Goal: Task Accomplishment & Management: Manage account settings

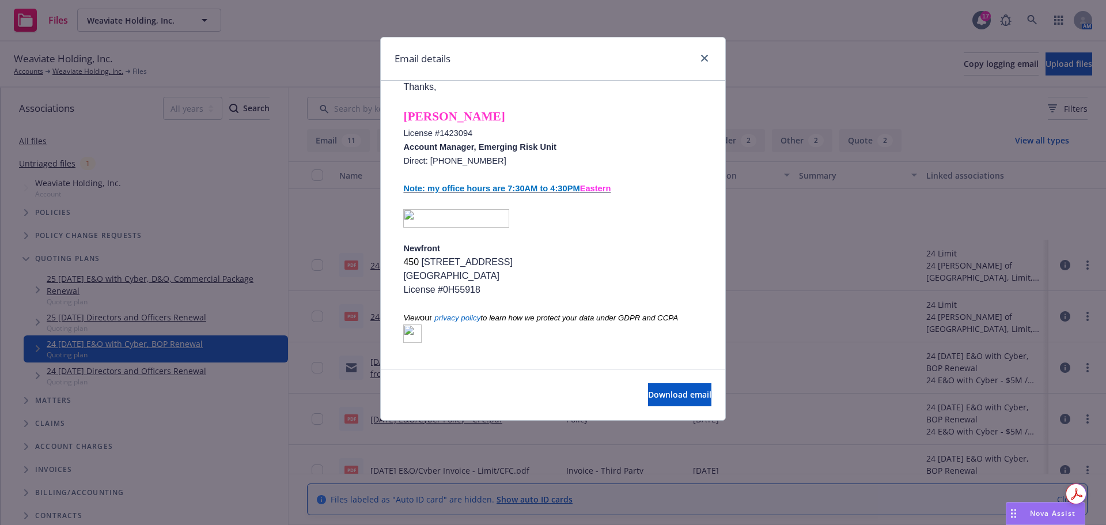
scroll to position [115, 0]
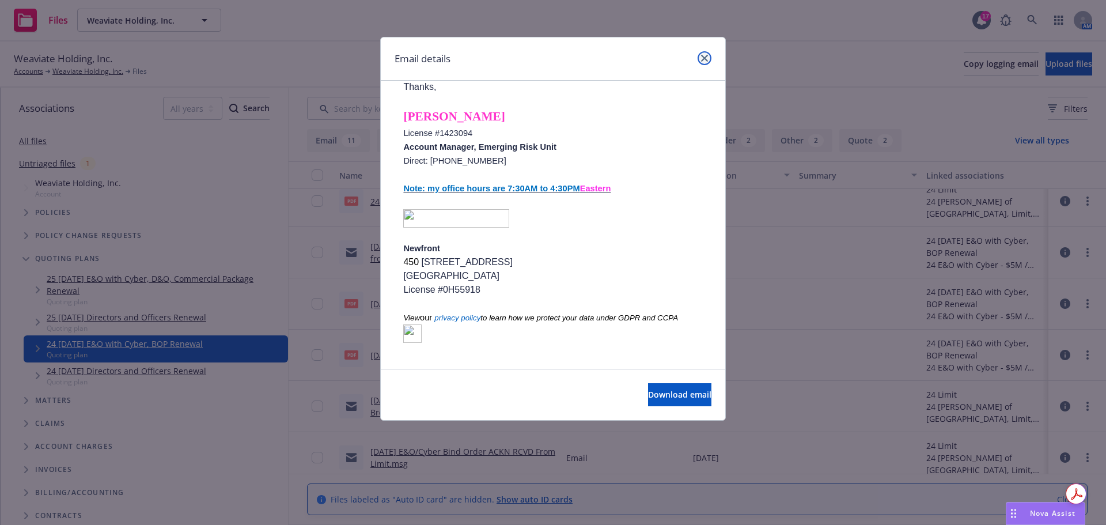
click at [704, 59] on icon "close" at bounding box center [704, 58] width 7 height 7
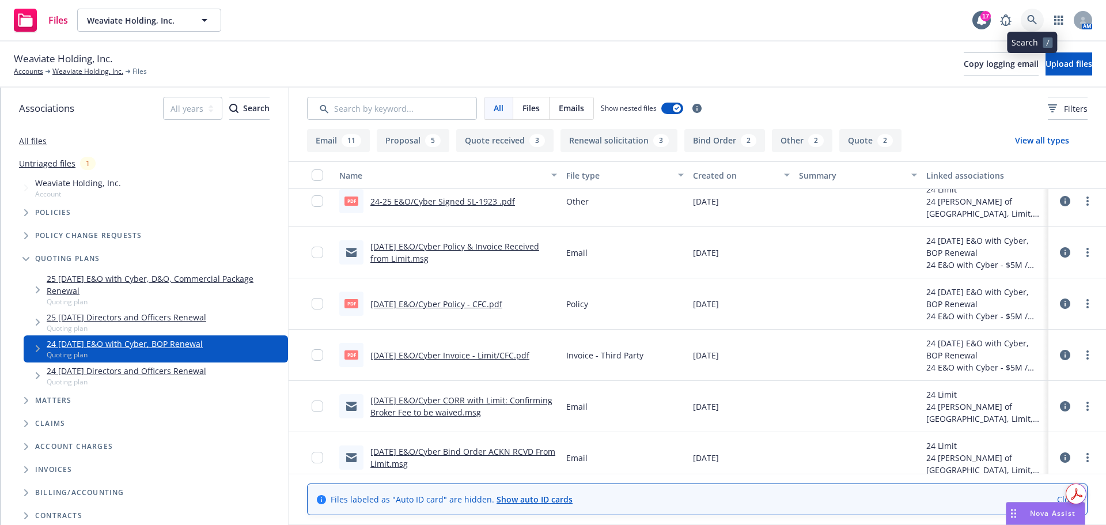
click at [1040, 21] on link at bounding box center [1031, 20] width 23 height 23
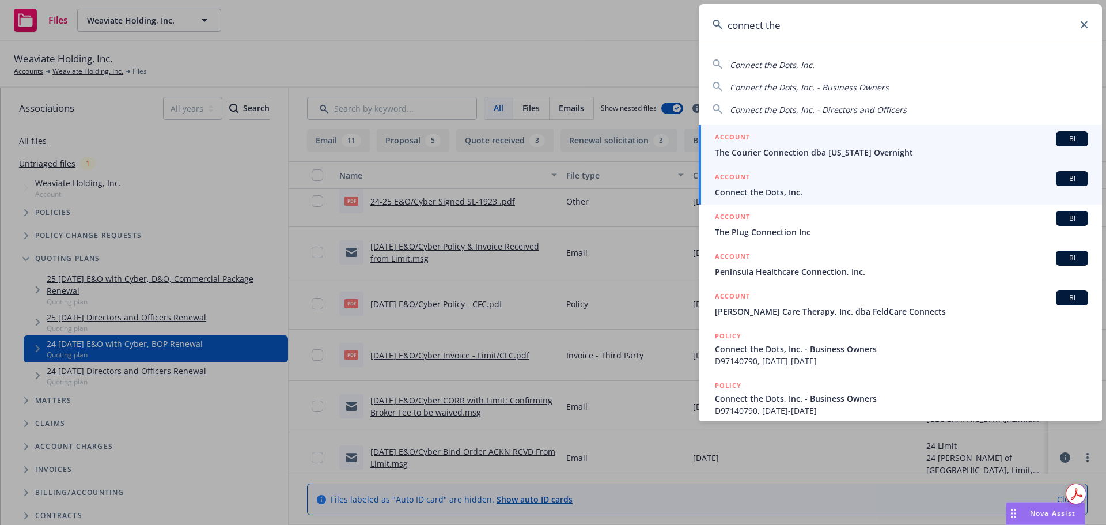
type input "connect the"
click at [821, 187] on span "Connect the Dots, Inc." at bounding box center [901, 192] width 373 height 12
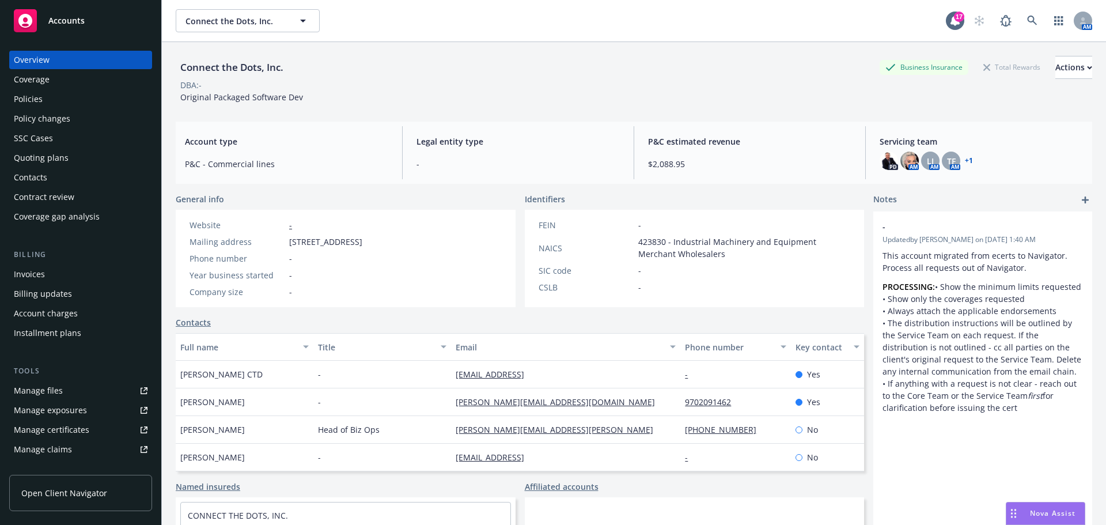
click at [28, 96] on div "Policies" at bounding box center [28, 99] width 29 height 18
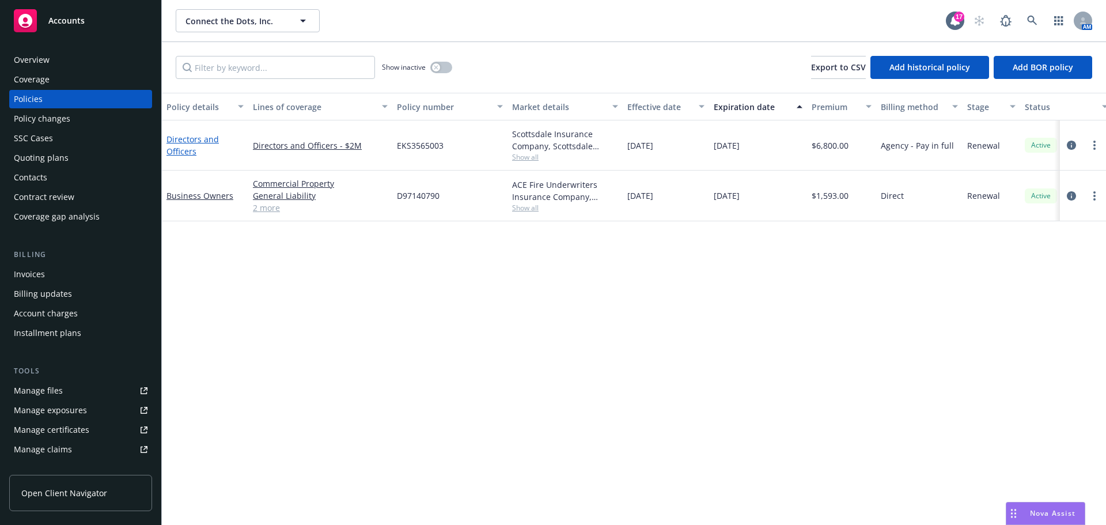
click at [184, 136] on link "Directors and Officers" at bounding box center [192, 145] width 52 height 23
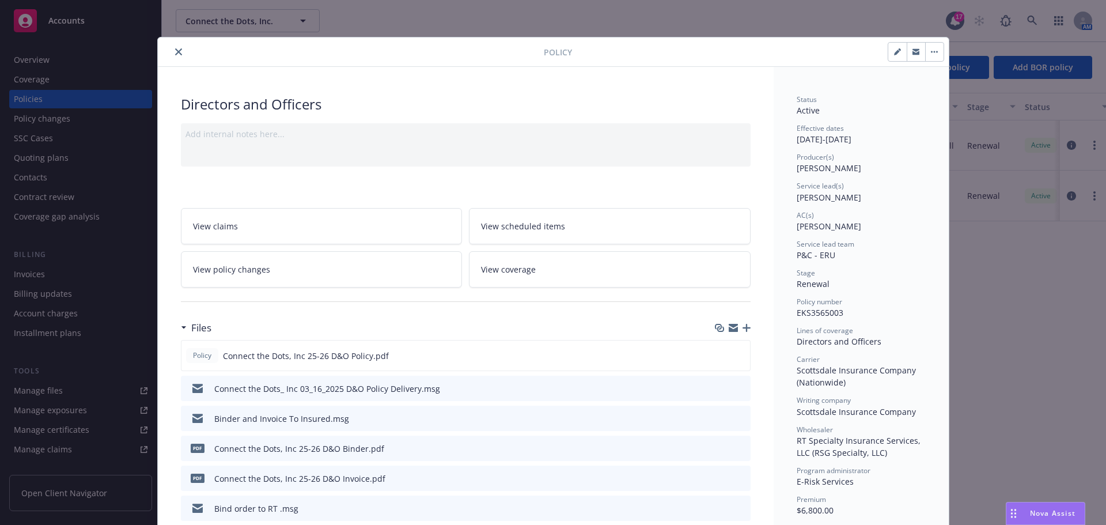
scroll to position [173, 0]
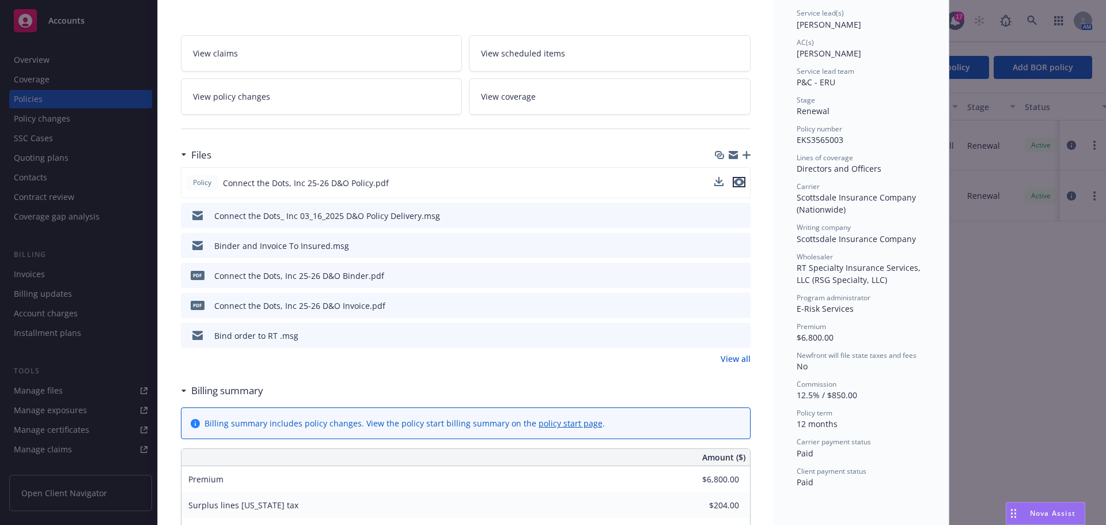
click at [734, 183] on icon "preview file" at bounding box center [739, 182] width 10 height 8
click at [716, 182] on icon "download file" at bounding box center [719, 180] width 7 height 7
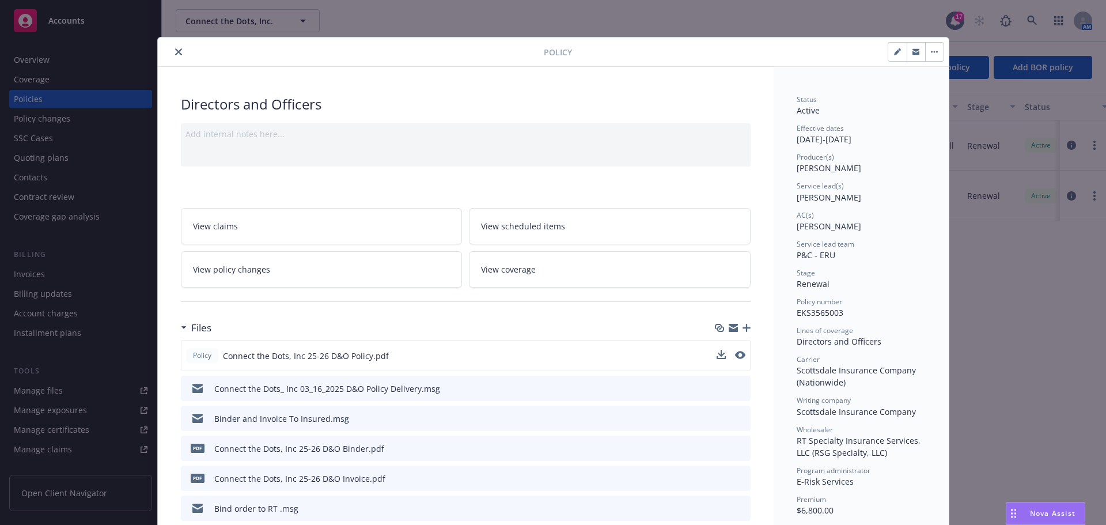
click at [177, 52] on icon "close" at bounding box center [178, 51] width 7 height 7
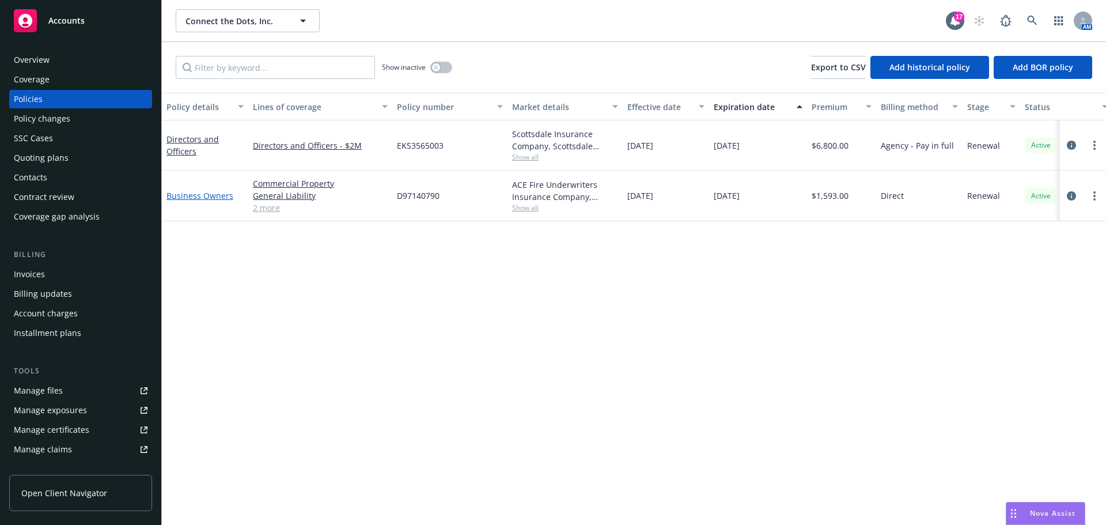
click at [205, 197] on link "Business Owners" at bounding box center [199, 195] width 67 height 11
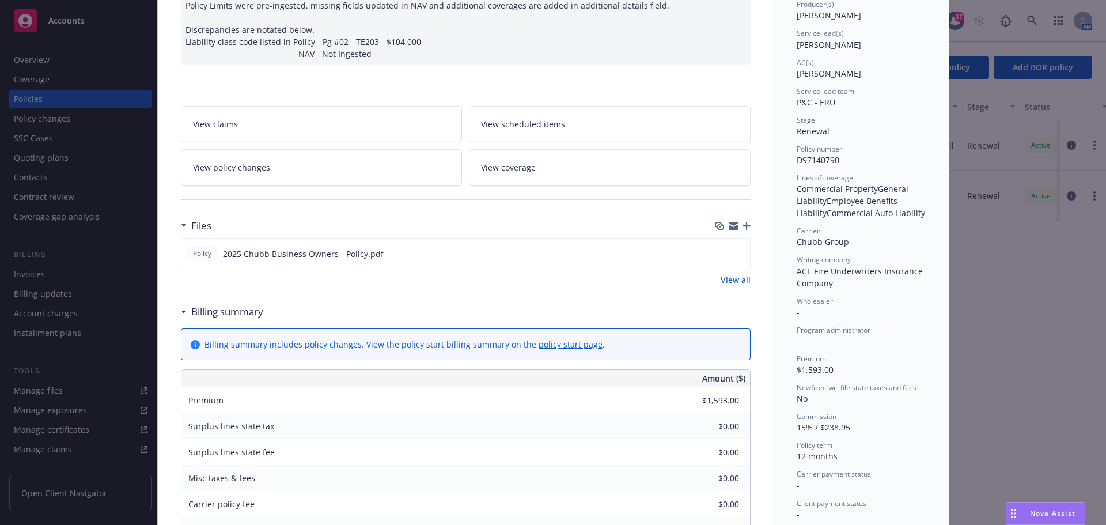
scroll to position [173, 0]
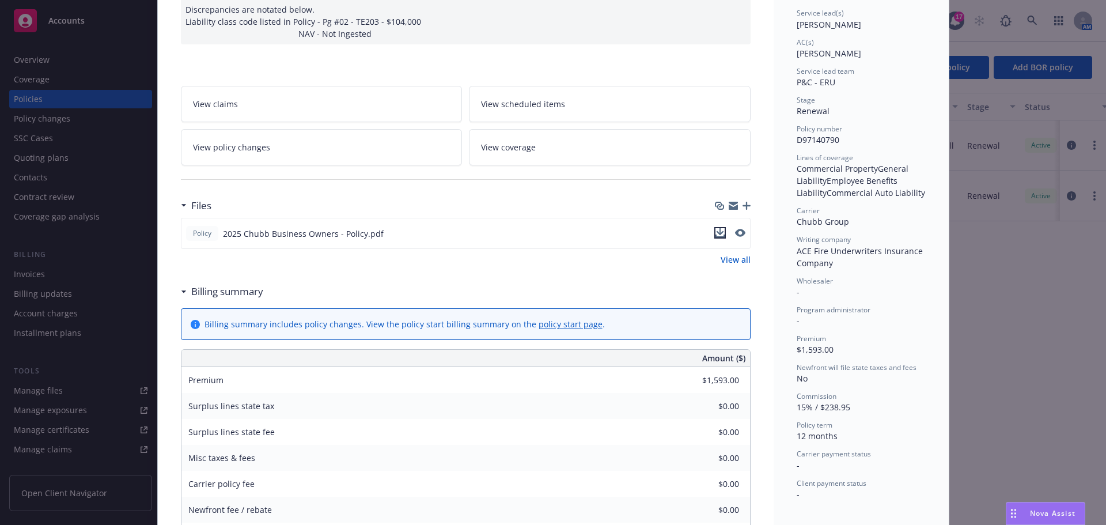
click at [718, 234] on icon "download file" at bounding box center [719, 232] width 9 height 9
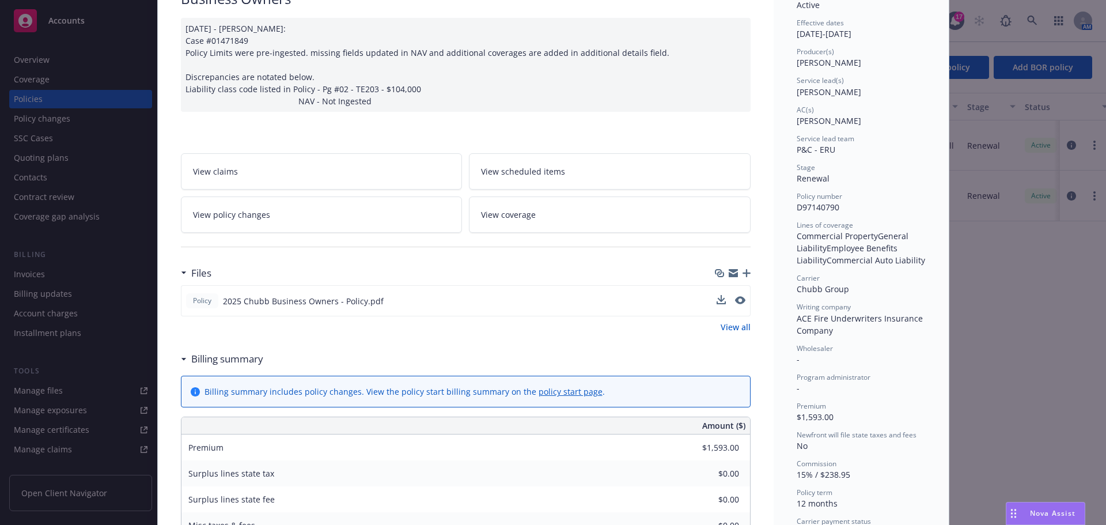
scroll to position [0, 0]
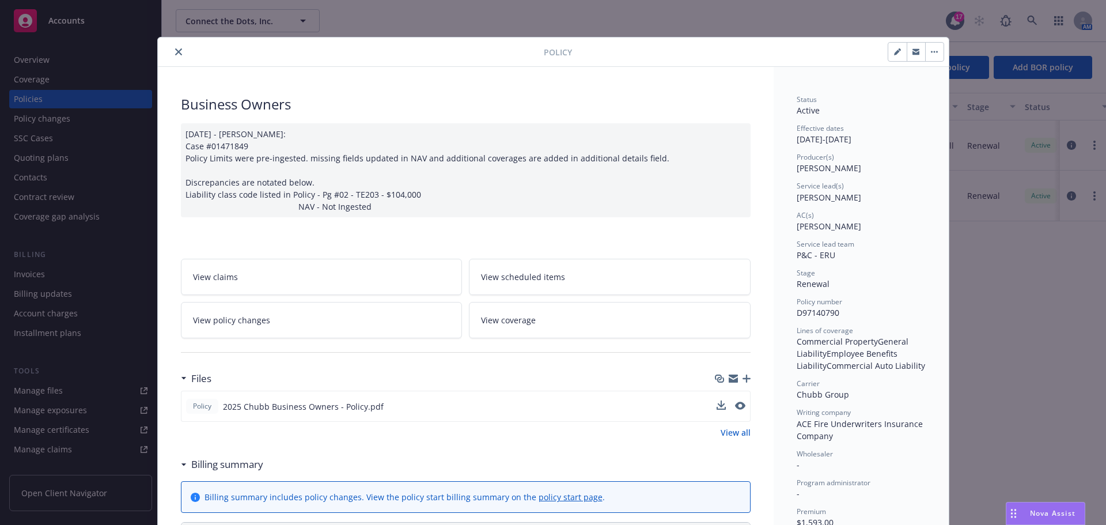
drag, startPoint x: 174, startPoint y: 49, endPoint x: 153, endPoint y: 162, distance: 114.8
click at [175, 49] on icon "close" at bounding box center [178, 51] width 7 height 7
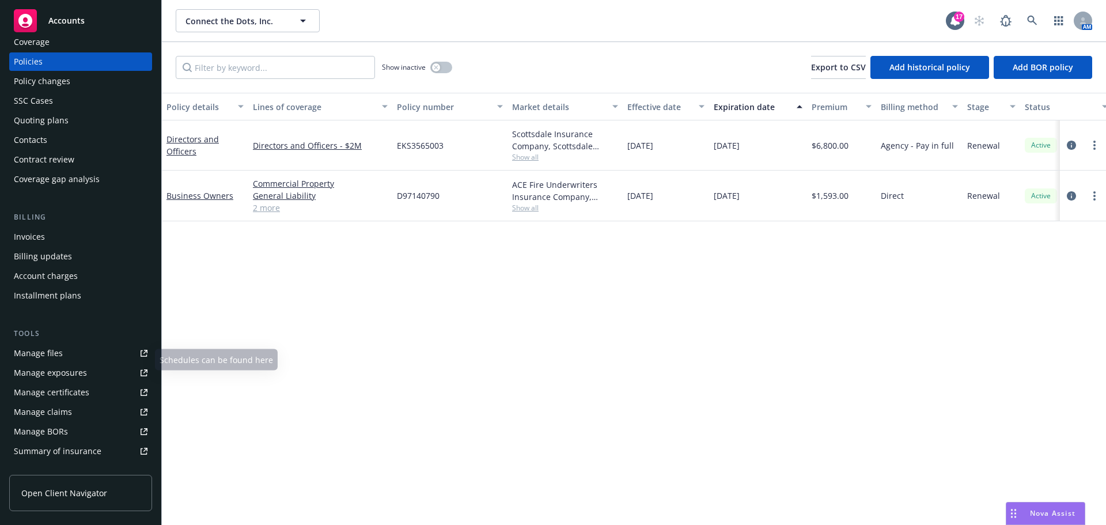
scroll to position [58, 0]
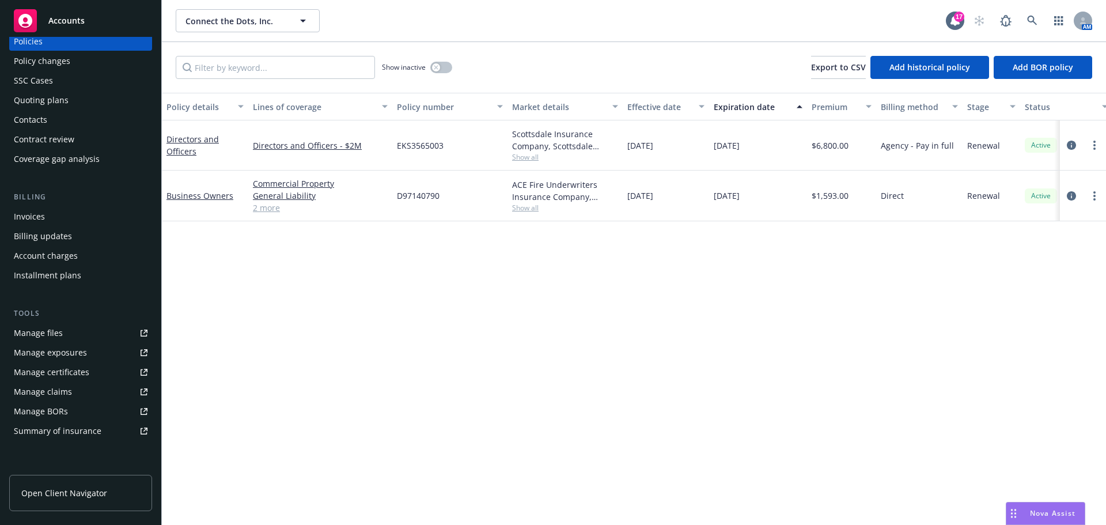
click at [77, 371] on div "Manage certificates" at bounding box center [51, 372] width 75 height 18
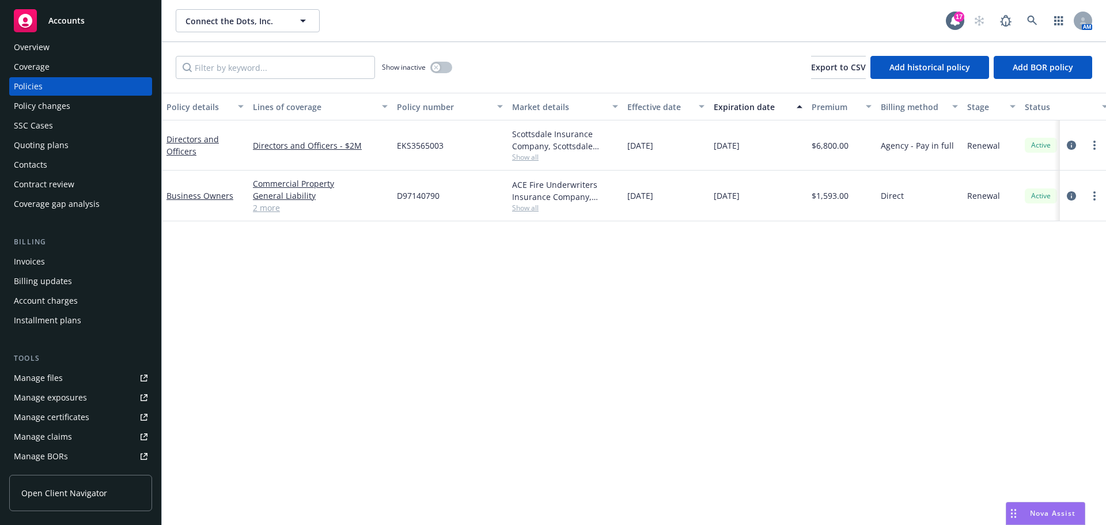
scroll to position [0, 0]
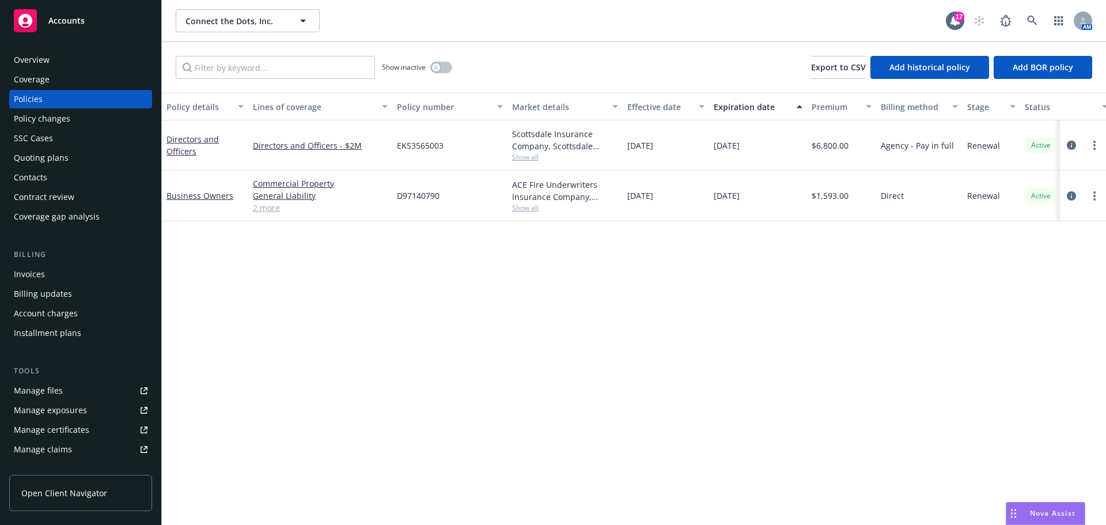
click at [74, 63] on div "Overview" at bounding box center [81, 60] width 134 height 18
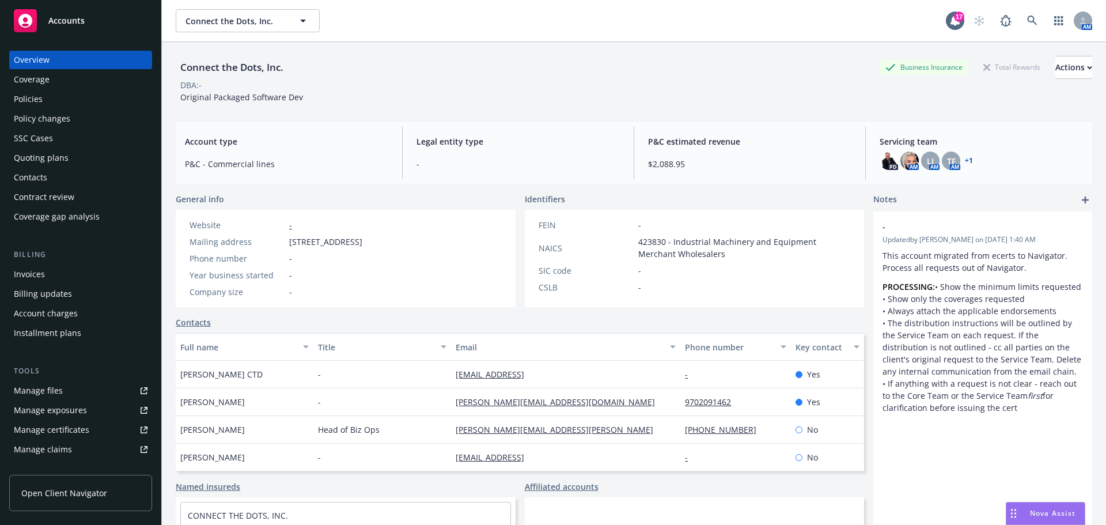
click at [50, 97] on div "Policies" at bounding box center [81, 99] width 134 height 18
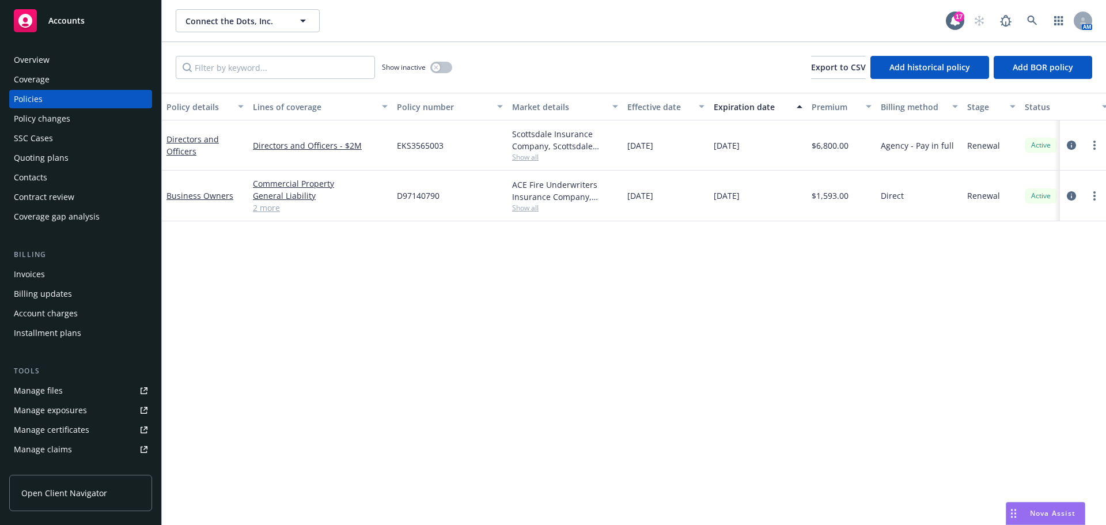
click at [109, 59] on div "Overview" at bounding box center [81, 60] width 134 height 18
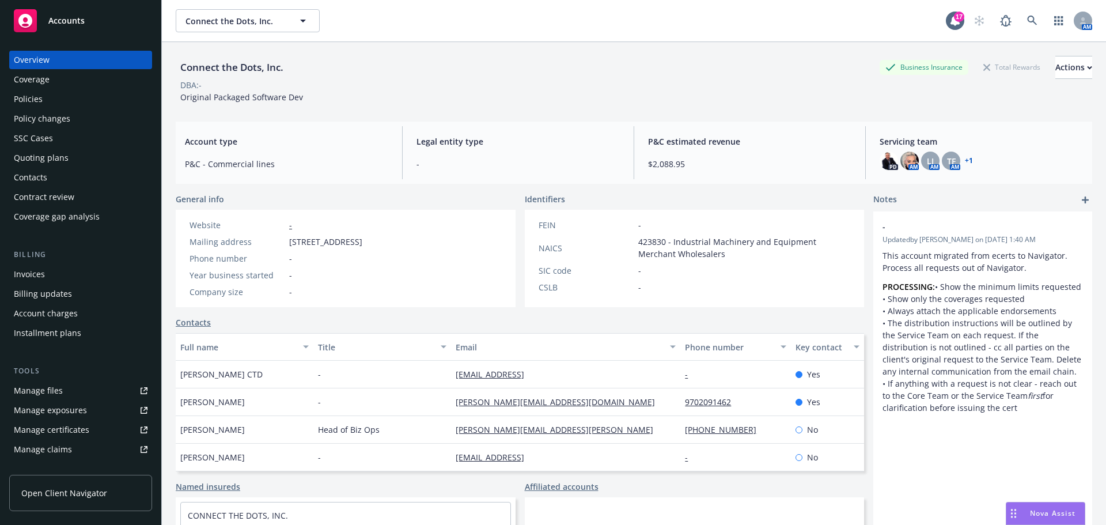
click at [305, 132] on div "Account type P&C - Commercial lines" at bounding box center [287, 152] width 222 height 53
drag, startPoint x: 204, startPoint y: 111, endPoint x: 505, endPoint y: 174, distance: 307.9
click at [494, 173] on div "Connect the Dots, Inc. Business Insurance Total Rewards Actions DBA: - Original…" at bounding box center [634, 297] width 916 height 511
click at [66, 91] on div "Policies" at bounding box center [81, 99] width 134 height 18
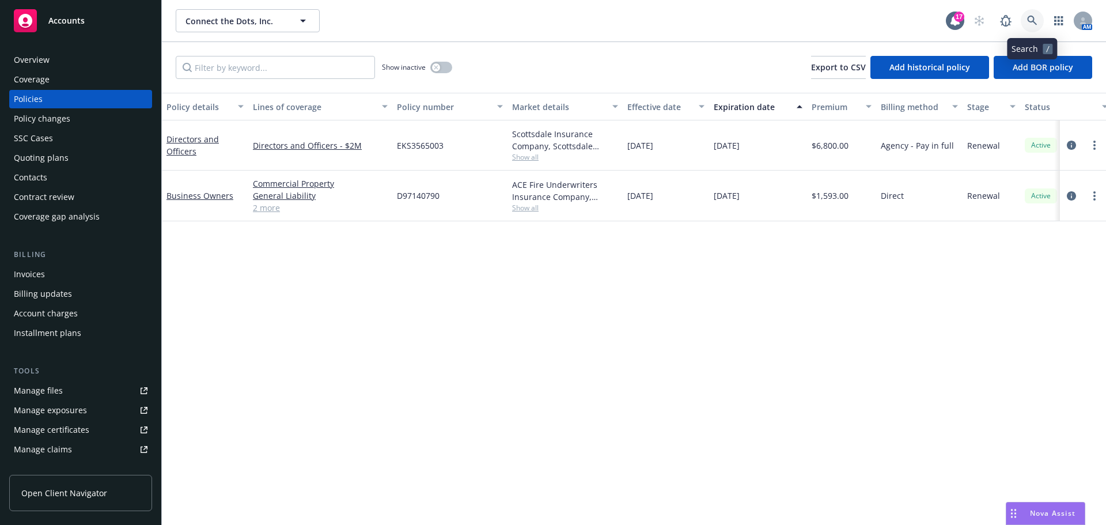
click at [1040, 27] on link at bounding box center [1031, 20] width 23 height 23
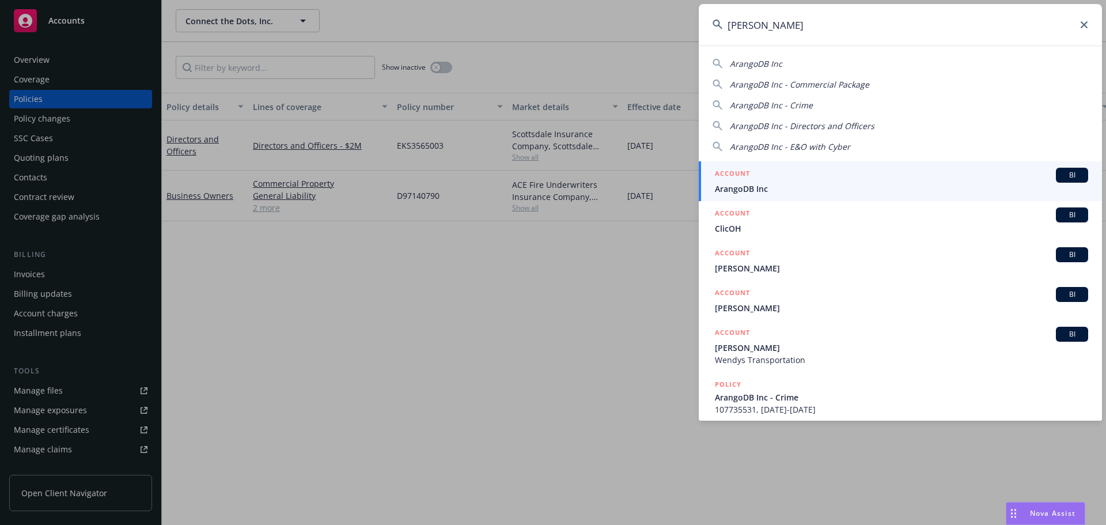
type input "arango"
click at [770, 191] on span "ArangoDB Inc" at bounding box center [901, 189] width 373 height 12
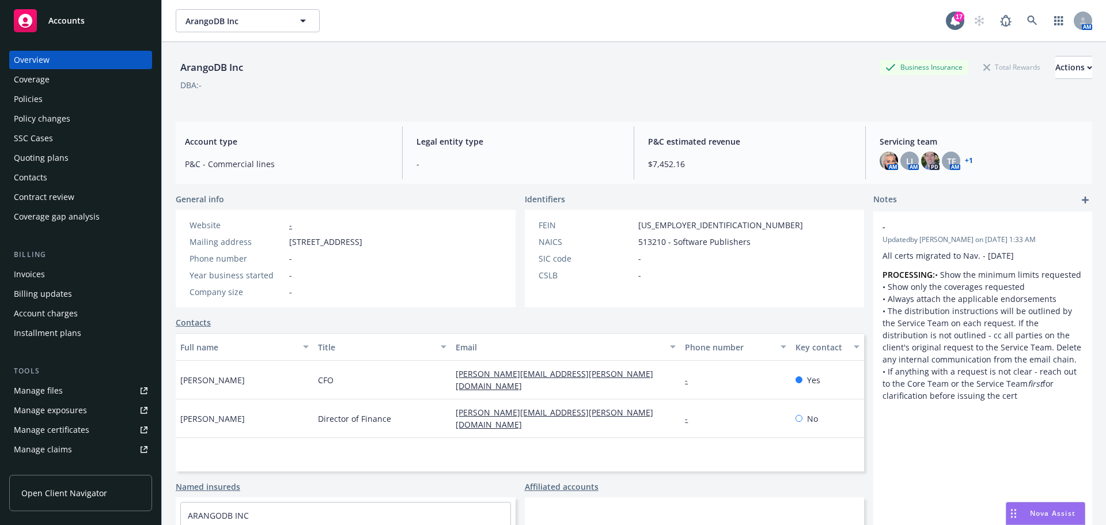
click at [76, 155] on div "Quoting plans" at bounding box center [81, 158] width 134 height 18
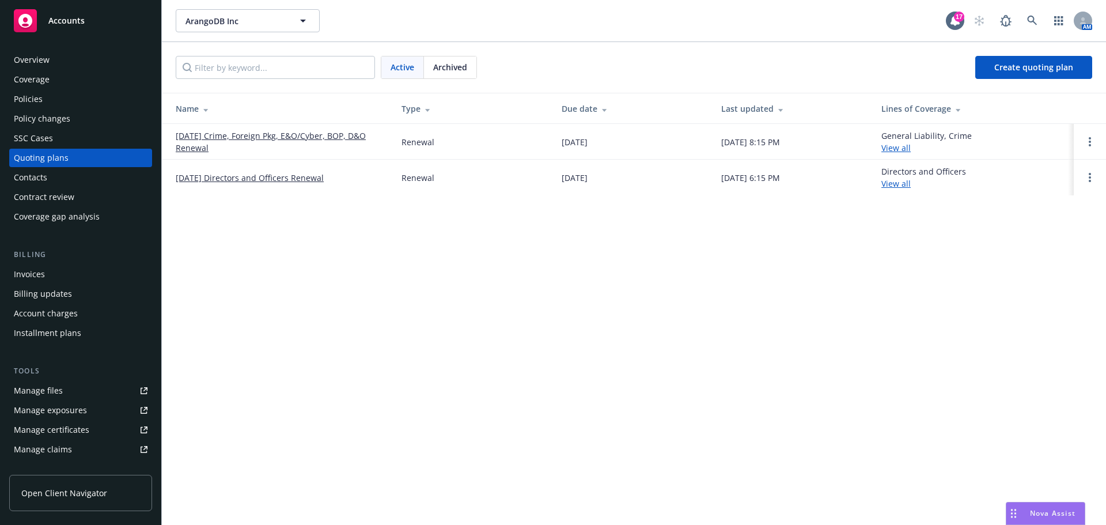
click at [240, 138] on link "11/14/25 Crime, Foreign Pkg, E&O/Cyber, BOP, D&O Renewal" at bounding box center [279, 142] width 207 height 24
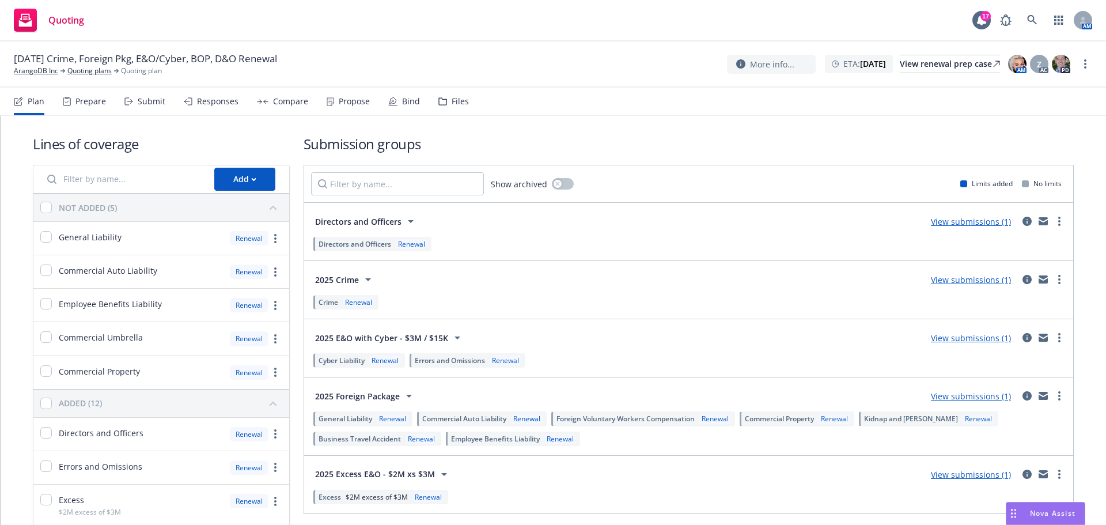
click at [140, 98] on div "Submit" at bounding box center [152, 101] width 28 height 9
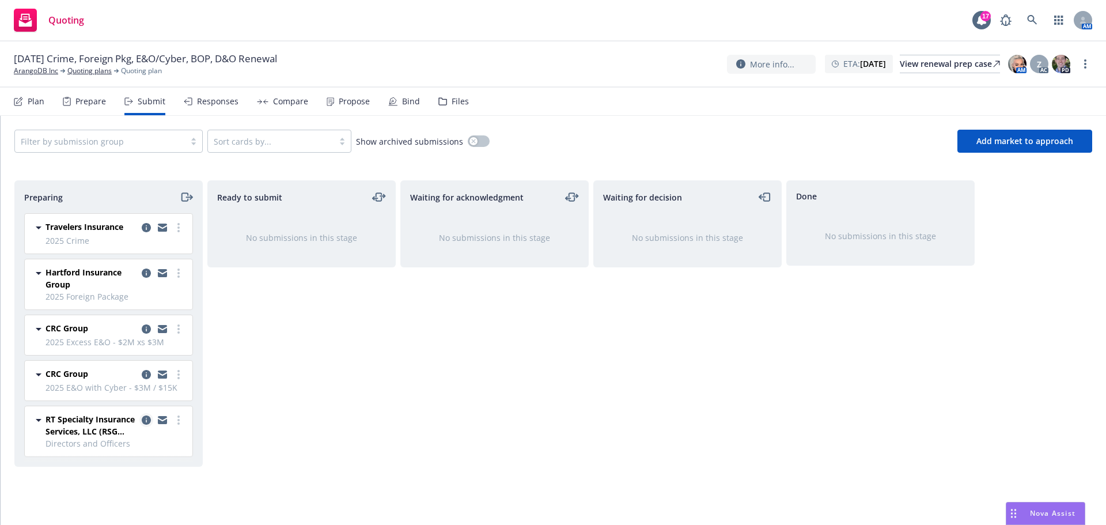
click at [141, 419] on link "copy logging email" at bounding box center [146, 420] width 14 height 14
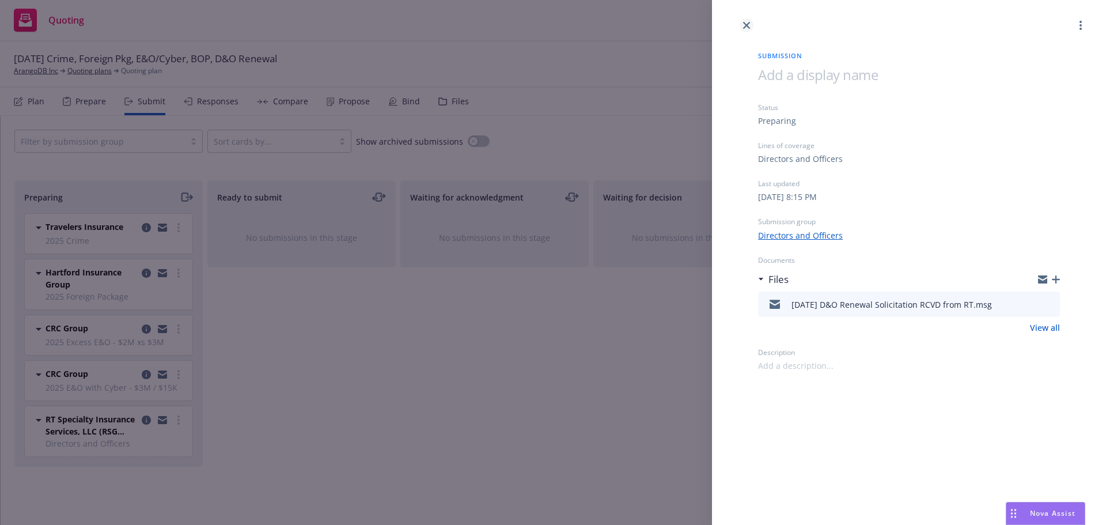
click at [743, 24] on icon "close" at bounding box center [746, 25] width 7 height 7
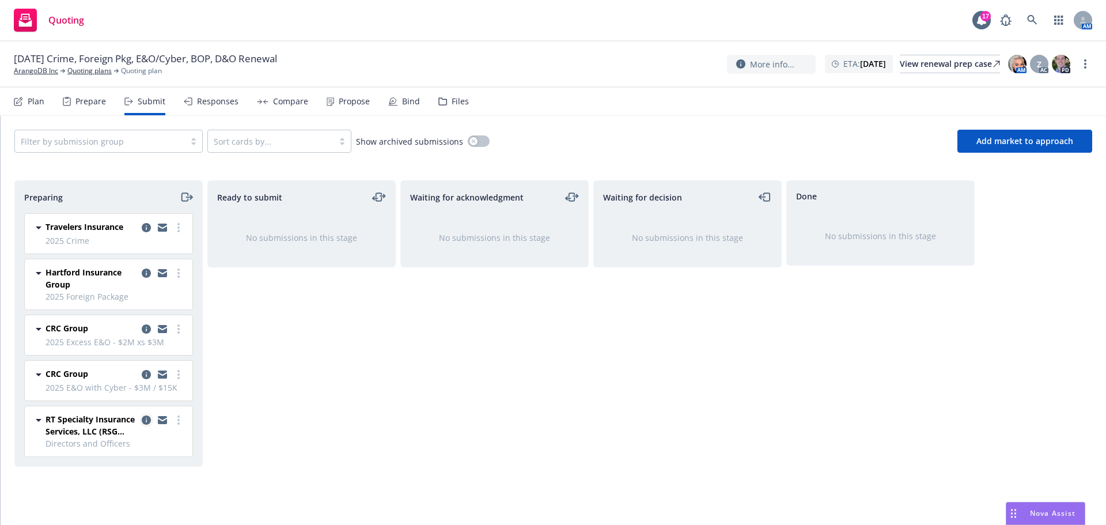
click at [145, 422] on icon "copy logging email" at bounding box center [146, 419] width 9 height 9
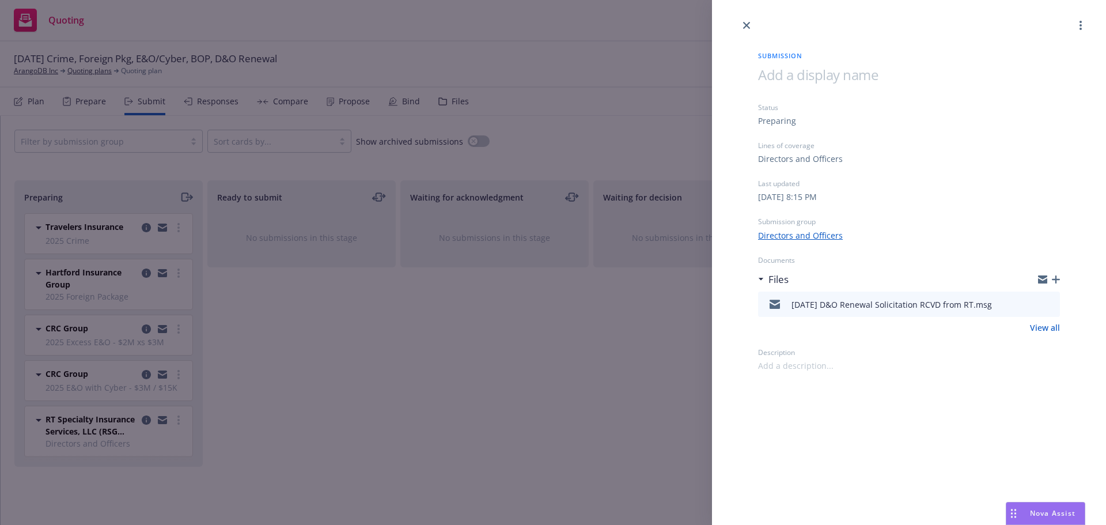
click at [1052, 304] on icon "preview file" at bounding box center [1049, 303] width 10 height 8
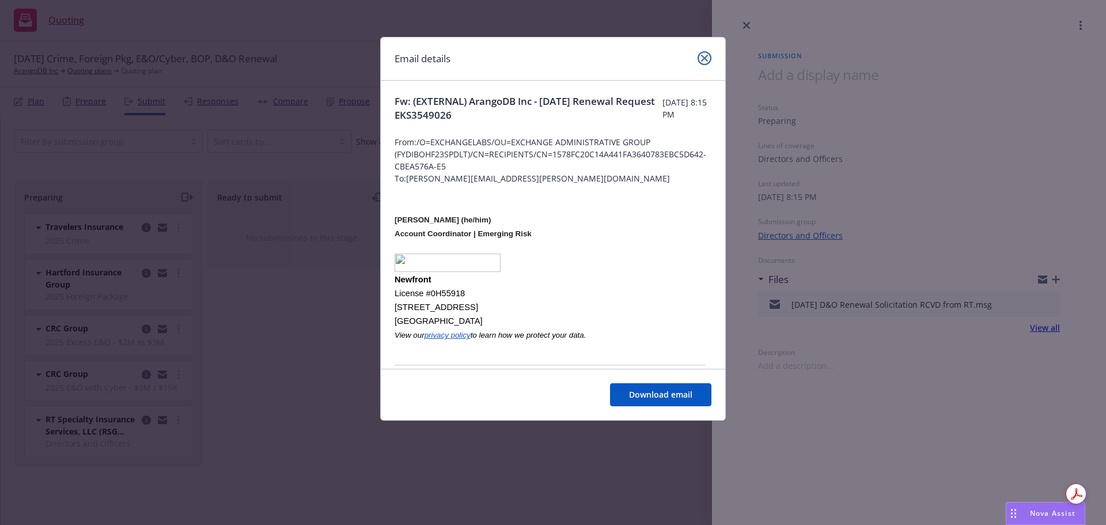
click at [701, 62] on link "close" at bounding box center [704, 58] width 14 height 14
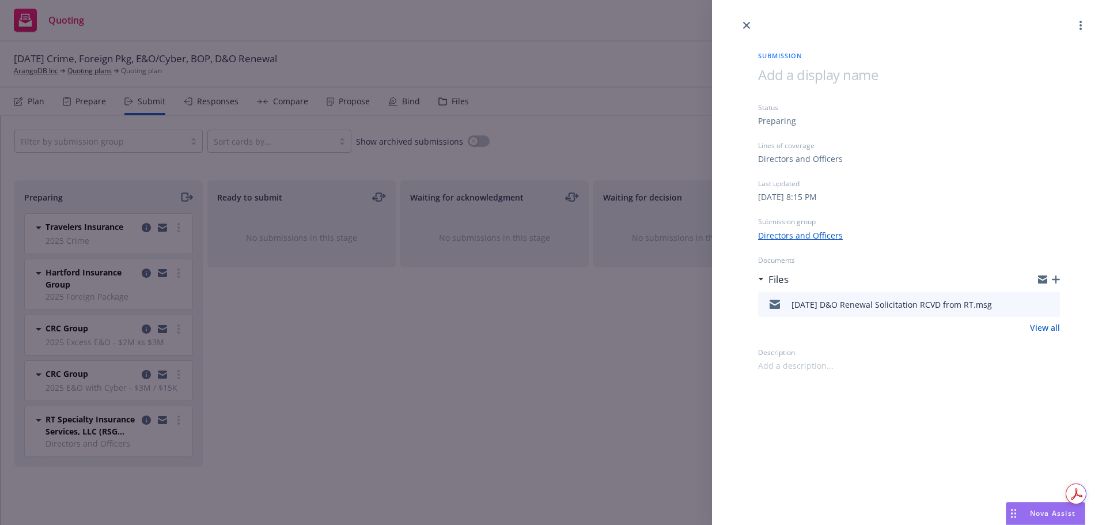
click at [346, 347] on div "Submission Status Preparing Lines of coverage Directors and Officers Last updat…" at bounding box center [553, 262] width 1106 height 525
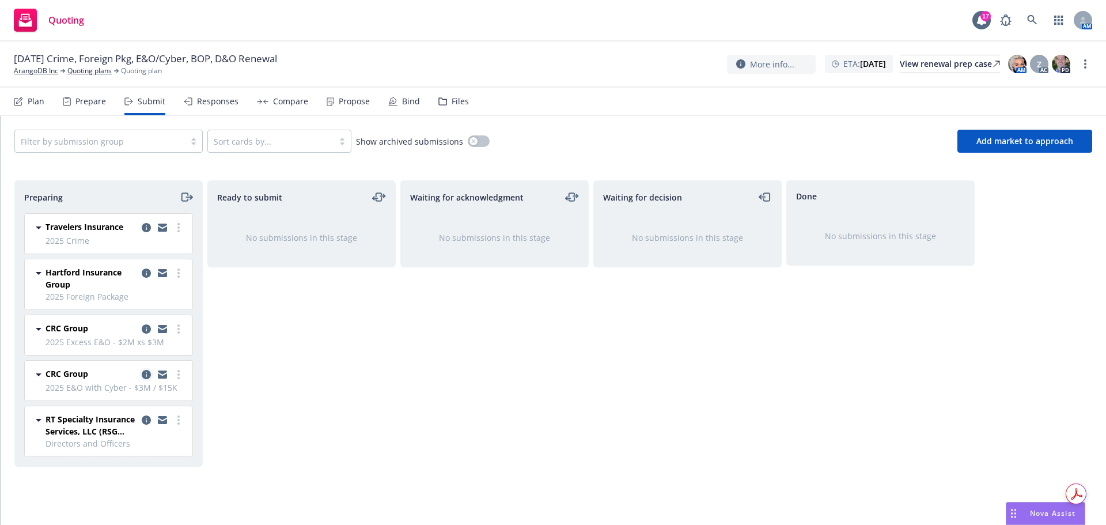
click at [145, 376] on icon "copy logging email" at bounding box center [146, 374] width 9 height 9
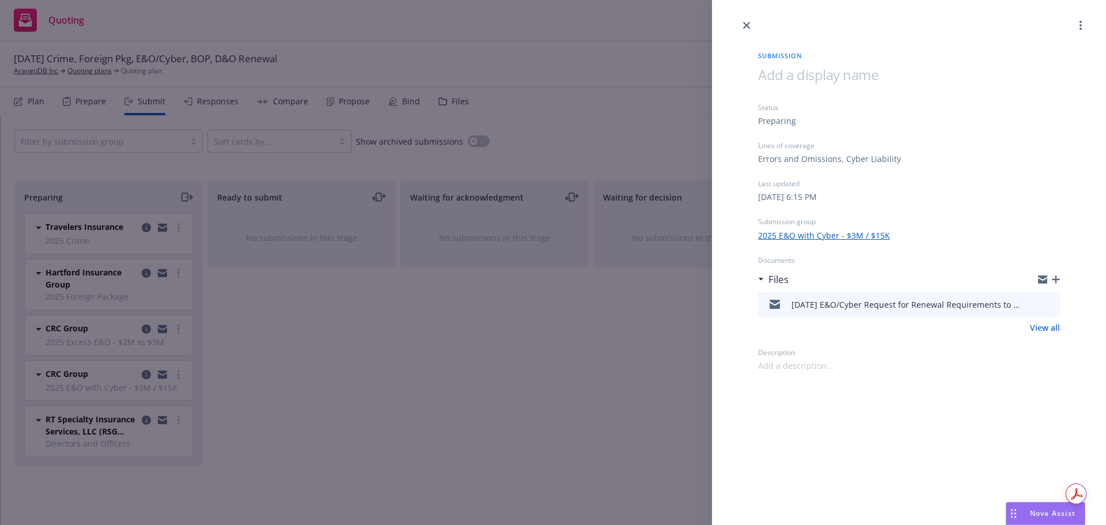
click at [1055, 282] on icon "button" at bounding box center [1056, 279] width 8 height 8
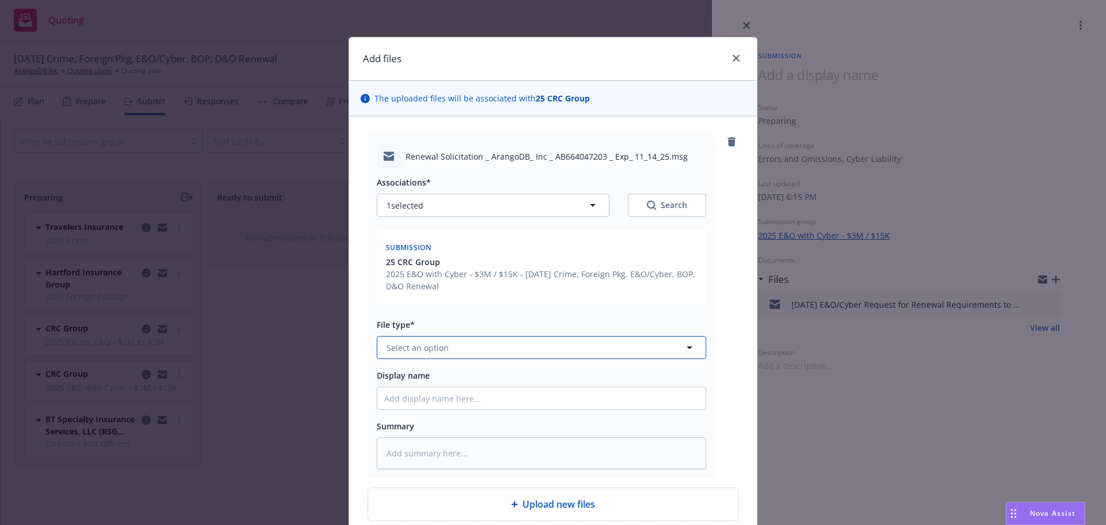
click at [583, 352] on button "Select an option" at bounding box center [541, 347] width 329 height 23
type input "e"
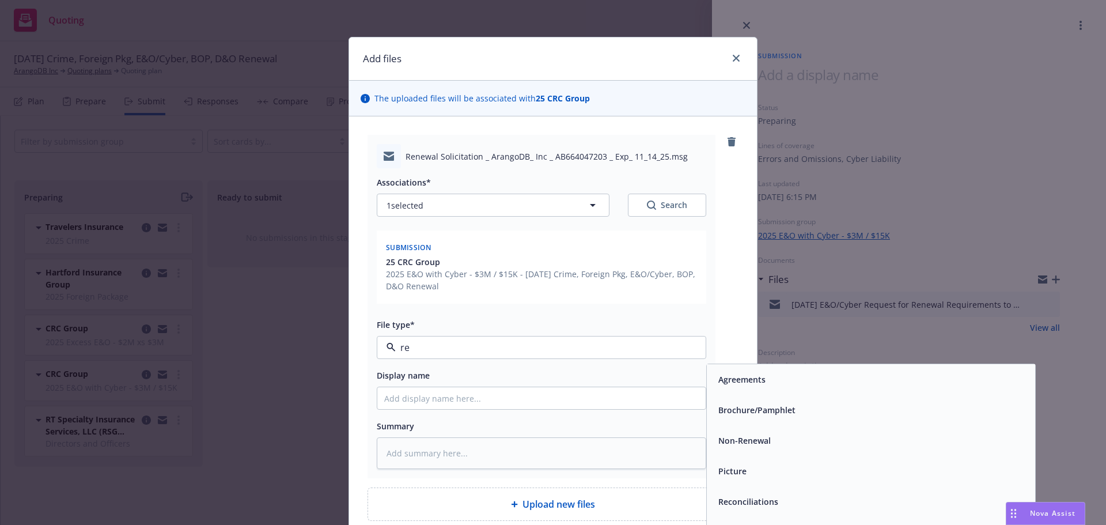
type input "ren"
click at [727, 404] on span "Renewal solicitation" at bounding box center [757, 410] width 79 height 12
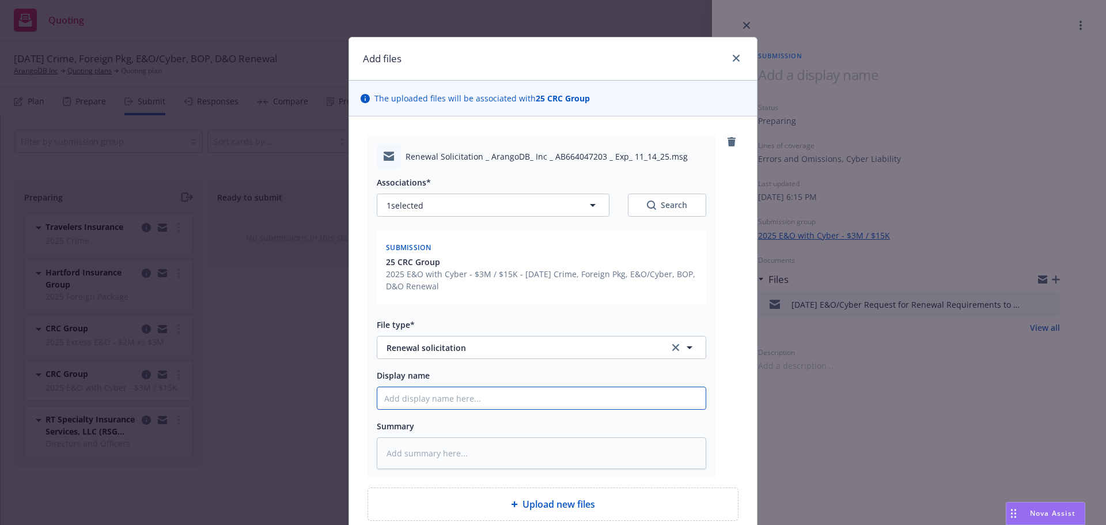
click at [658, 405] on input "Display name" at bounding box center [541, 398] width 328 height 22
type textarea "x"
type input "1"
type textarea "x"
type input "11"
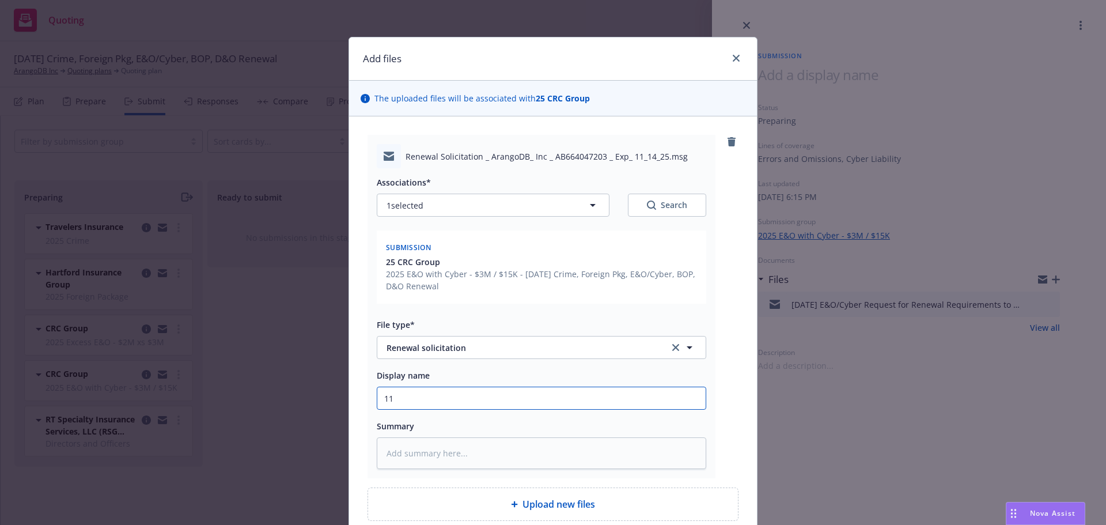
type textarea "x"
type input "11/"
type textarea "x"
type input "11/1"
type textarea "x"
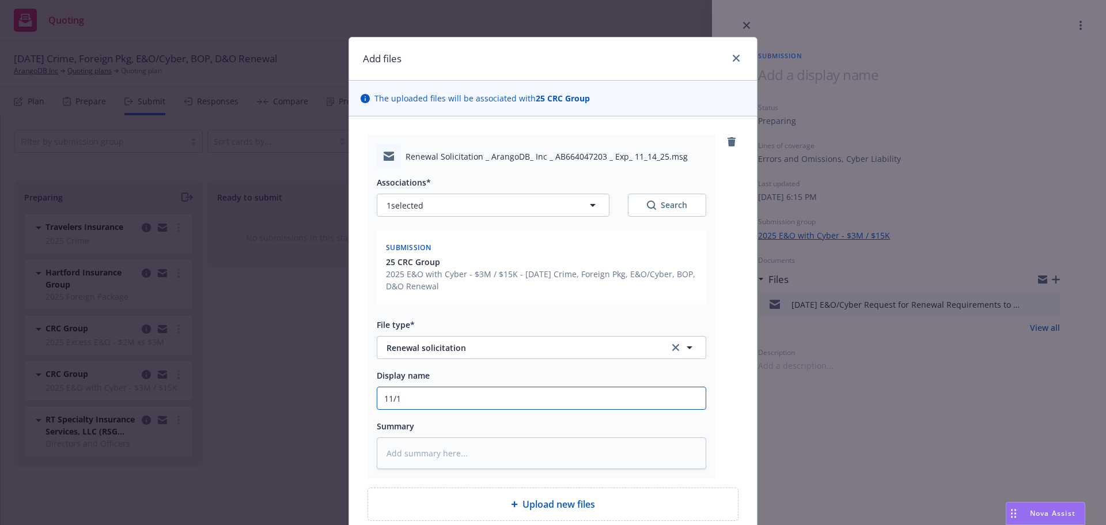
type input "11/14"
type textarea "x"
type input "11/14/"
type textarea "x"
type input "11/14/2"
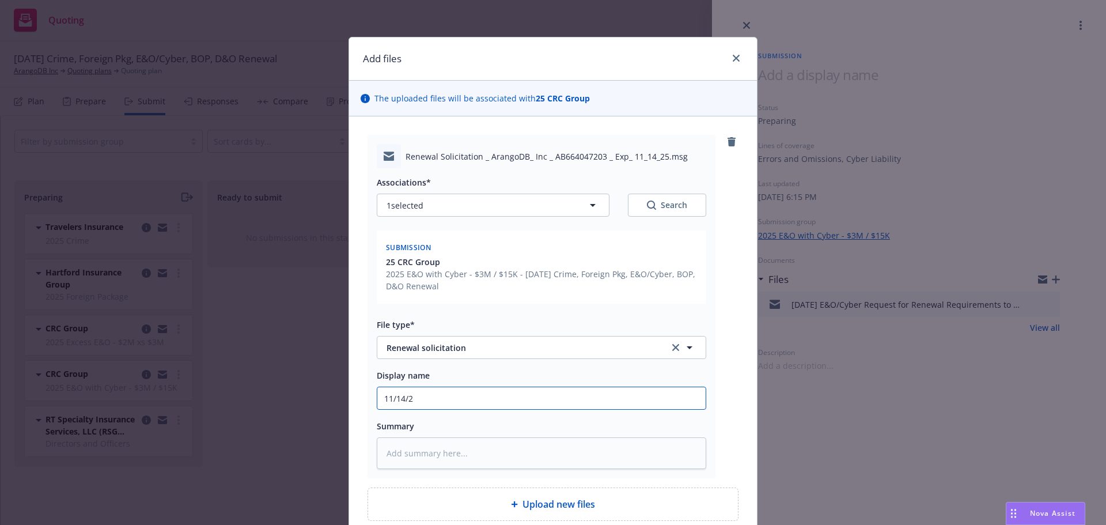
type textarea "x"
type input "11/14/22"
type textarea "x"
type input "11/14/225"
type textarea "x"
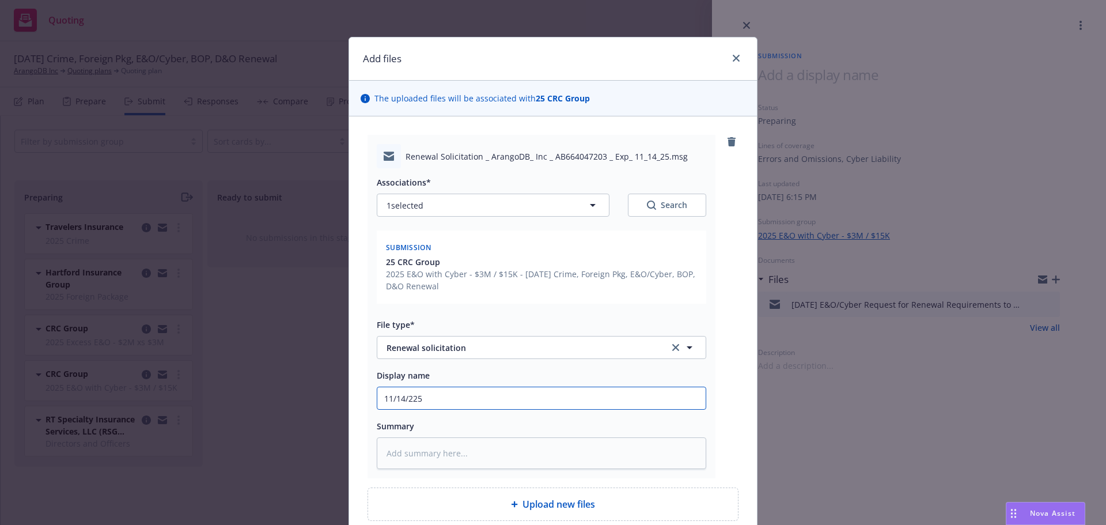
type input "11/14/22"
type textarea "x"
type input "11/14/2"
type textarea "x"
type input "11/14/25"
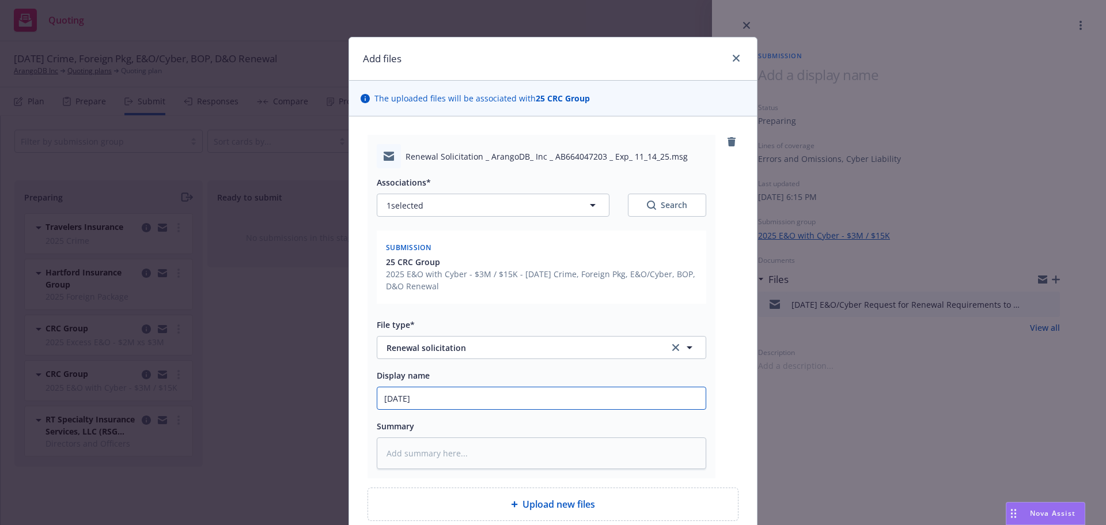
type textarea "x"
type input "11/14/25"
type textarea "x"
type input "11/14/25 E"
type textarea "x"
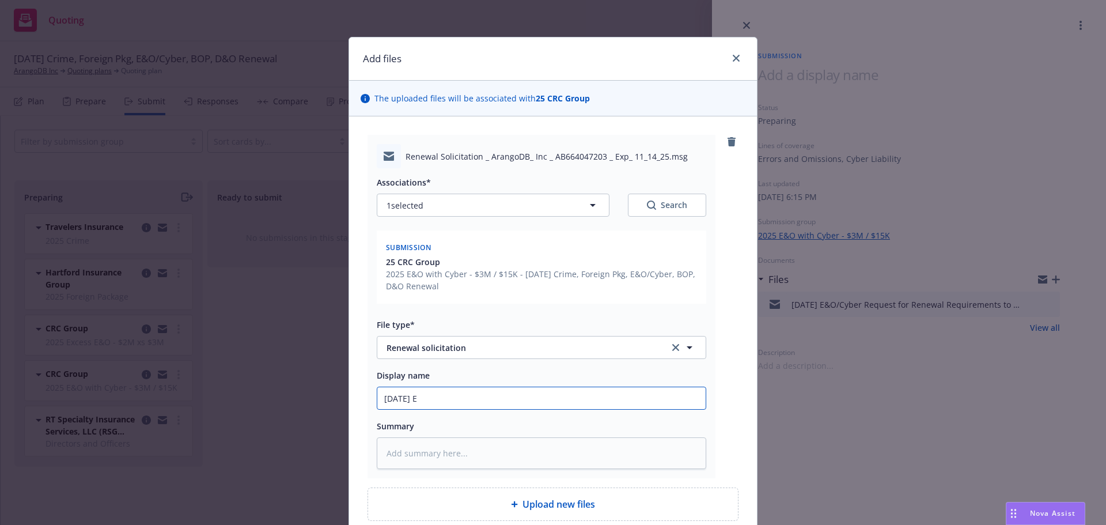
type input "11/14/25 E&"
type textarea "x"
type input "11/14/25 E&O"
type textarea "x"
type input "11/14/25 E&O/"
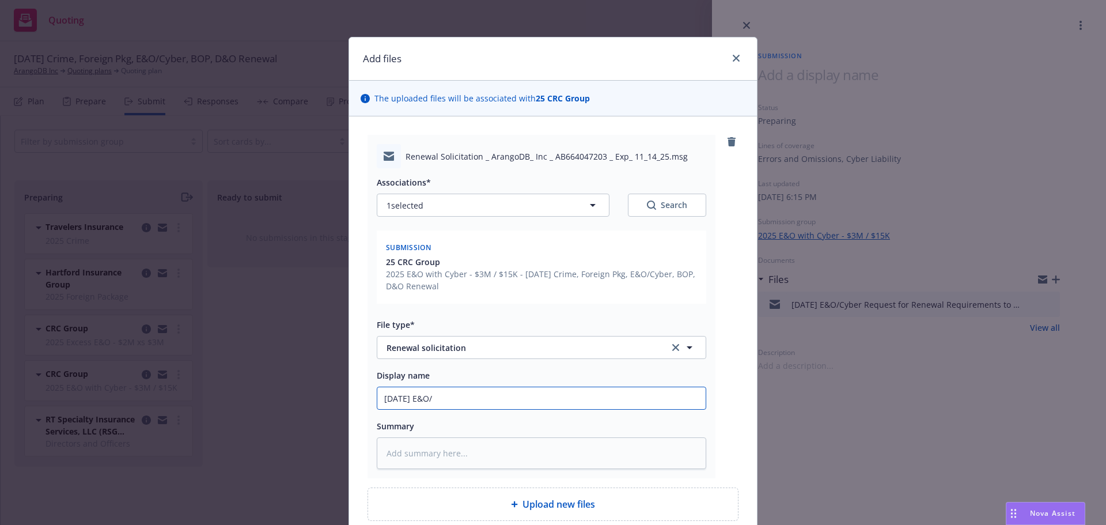
type textarea "x"
type input "11/14/25 E&O/C"
type textarea "x"
type input "11/14/25 E&O/Cy"
type textarea "x"
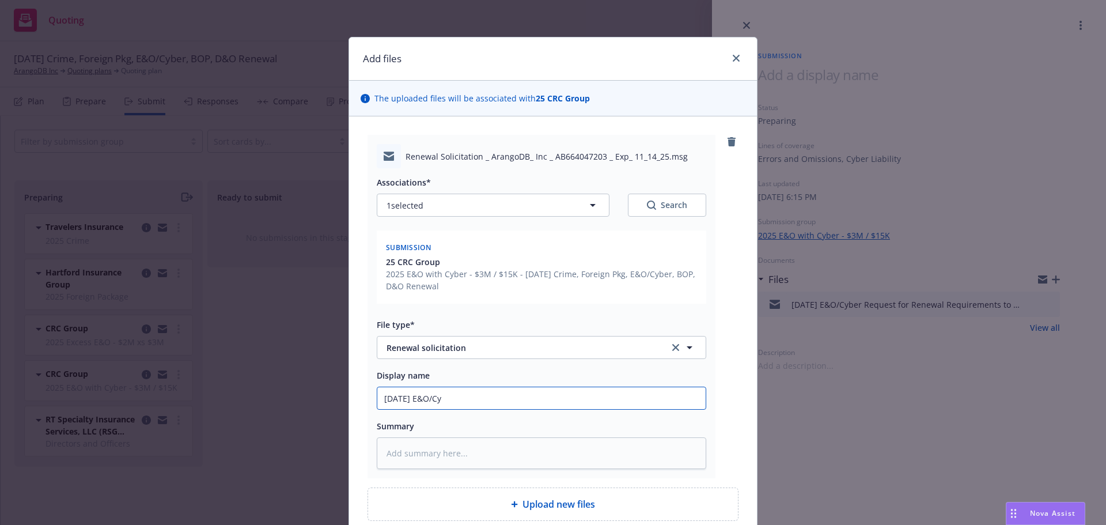
type input "11/14/25 E&O/Cyb"
type textarea "x"
type input "11/14/25 E&O/Cybe"
type textarea "x"
type input "11/14/25 E&O/Cyber"
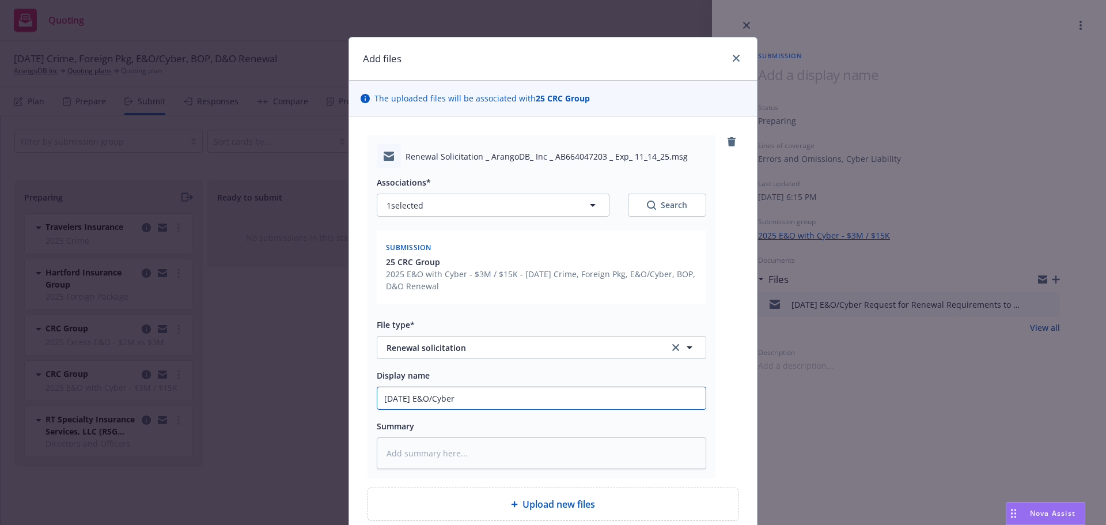
type textarea "x"
type input "11/14/25 E&O/Cyber"
type textarea "x"
type input "11/14/25 E&O/Cyber R"
type textarea "x"
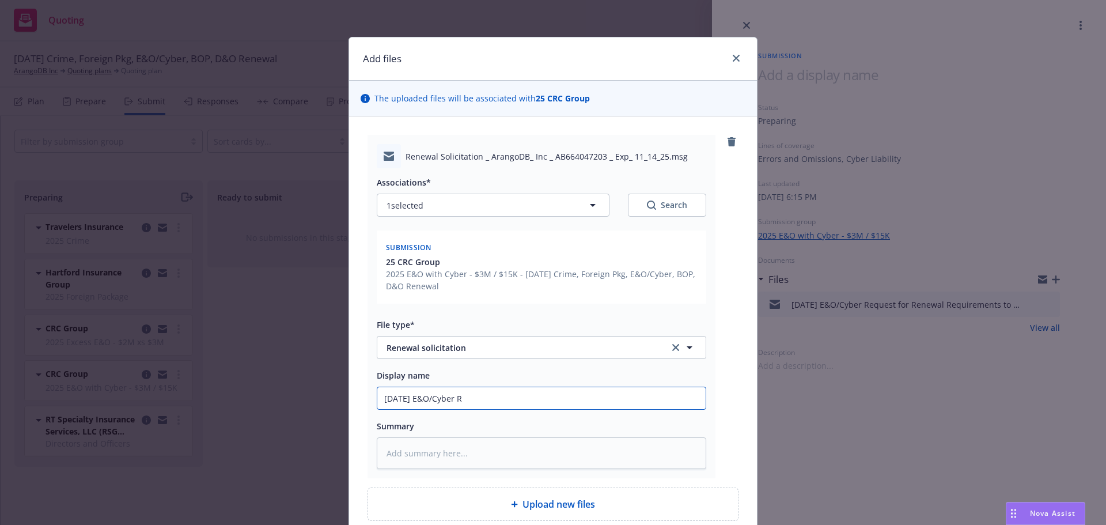
type input "11/14/25 E&O/Cyber Re"
type textarea "x"
type input "11/14/25 E&O/Cyber Ren"
type textarea "x"
type input "11/14/25 E&O/Cyber Rene"
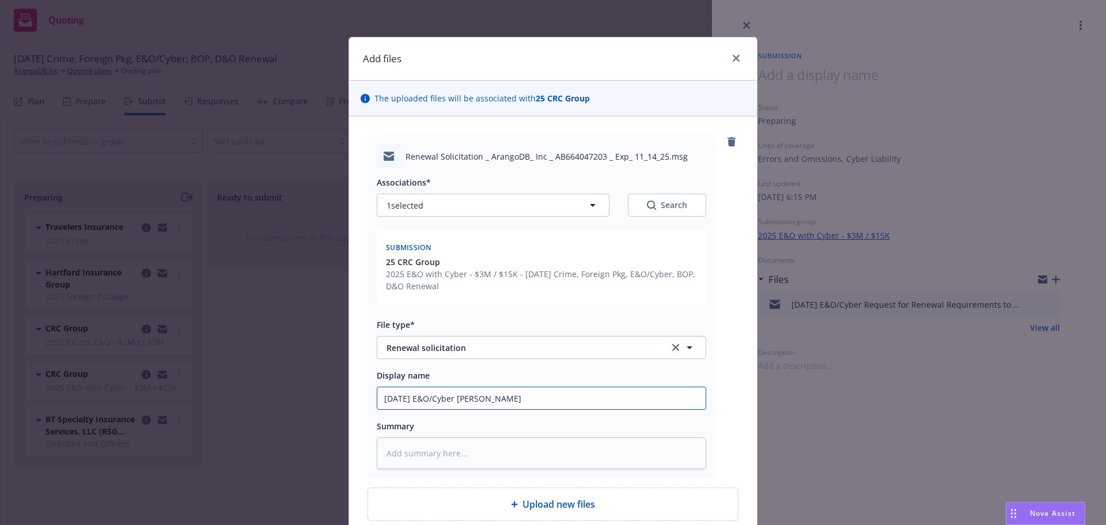
type textarea "x"
type input "11/14/25 E&O/Cyber Renew"
type textarea "x"
type input "11/14/25 E&O/Cyber Renewl"
type textarea "x"
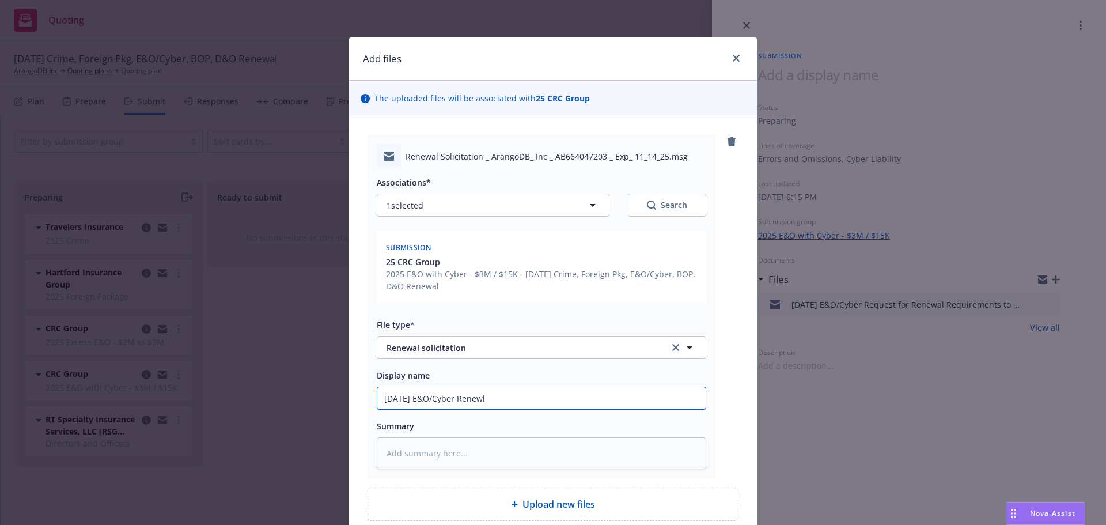
type input "11/14/25 E&O/Cyber Renewl"
type textarea "x"
type input "11/14/25 E&O/Cyber Renewl S"
type textarea "x"
type input "11/14/25 E&O/Cyber Renewl"
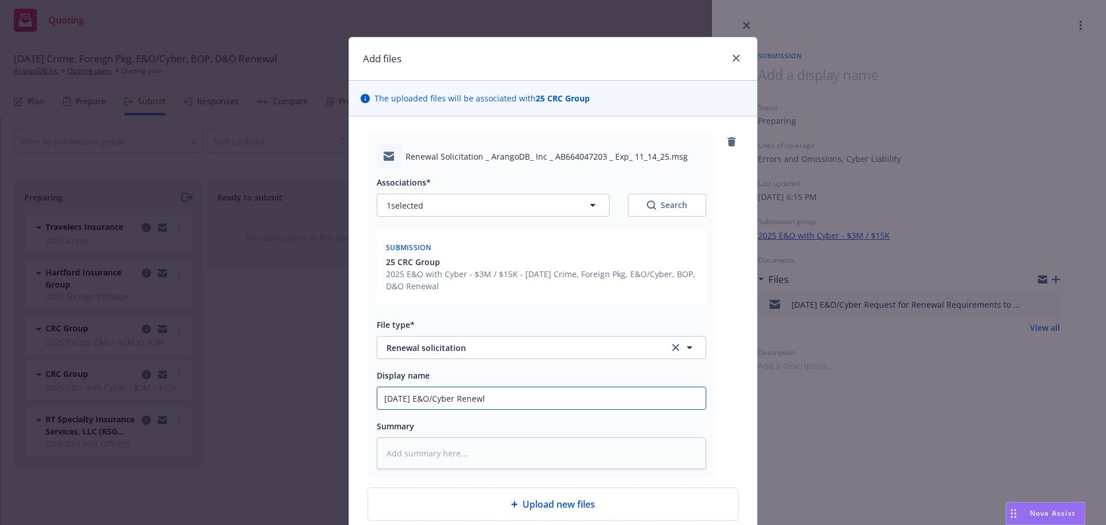
type textarea "x"
type input "11/14/25 E&O/Cyber Renewl"
type textarea "x"
type input "11/14/25 E&O/Cyber Renew"
type textarea "x"
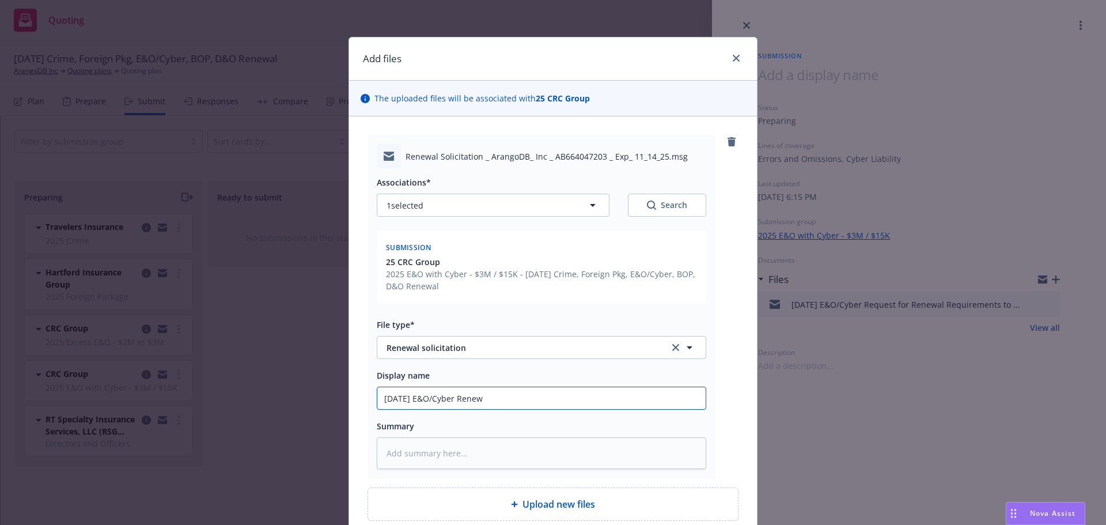
type input "11/14/25 E&O/Cyber Renewa"
type textarea "x"
type input "11/14/25 E&O/Cyber Renewal"
type textarea "x"
type input "11/14/25 E&O/Cyber Renewal"
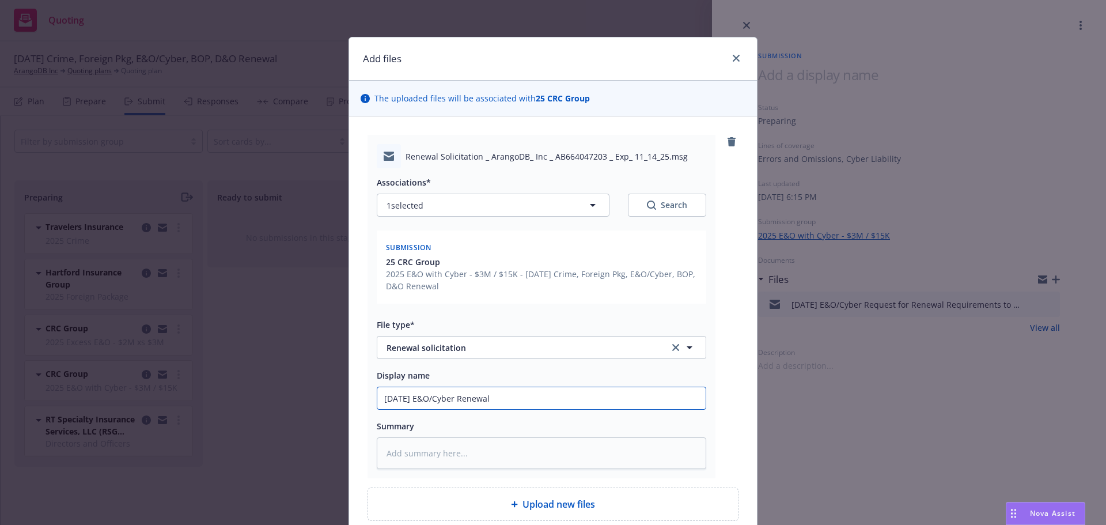
type textarea "x"
type input "11/14/25 E&O/Cyber Renewal S"
type textarea "x"
type input "11/14/25 E&O/Cyber Renewal So"
type textarea "x"
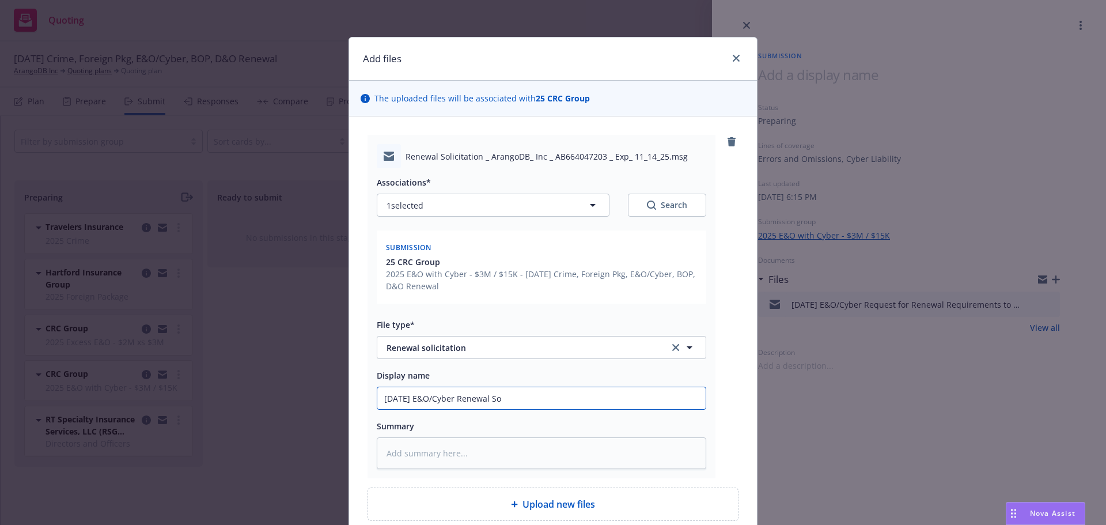
type input "11/14/25 E&O/Cyber Renewal Sol"
type textarea "x"
type input "11/14/25 E&O/Cyber Renewal Soli"
type textarea "x"
type input "11/14/25 E&O/Cyber Renewal Solic"
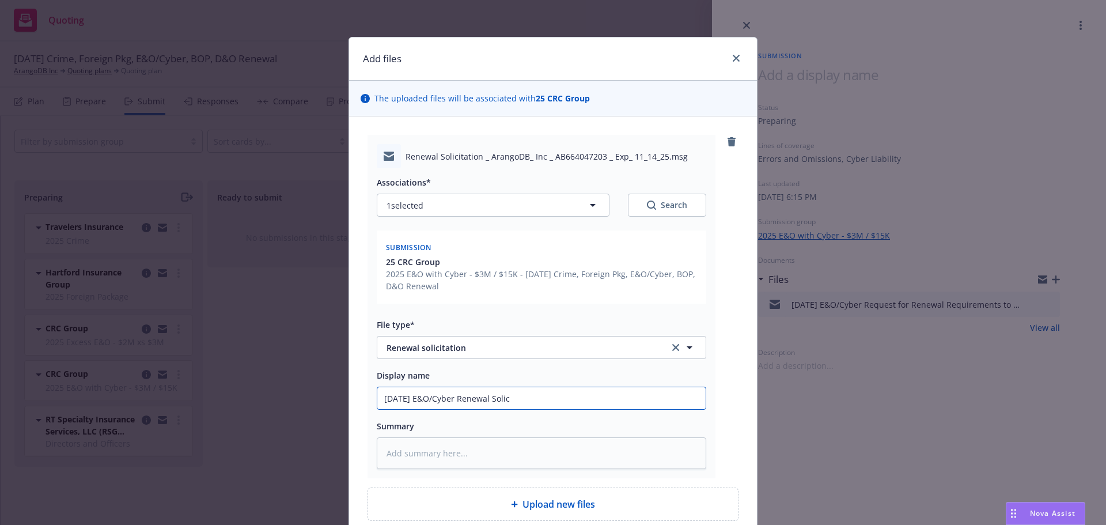
type textarea "x"
type input "11/14/25 E&O/Cyber Renewal Solici"
type textarea "x"
type input "11/14/25 E&O/Cyber Renewal Solicit"
type textarea "x"
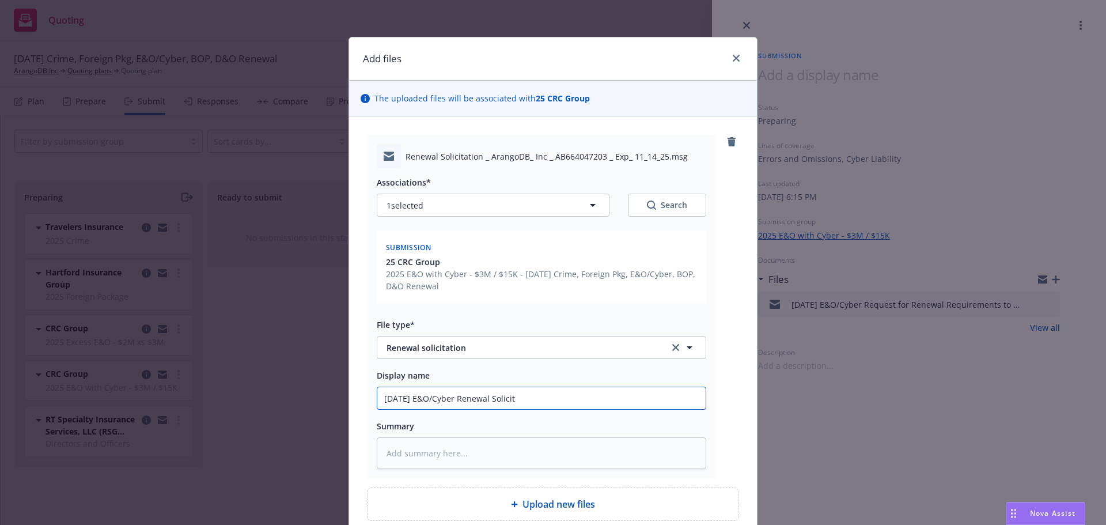
type input "11/14/25 E&O/Cyber Renewal Solicit E"
type textarea "x"
type input "11/14/25 E&O/Cyber Renewal Solicit Em"
type textarea "x"
type input "11/14/25 E&O/Cyber Renewal Solicit Em"
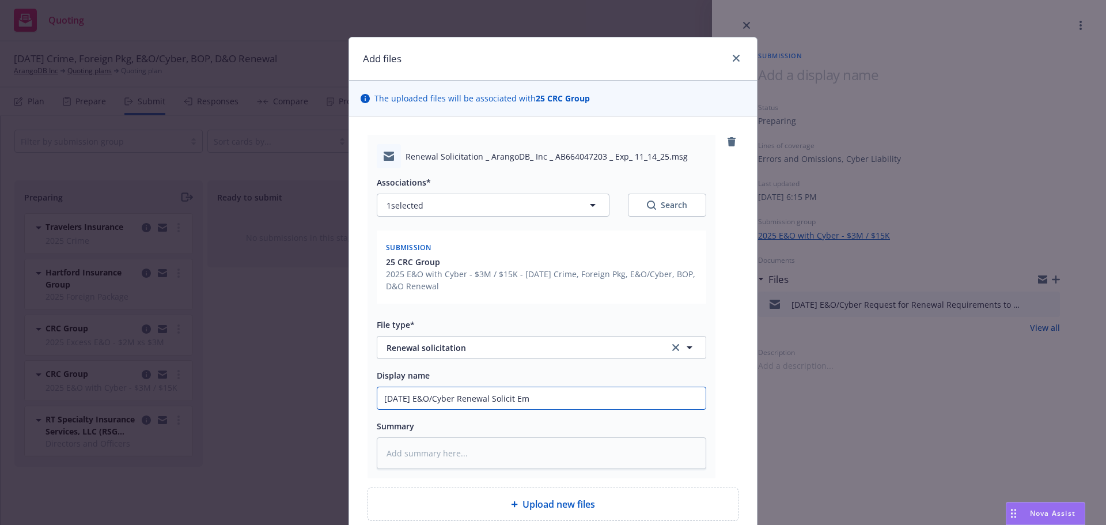
type textarea "x"
type input "11/14/25 E&O/Cyber Renewal Solicit Em"
type textarea "x"
type input "11/14/25 E&O/Cyber Renewal Solicit E"
type textarea "x"
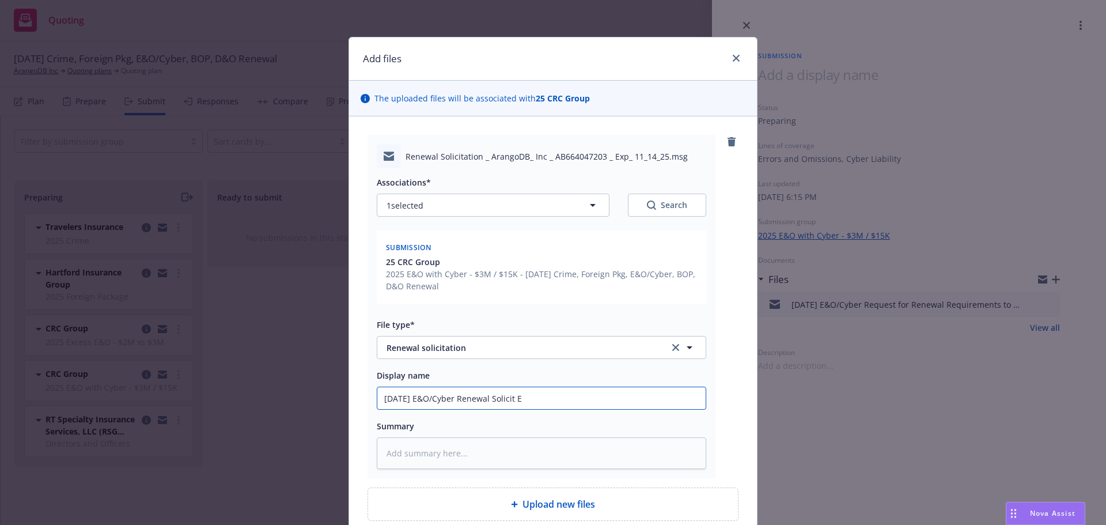
type input "11/14/25 E&O/Cyber Renewal Solicit"
type textarea "x"
type input "11/14/25 E&O/Cyber Renewal Solicit R"
type textarea "x"
type input "11/14/25 E&O/Cyber Renewal Solicit RC"
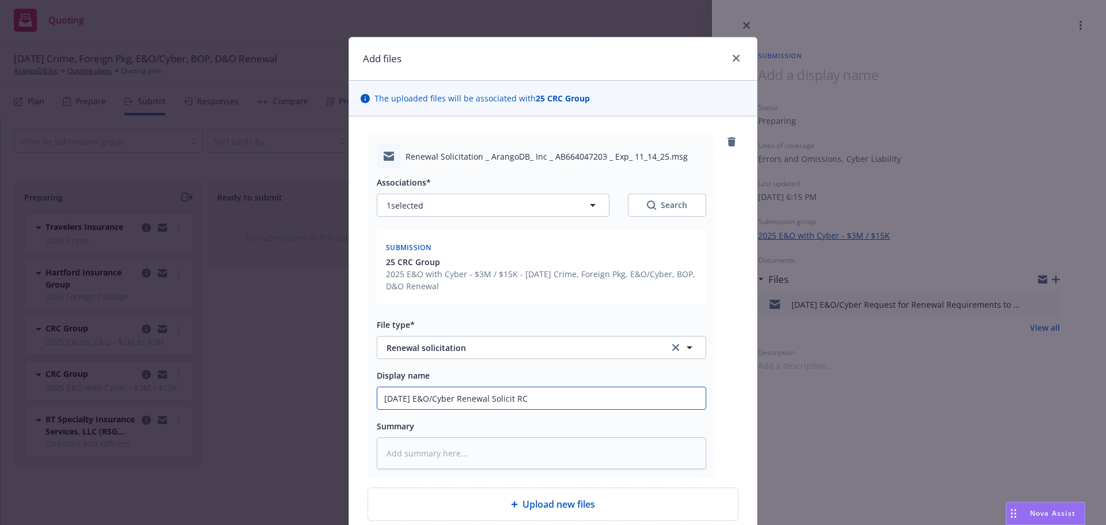
type textarea "x"
type input "11/14/25 E&O/Cyber Renewal Solicit RCV"
type textarea "x"
type input "11/14/25 E&O/Cyber Renewal Solicit RCVD"
type textarea "x"
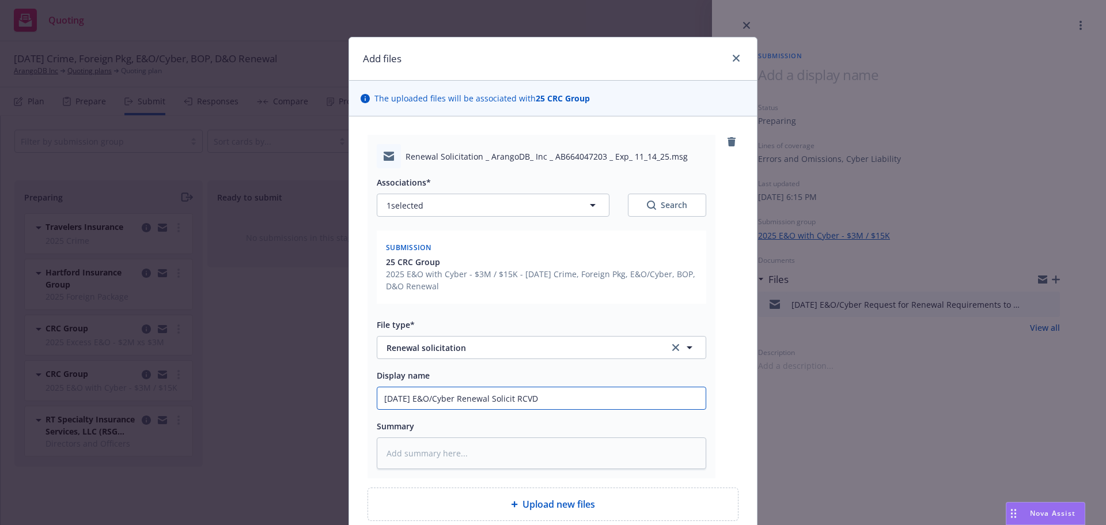
type input "11/14/25 E&O/Cyber Renewal Solicit RCVD"
type textarea "x"
type input "11/14/25 E&O/Cyber Renewal Solicit RCVD f"
type textarea "x"
type input "11/14/25 E&O/Cyber Renewal Solicit RCVD fr"
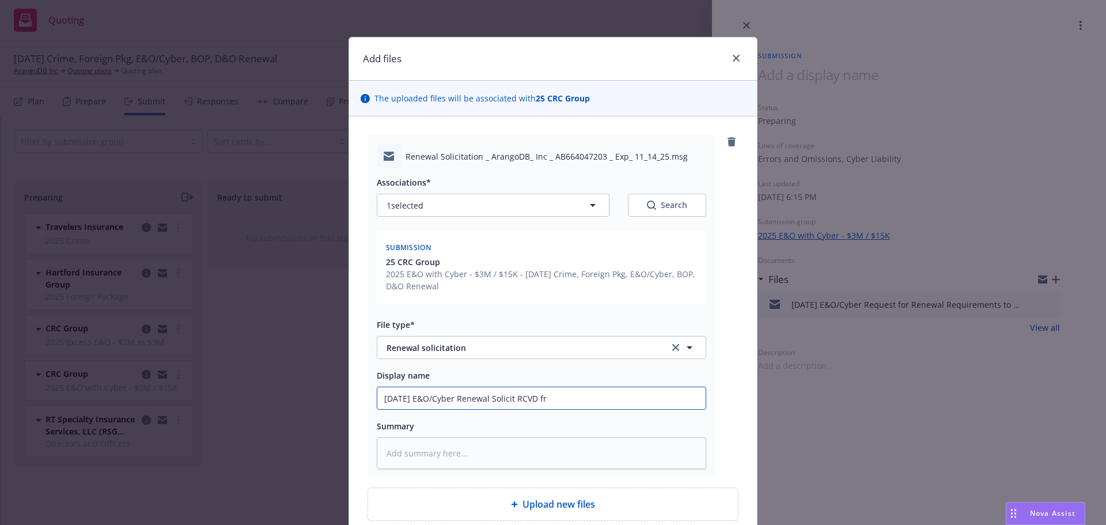
type textarea "x"
type input "11/14/25 E&O/Cyber Renewal Solicit RCVD fro"
type textarea "x"
type input "11/14/25 E&O/Cyber Renewal Solicit RCVD from"
type textarea "x"
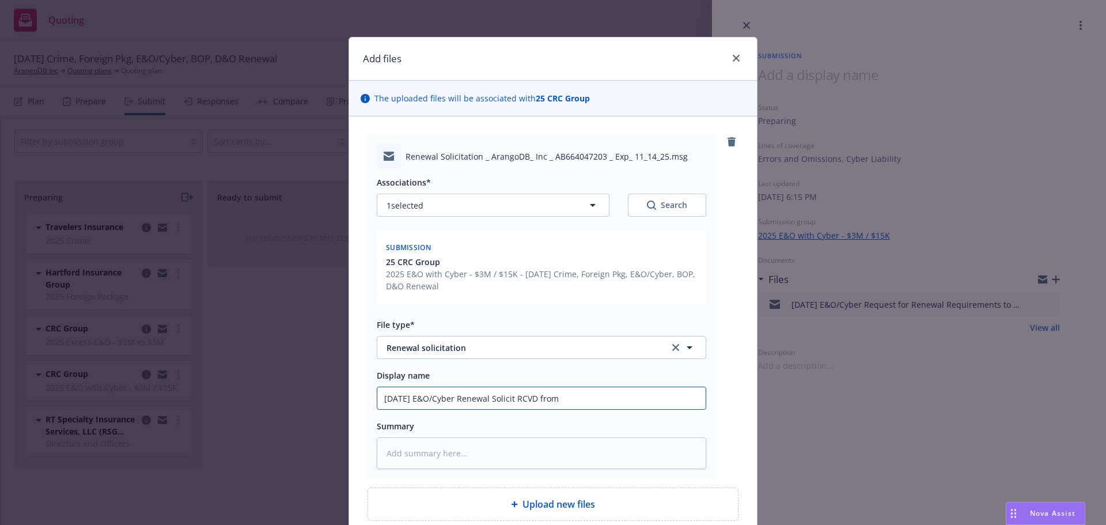
type input "11/14/25 E&O/Cyber Renewal Solicit RCVD from"
type textarea "x"
type input "11/14/25 E&O/Cyber Renewal Solicit RCVD from C"
type textarea "x"
type input "11/14/25 E&O/Cyber Renewal Solicit RCVD from CR"
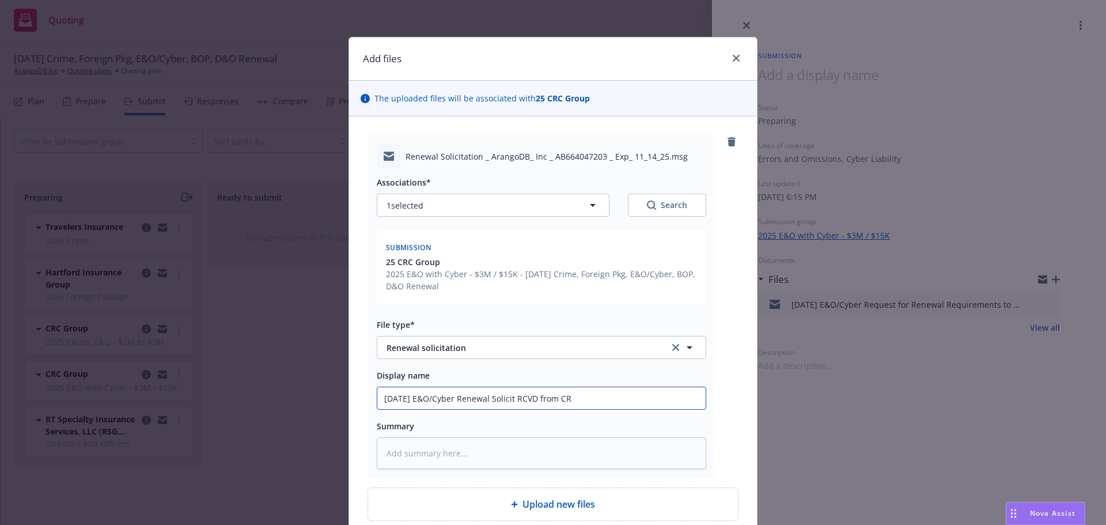
type textarea "x"
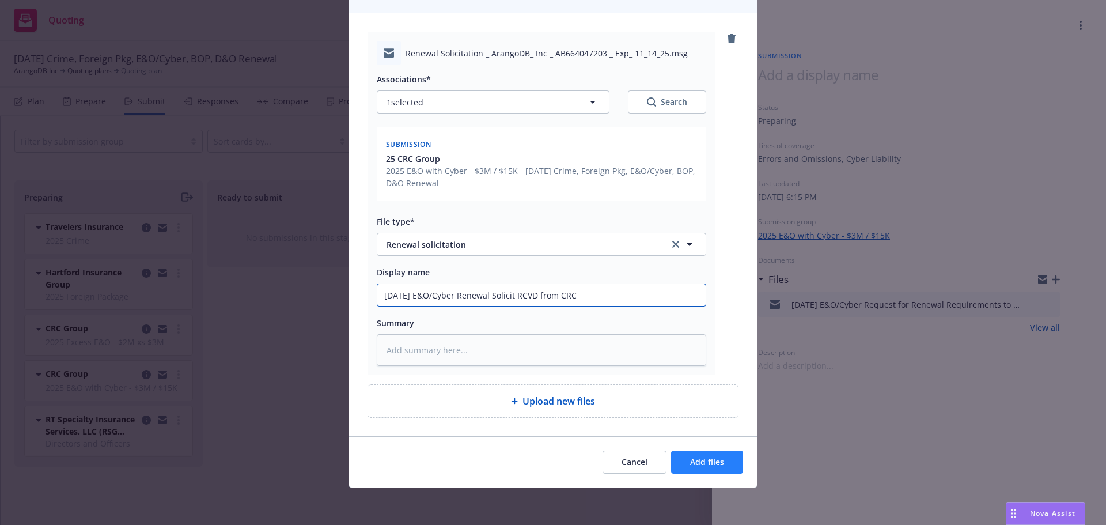
type input "11/14/25 E&O/Cyber Renewal Solicit RCVD from CRC"
click at [709, 464] on span "Add files" at bounding box center [707, 461] width 34 height 11
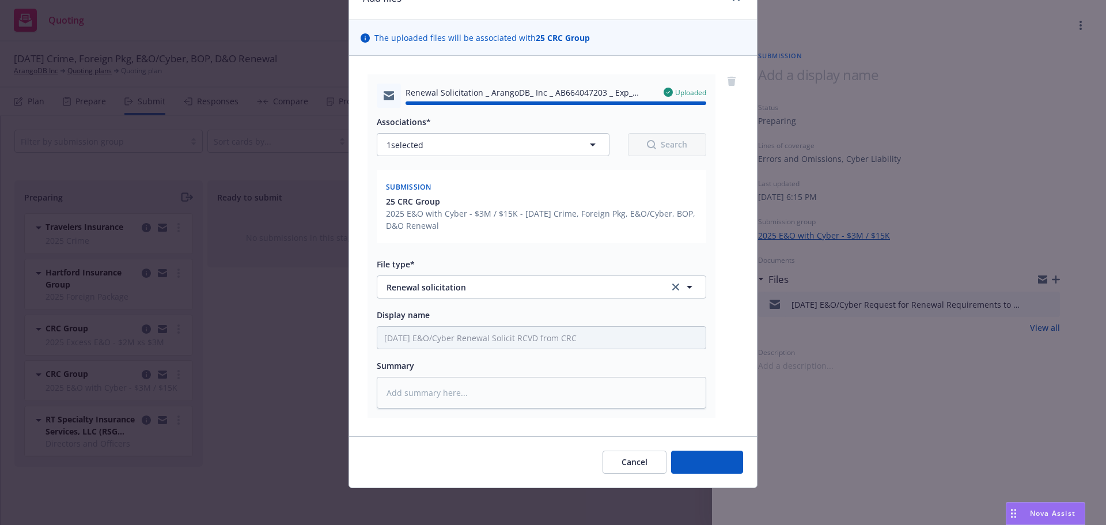
type textarea "x"
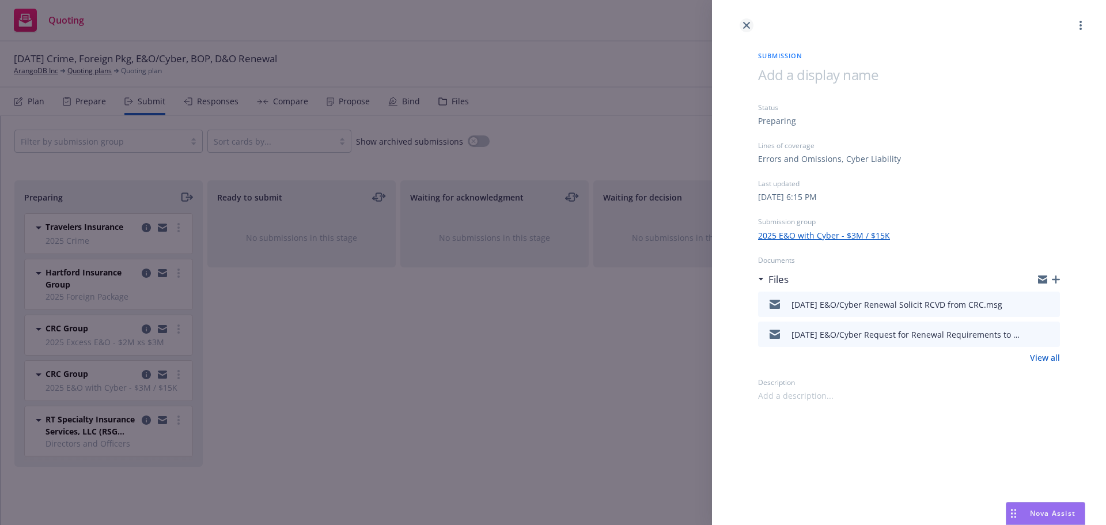
click at [745, 24] on icon "close" at bounding box center [746, 25] width 7 height 7
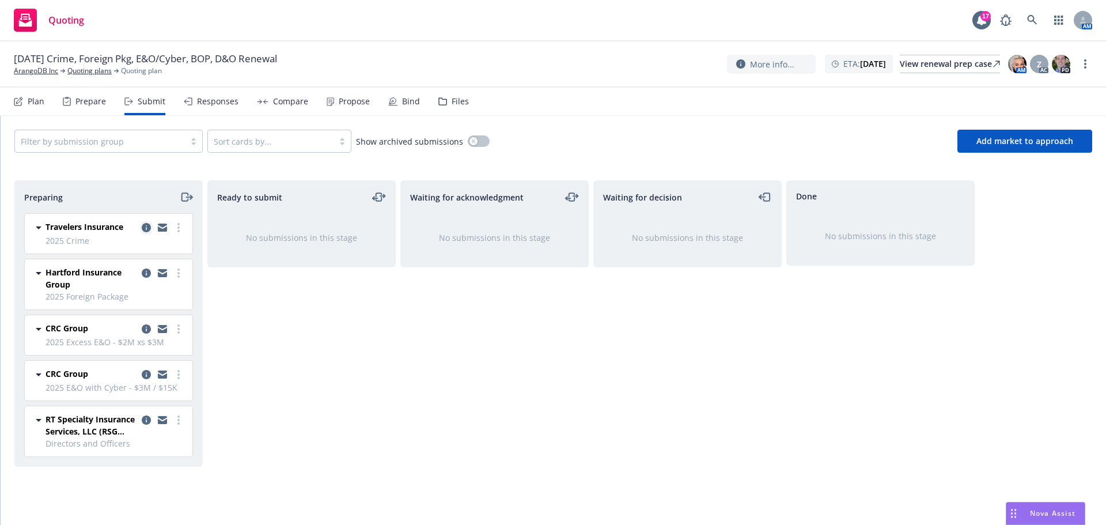
click at [143, 228] on icon "copy logging email" at bounding box center [146, 227] width 9 height 9
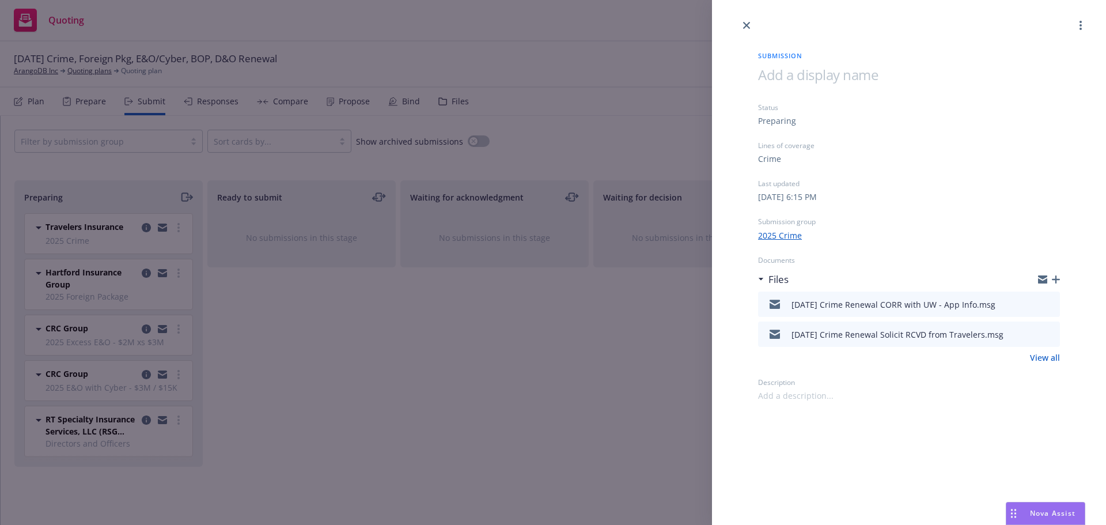
click at [1050, 302] on icon "preview file" at bounding box center [1049, 303] width 10 height 8
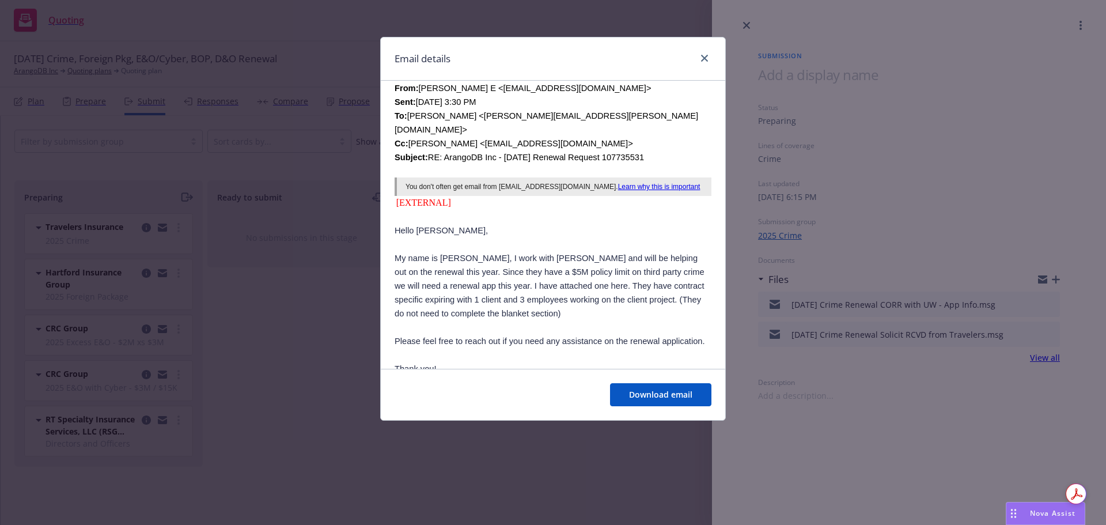
scroll to position [346, 0]
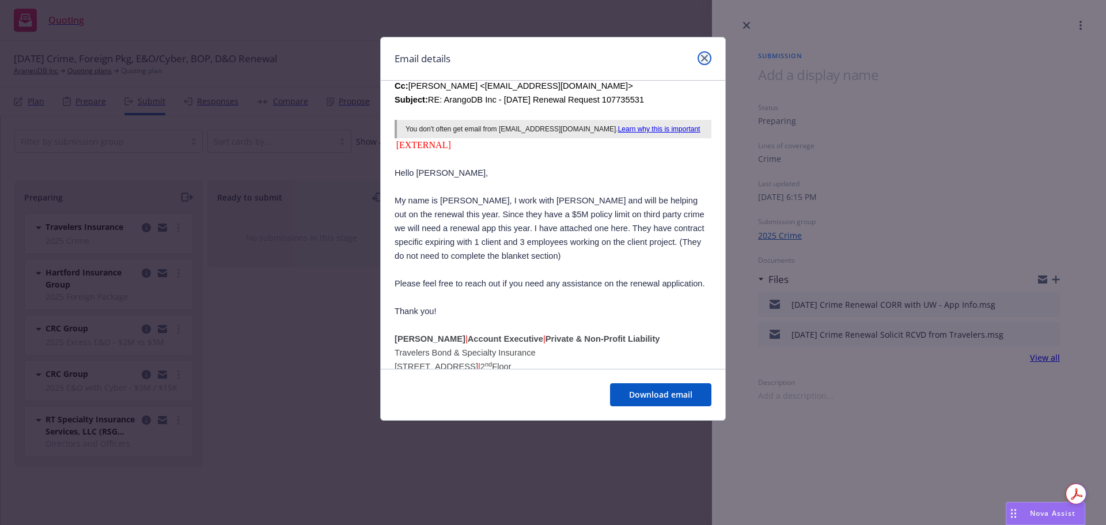
click at [709, 57] on link "close" at bounding box center [704, 58] width 14 height 14
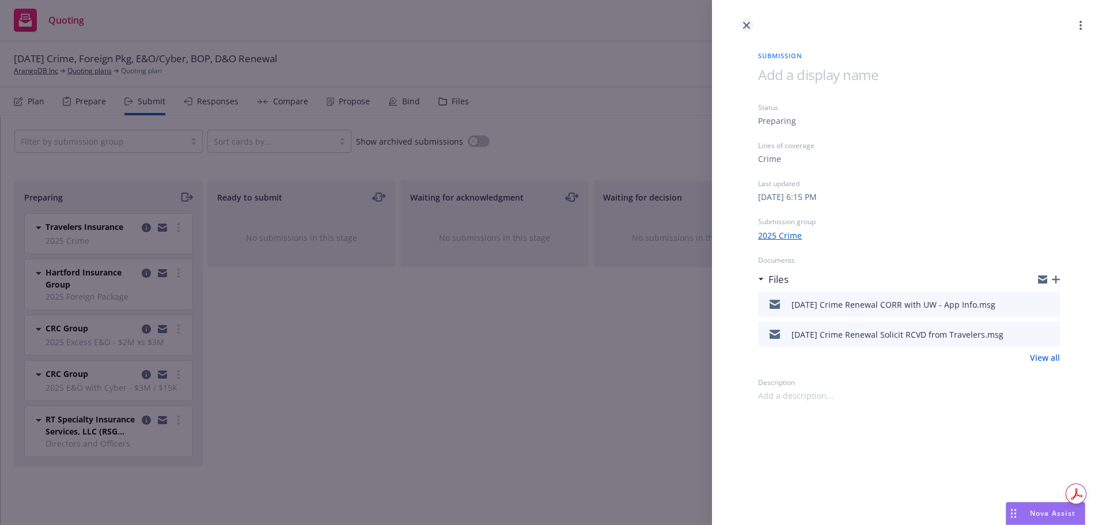
click at [742, 25] on link "close" at bounding box center [746, 25] width 14 height 14
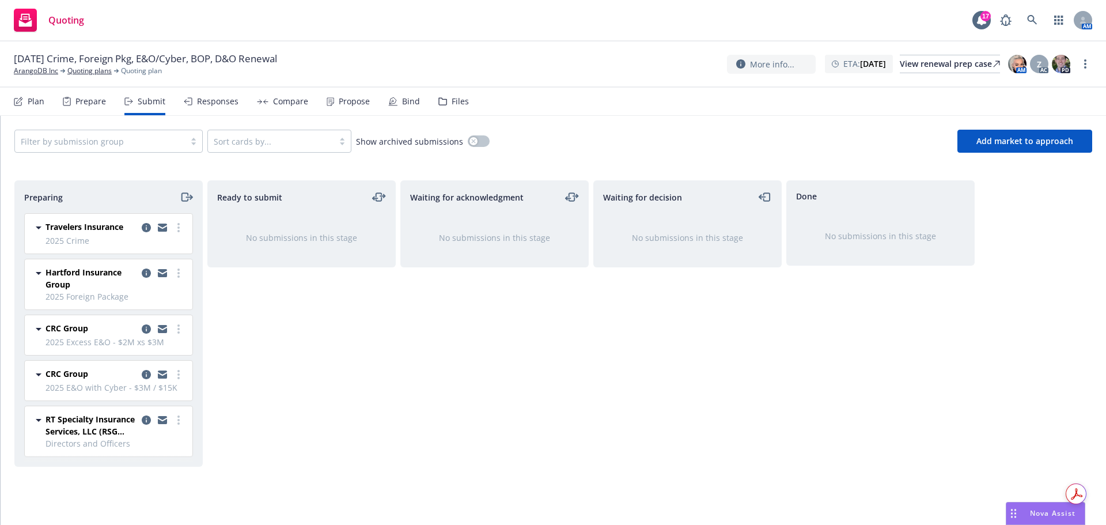
drag, startPoint x: 745, startPoint y: 22, endPoint x: 718, endPoint y: 54, distance: 41.2
click at [745, 24] on div "Quoting 17 AM" at bounding box center [553, 20] width 1106 height 41
click at [445, 103] on div "Files" at bounding box center [453, 102] width 31 height 28
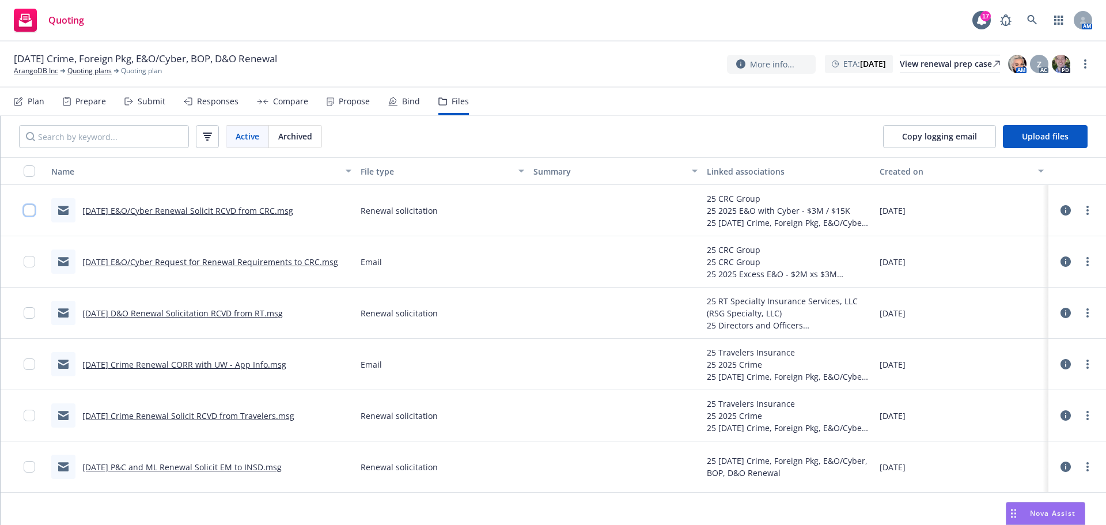
click at [26, 212] on input "checkbox" at bounding box center [30, 210] width 12 height 12
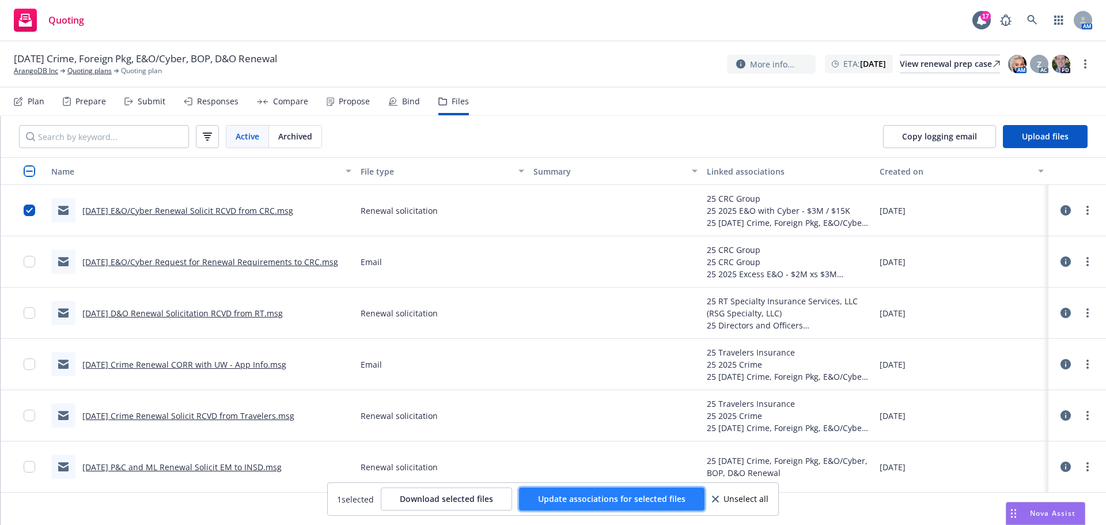
click at [681, 497] on span "Update associations for selected files" at bounding box center [611, 498] width 147 height 11
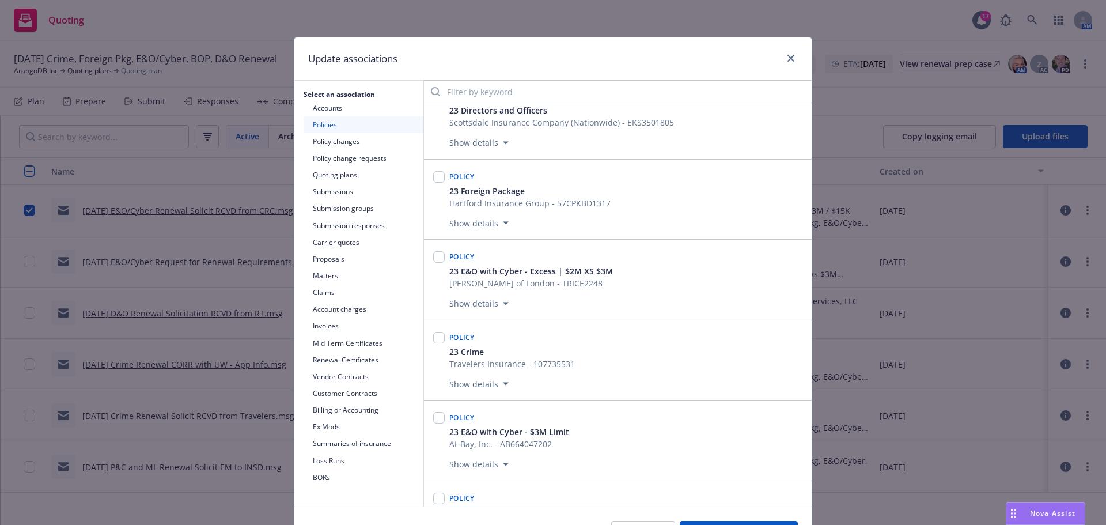
scroll to position [576, 0]
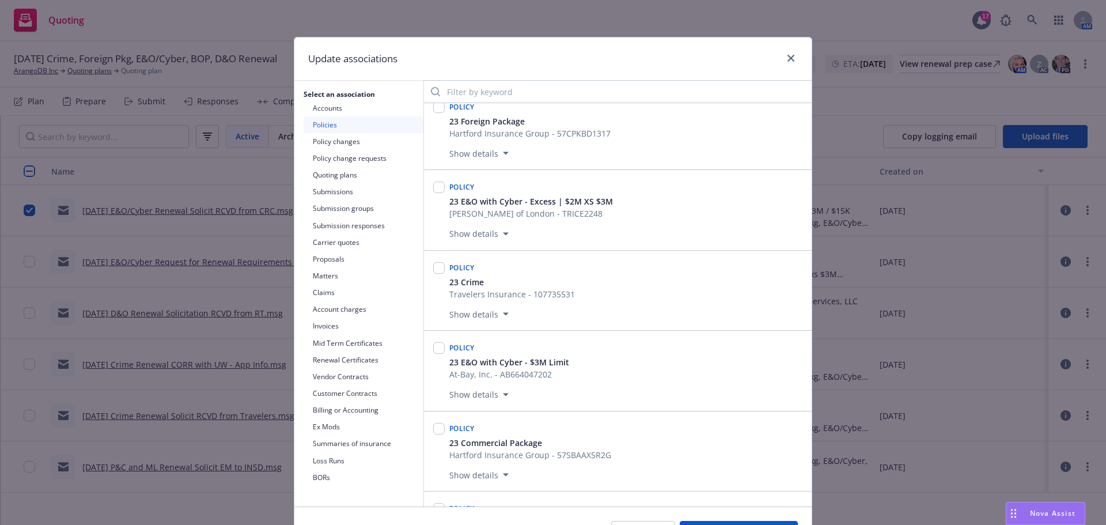
click at [337, 188] on button "Submissions" at bounding box center [363, 191] width 120 height 17
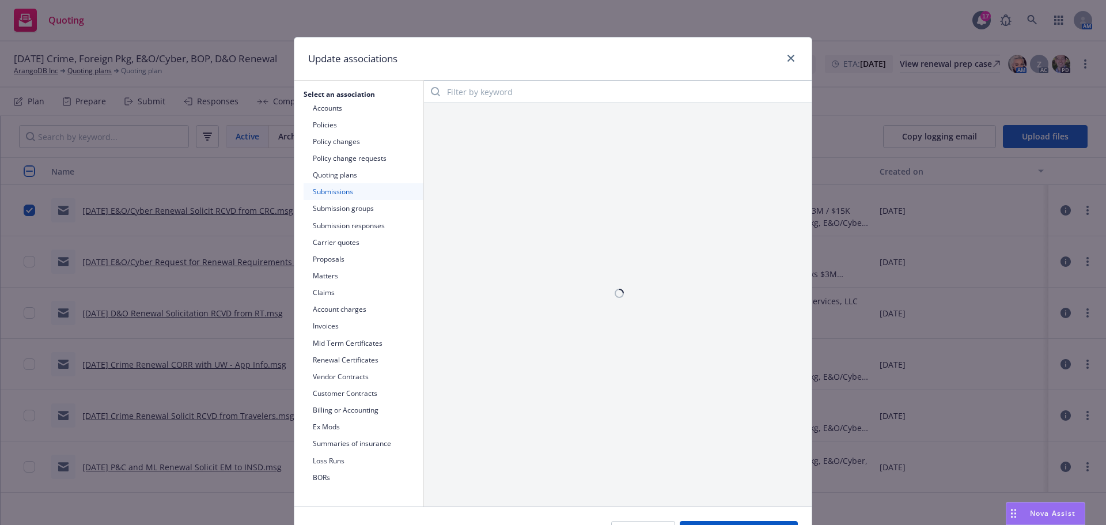
scroll to position [0, 0]
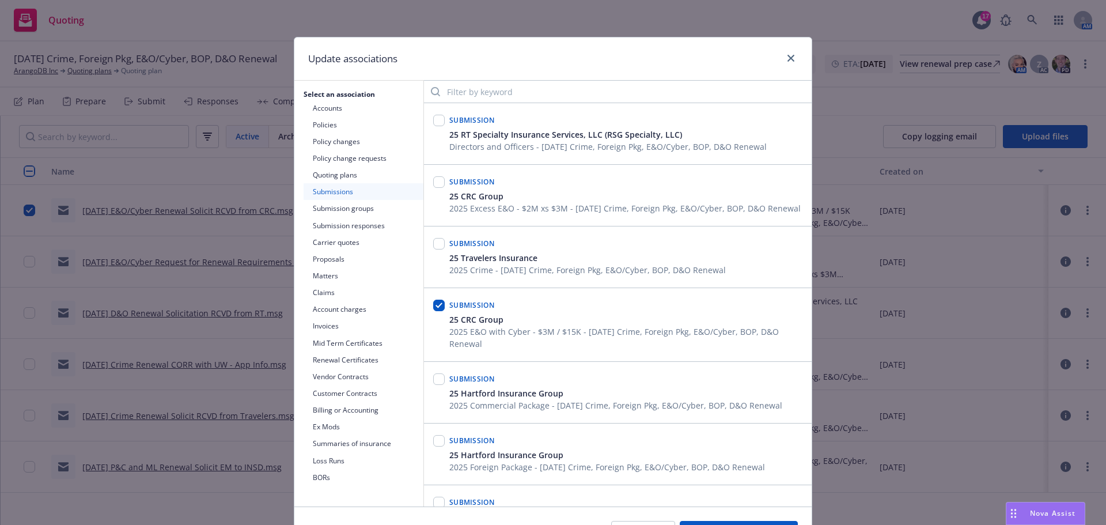
click at [435, 190] on div at bounding box center [439, 182] width 12 height 16
click at [434, 183] on input "checkbox" at bounding box center [439, 182] width 12 height 12
checkbox input "true"
click at [365, 207] on button "Submission groups" at bounding box center [363, 208] width 120 height 17
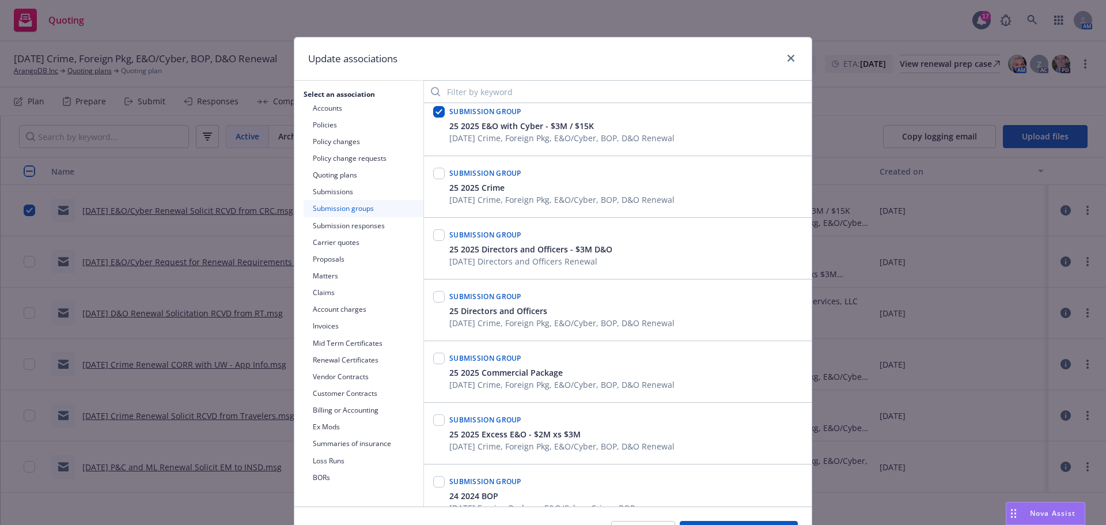
scroll to position [115, 0]
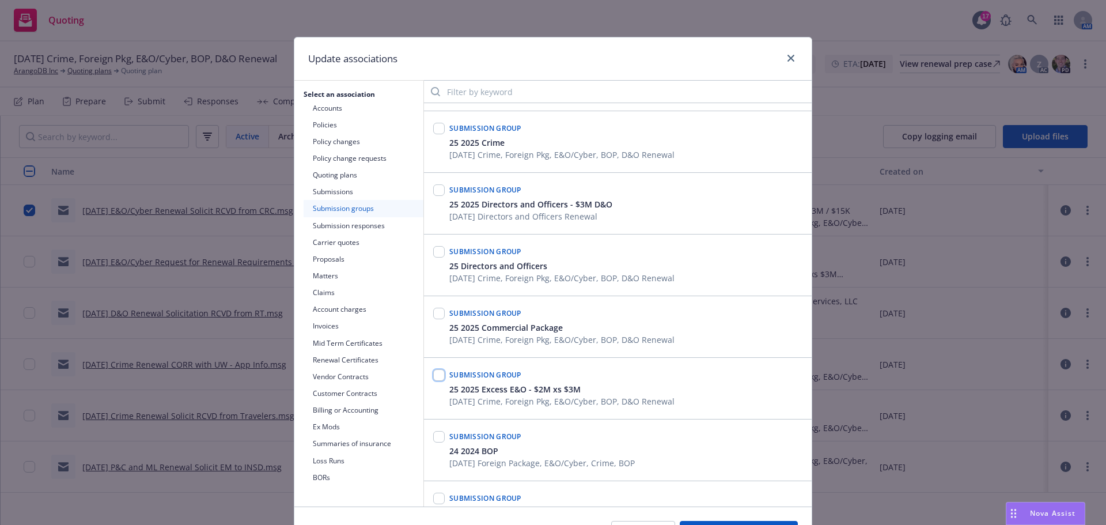
click at [433, 375] on input "checkbox" at bounding box center [439, 375] width 12 height 12
checkbox input "true"
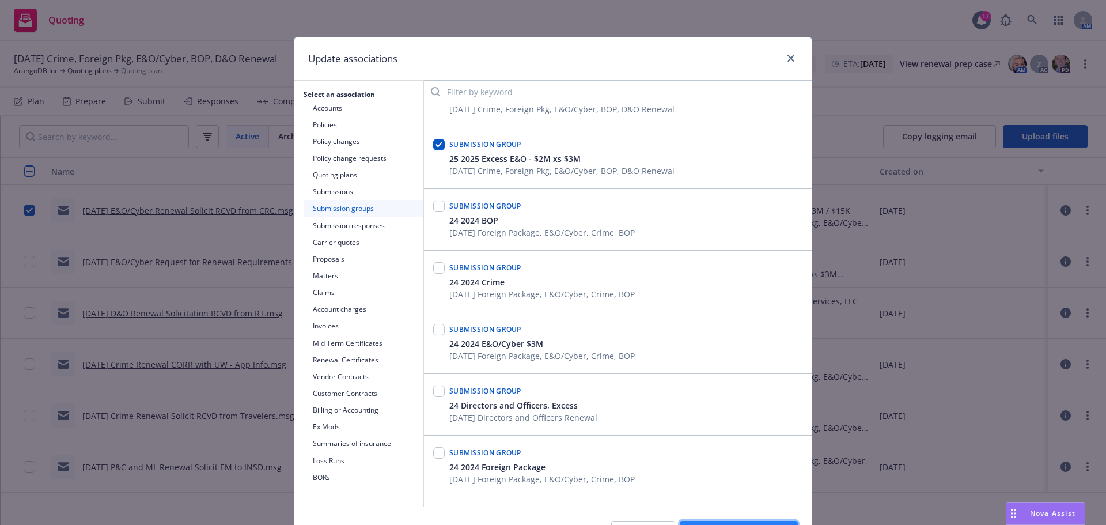
click at [741, 524] on button "Update associations" at bounding box center [739, 532] width 118 height 23
click at [737, 524] on button "Update associations" at bounding box center [739, 532] width 118 height 23
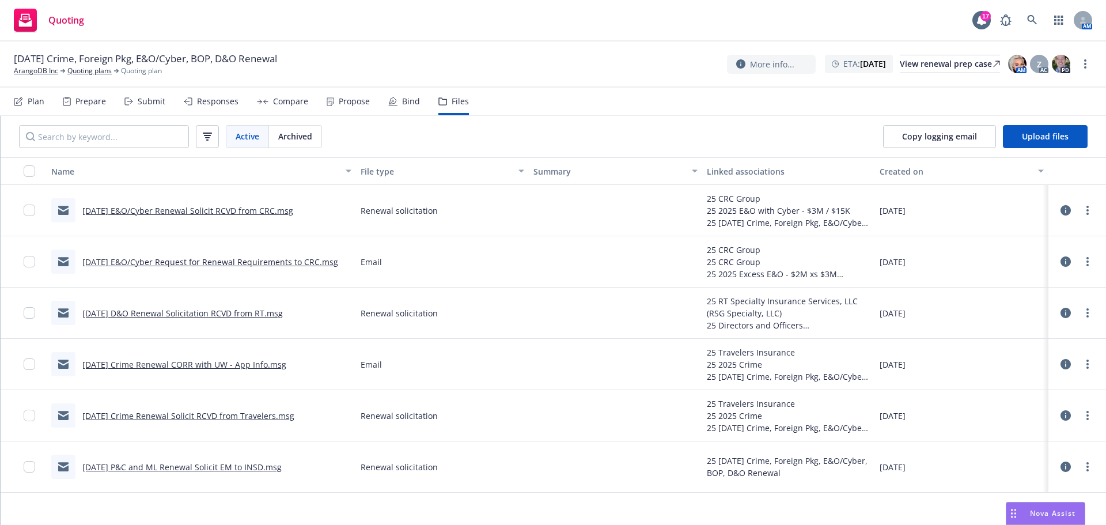
click at [155, 103] on div "Submit" at bounding box center [152, 101] width 28 height 9
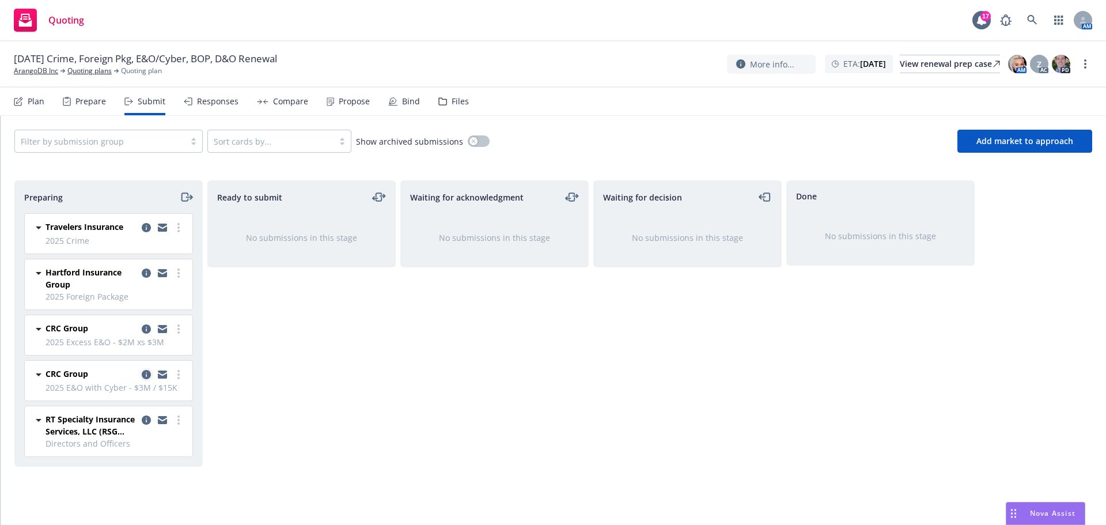
click at [146, 372] on icon "copy logging email" at bounding box center [146, 374] width 9 height 9
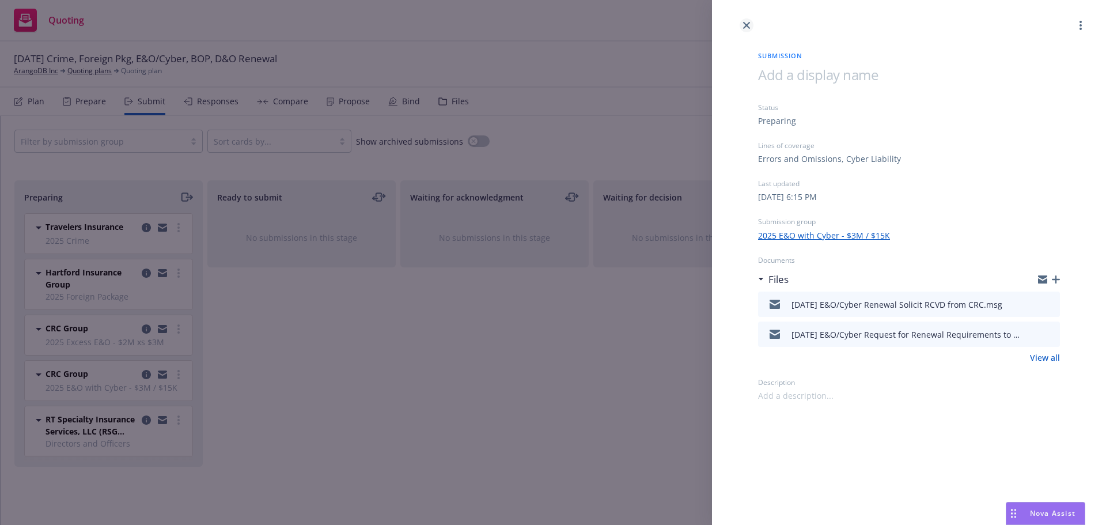
click at [750, 24] on link "close" at bounding box center [746, 25] width 14 height 14
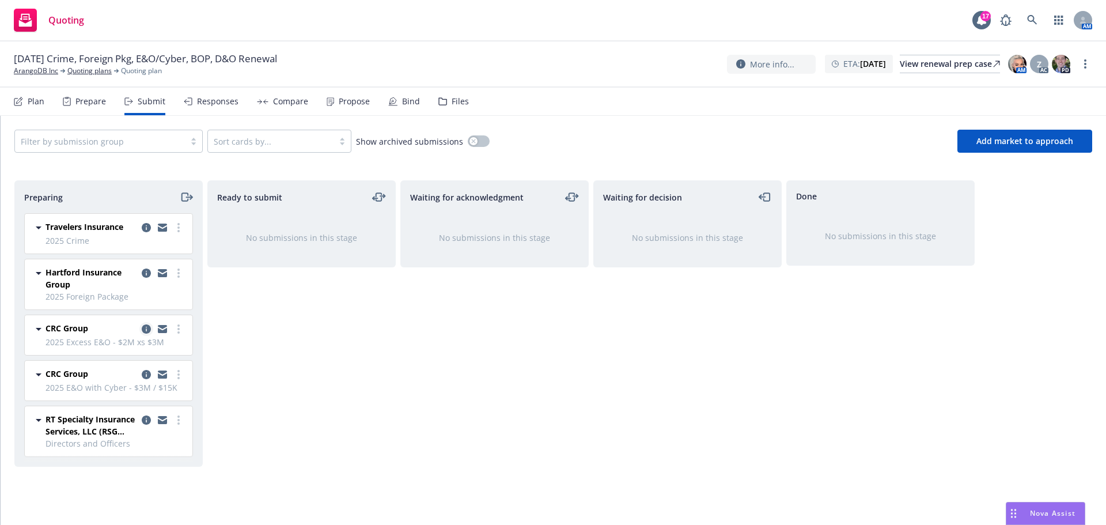
click at [142, 330] on icon "copy logging email" at bounding box center [146, 328] width 9 height 9
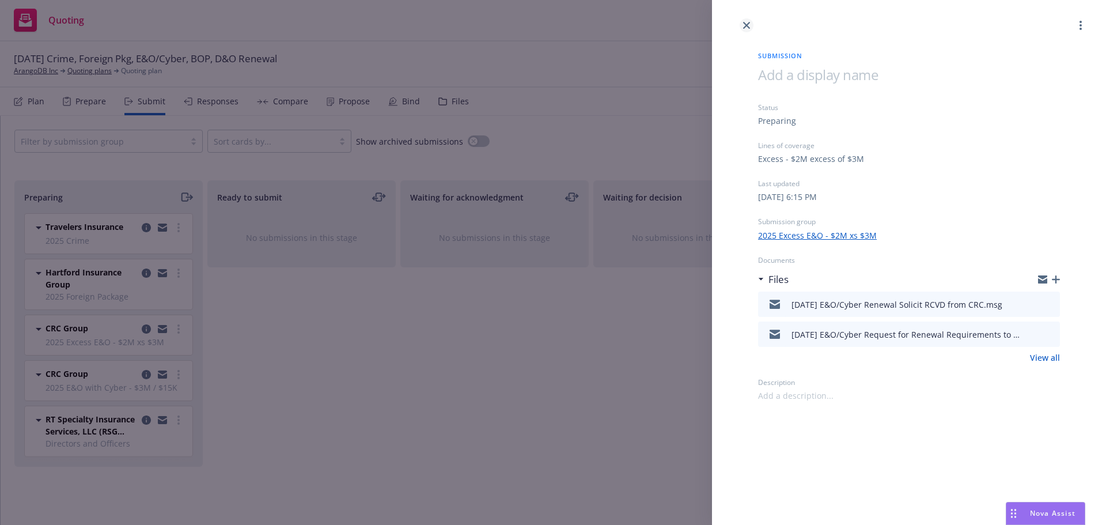
click at [748, 23] on icon "close" at bounding box center [746, 25] width 7 height 7
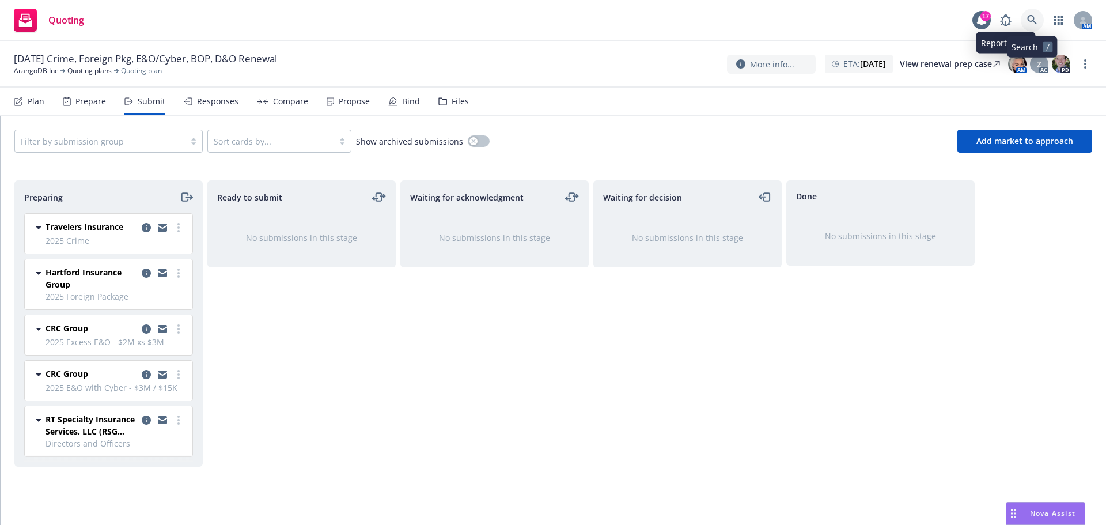
click at [1027, 16] on icon at bounding box center [1032, 20] width 10 height 10
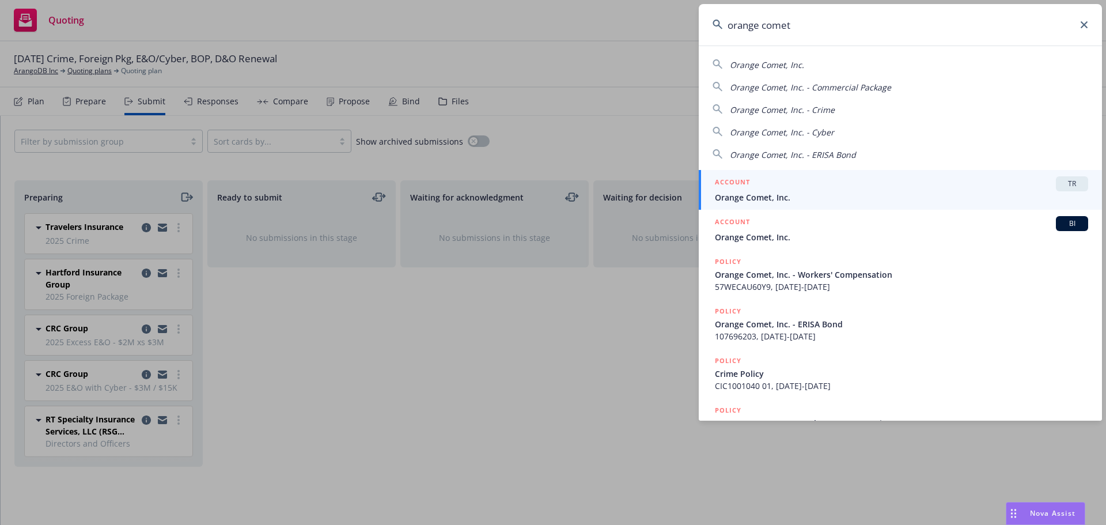
type input "orange comet"
click at [832, 190] on div "ACCOUNT TR" at bounding box center [901, 183] width 373 height 15
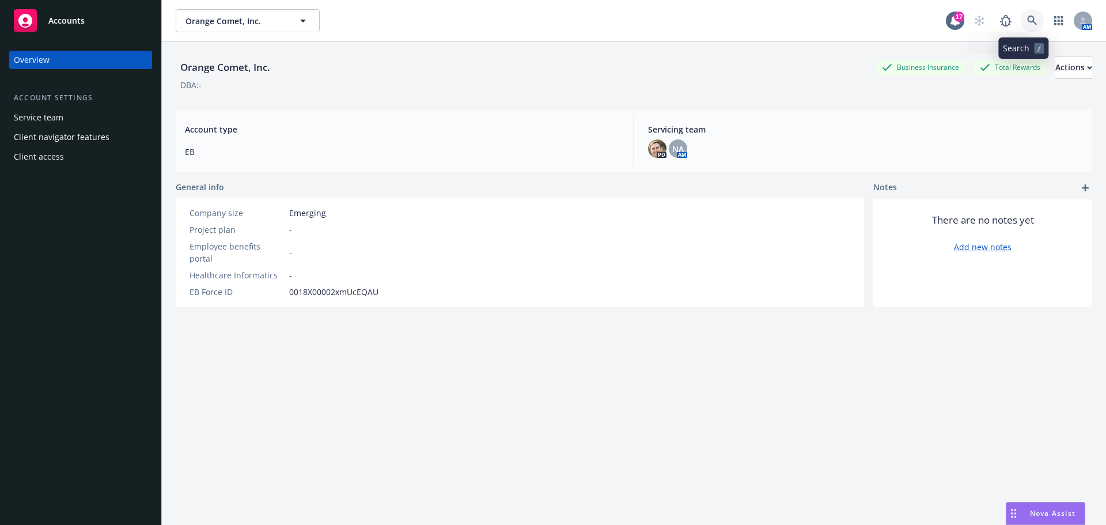
click at [1027, 20] on icon at bounding box center [1032, 21] width 10 height 10
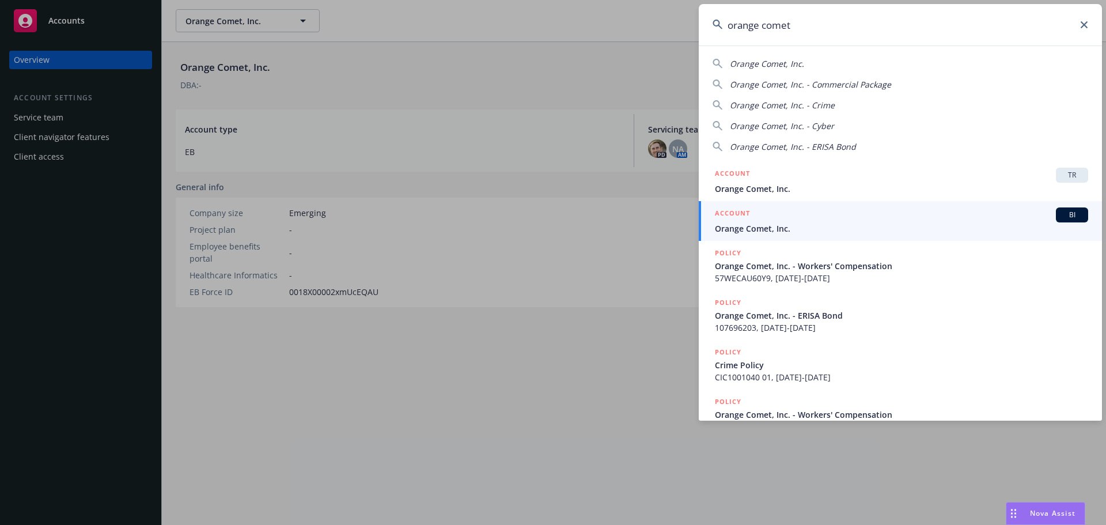
type input "orange comet"
click at [768, 223] on span "Orange Comet, Inc." at bounding box center [901, 228] width 373 height 12
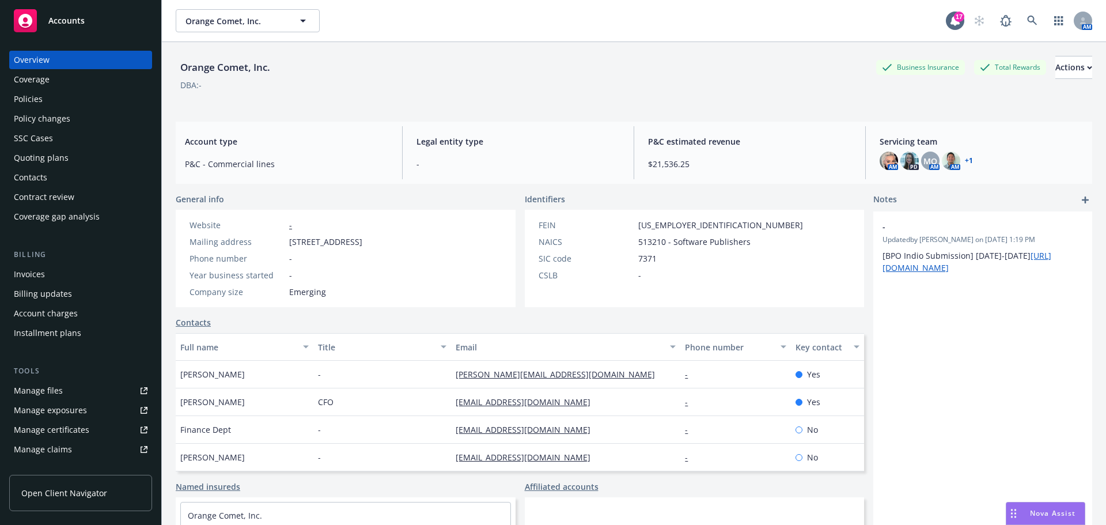
click at [89, 158] on div "Quoting plans" at bounding box center [81, 158] width 134 height 18
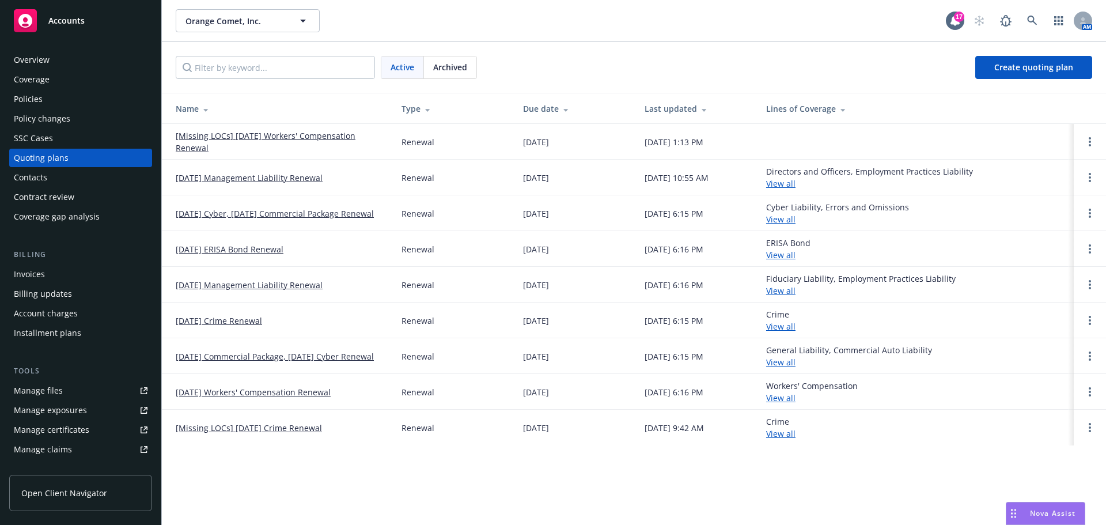
click at [249, 134] on link "[Missing LOCs] 10/15/25 Workers' Compensation Renewal" at bounding box center [279, 142] width 207 height 24
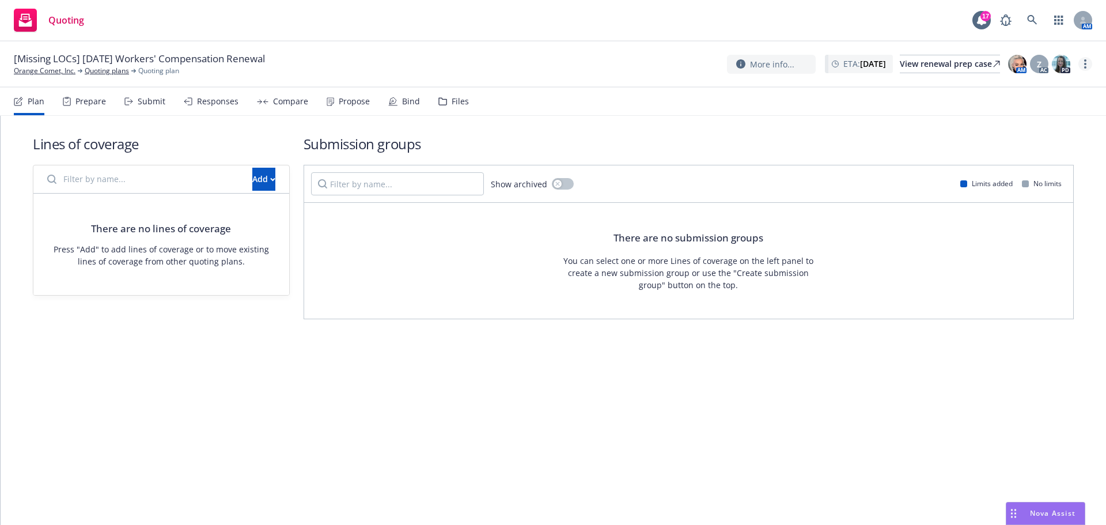
click at [1090, 63] on link "more" at bounding box center [1085, 64] width 14 height 14
click at [1023, 113] on link "Rename quoting plan" at bounding box center [1027, 110] width 128 height 23
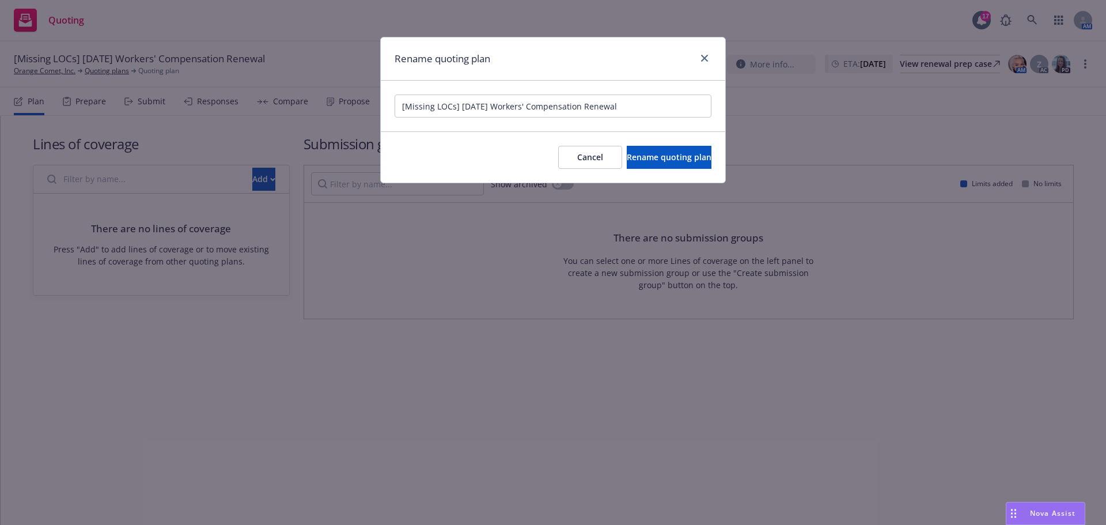
drag, startPoint x: 460, startPoint y: 107, endPoint x: 81, endPoint y: 53, distance: 382.7
click at [164, 88] on div "Rename quoting plan [Missing LOCs] 10/15/25 Workers' Compensation Renewal Cance…" at bounding box center [553, 262] width 1106 height 525
type input "10/15/25 Workers' Compensation Renewal"
click at [693, 160] on button "Rename quoting plan" at bounding box center [669, 157] width 85 height 23
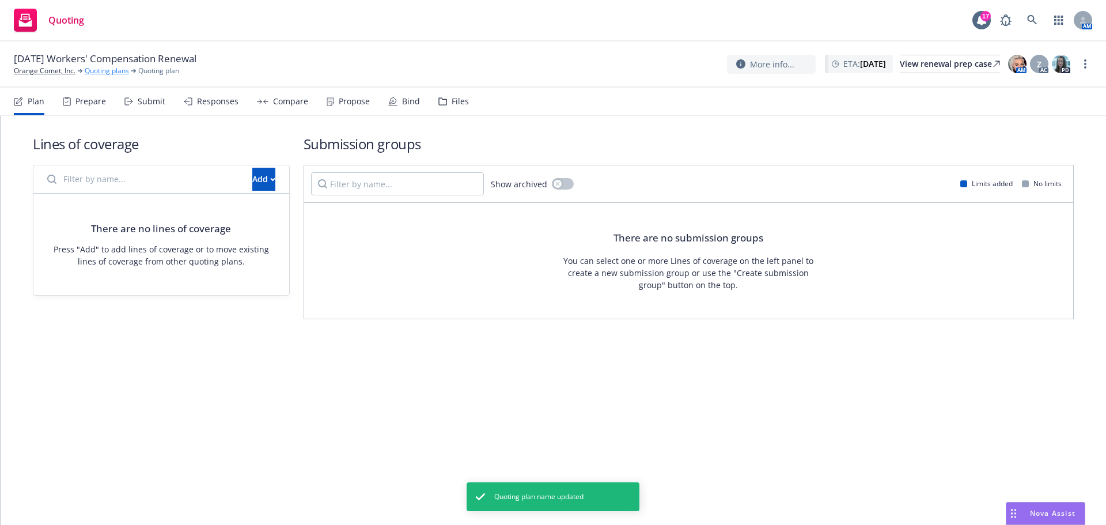
click at [115, 75] on link "Quoting plans" at bounding box center [107, 71] width 44 height 10
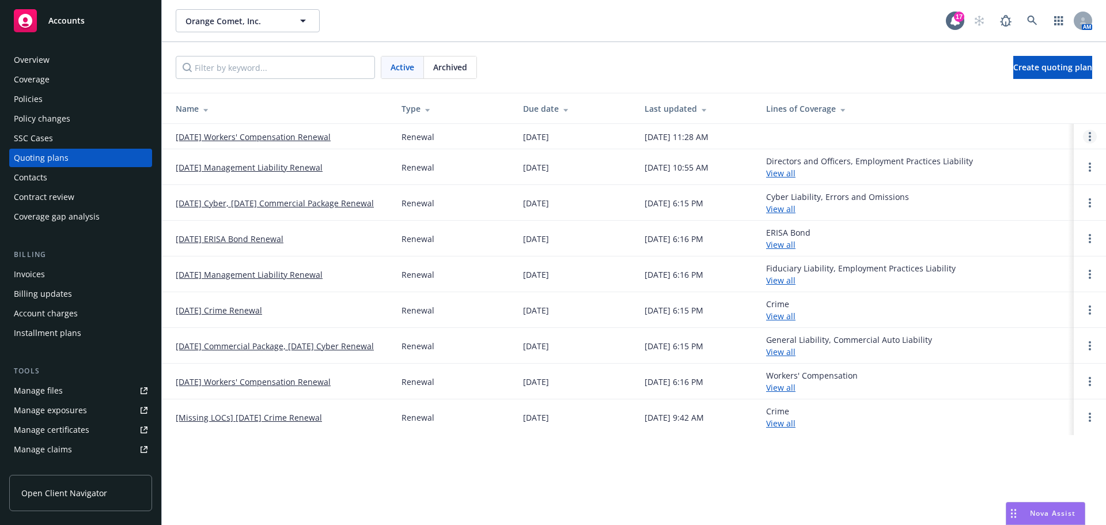
click at [1090, 135] on icon "Open options" at bounding box center [1089, 136] width 2 height 9
click at [1025, 128] on span "Archive" at bounding box center [1008, 127] width 56 height 11
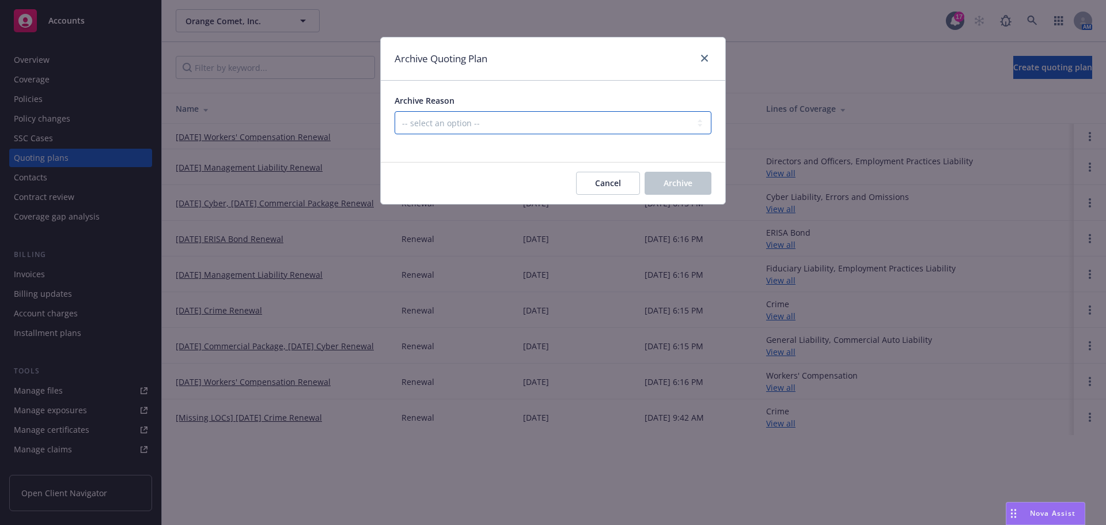
click at [563, 131] on select "-- select an option -- All policies in this renewal plan are auto-renewed Creat…" at bounding box center [552, 122] width 317 height 23
select select "ARCHIVED_RENEWAL_POLICY_AUTO_RENEWED"
click at [394, 111] on select "-- select an option -- All policies in this renewal plan are auto-renewed Creat…" at bounding box center [552, 122] width 317 height 23
click at [680, 180] on span "Archive" at bounding box center [677, 182] width 29 height 11
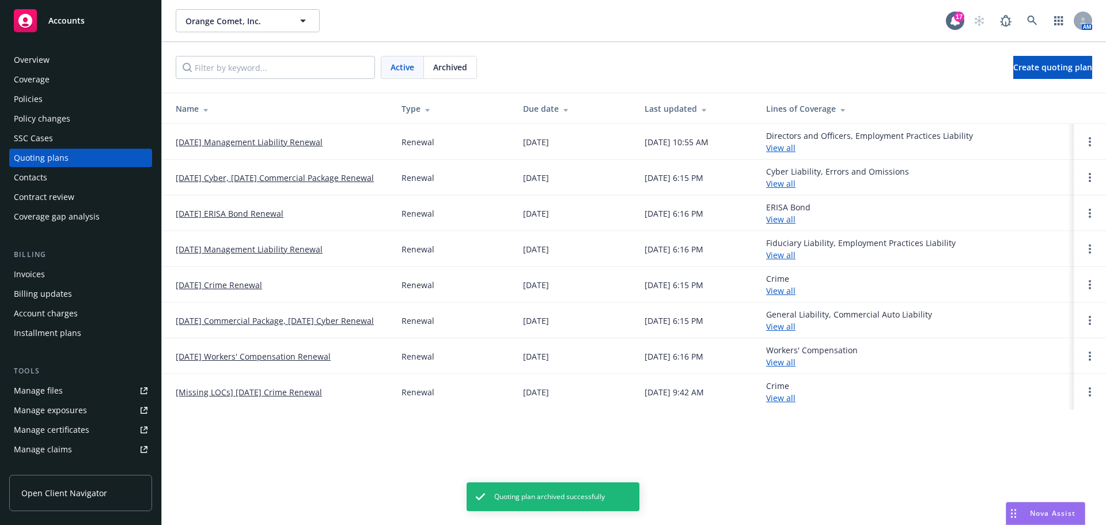
click at [234, 284] on link "[DATE] Crime Renewal" at bounding box center [219, 285] width 86 height 12
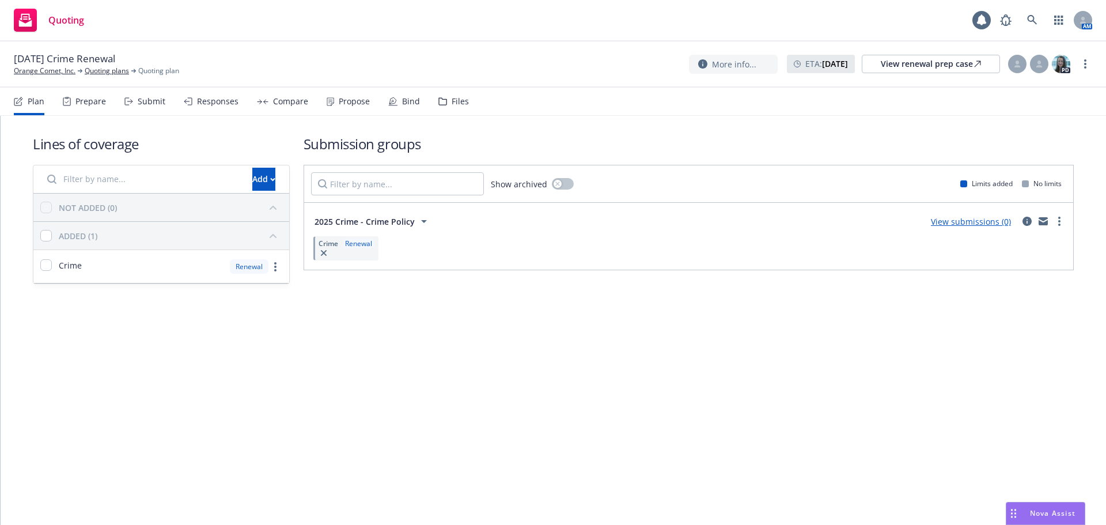
click at [409, 97] on div "Bind" at bounding box center [411, 101] width 18 height 9
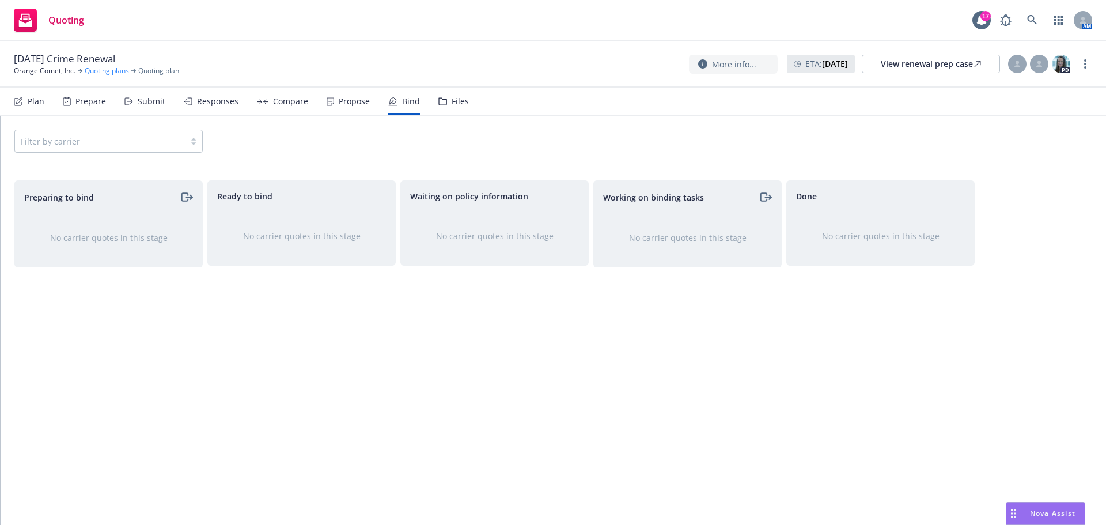
click at [107, 77] on div "[DATE] Crime Renewal Orange Comet, Inc. Quoting plans Quoting plan More info...…" at bounding box center [553, 64] width 1106 height 46
click at [107, 74] on link "Quoting plans" at bounding box center [107, 71] width 44 height 10
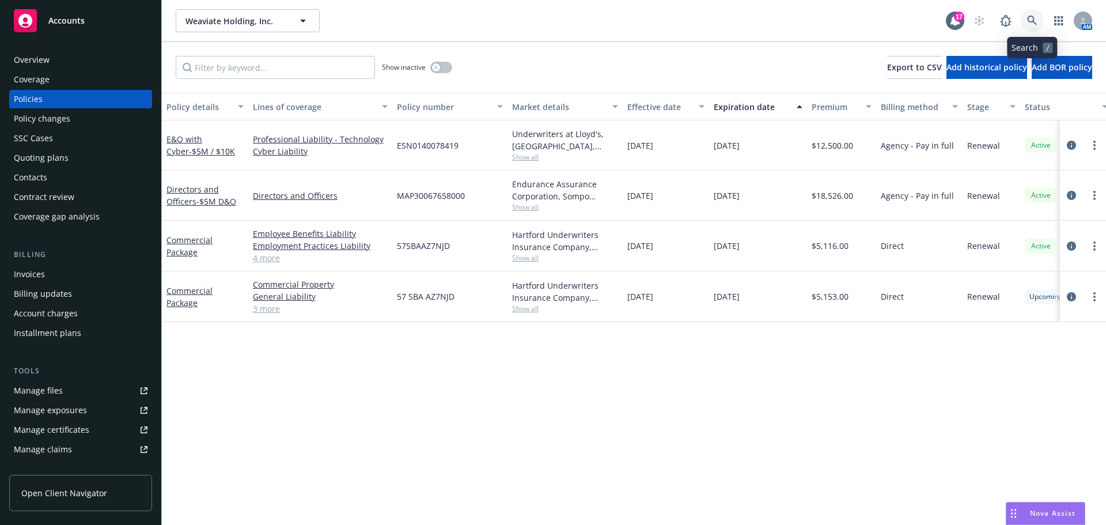
click at [1037, 22] on icon at bounding box center [1032, 21] width 10 height 10
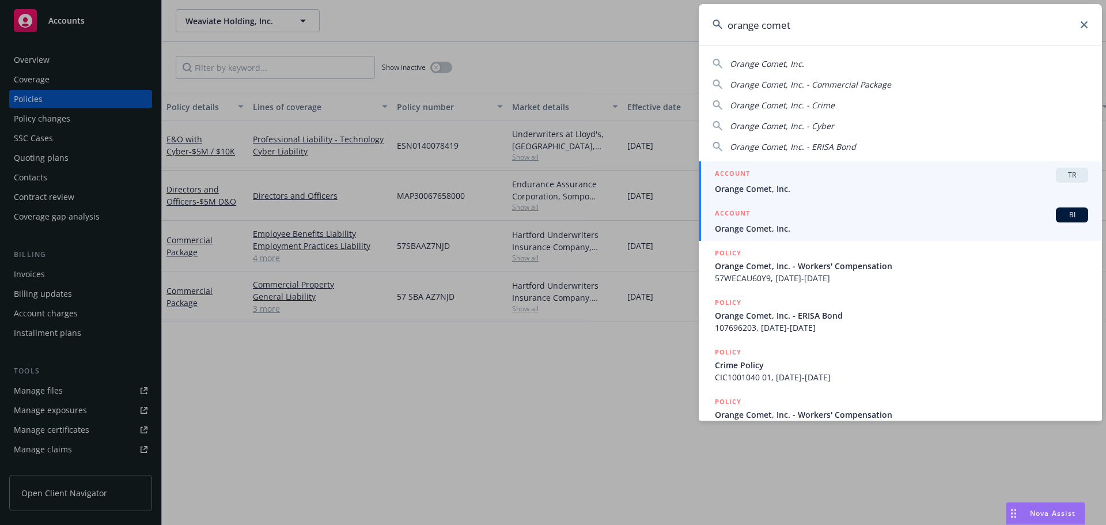
type input "orange comet"
click at [871, 226] on span "Orange Comet, Inc." at bounding box center [901, 228] width 373 height 12
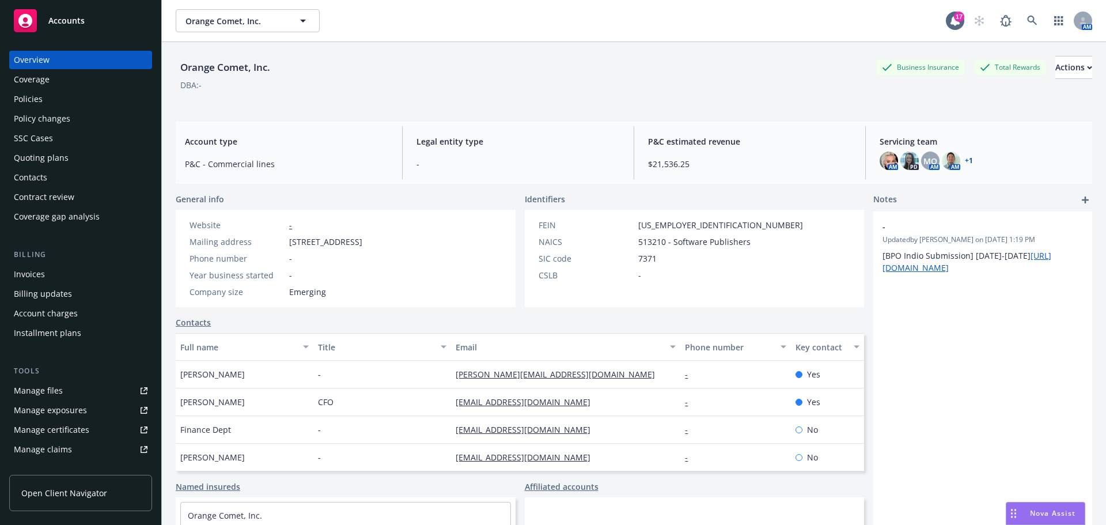
click at [64, 105] on div "Policies" at bounding box center [81, 99] width 134 height 18
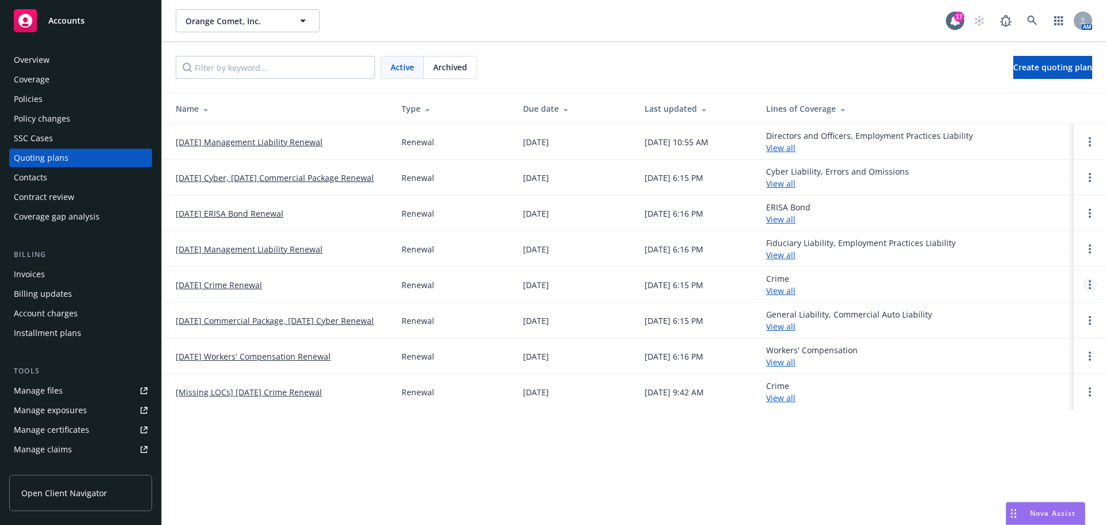
click at [1087, 280] on link "Open options" at bounding box center [1090, 285] width 14 height 14
click at [1026, 272] on span "Archive" at bounding box center [1008, 275] width 56 height 11
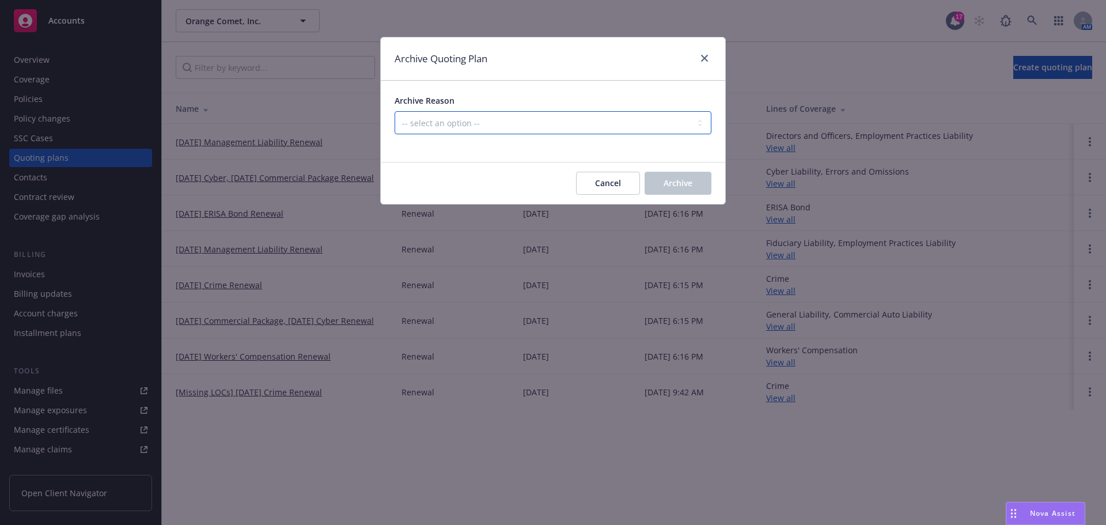
click at [594, 131] on select "-- select an option -- All policies in this renewal plan are auto-renewed Creat…" at bounding box center [552, 122] width 317 height 23
select select "ARCHIVED_RENEWAL_COMPLETED"
click at [394, 111] on select "-- select an option -- All policies in this renewal plan are auto-renewed Creat…" at bounding box center [552, 122] width 317 height 23
click at [665, 189] on button "Archive" at bounding box center [677, 183] width 67 height 23
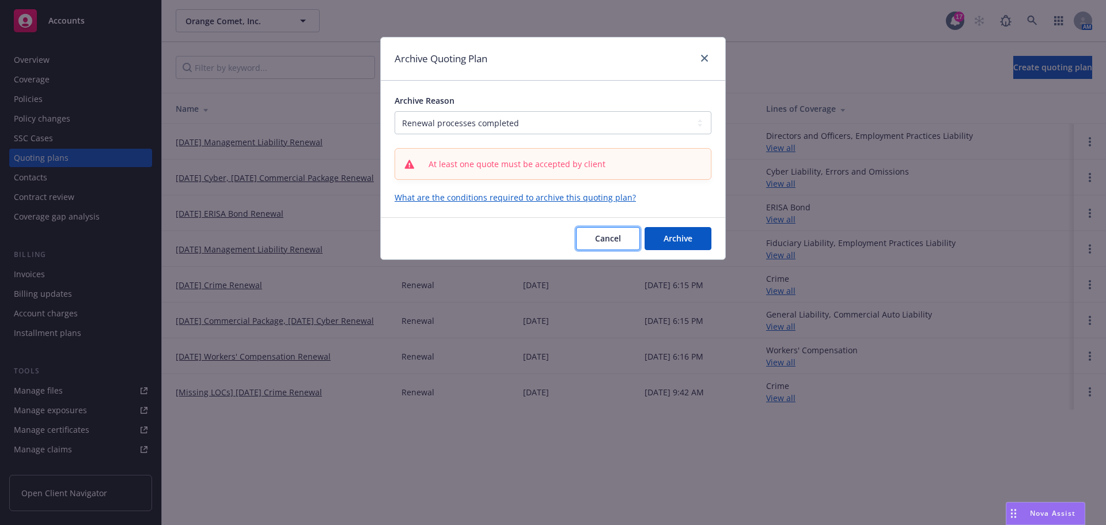
click at [599, 245] on button "Cancel" at bounding box center [608, 238] width 64 height 23
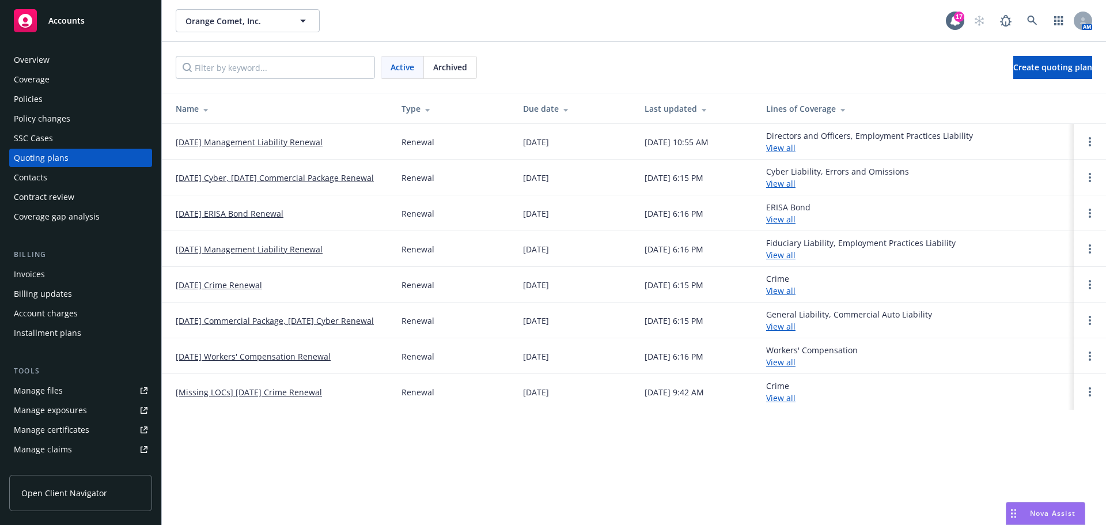
click at [250, 291] on td "[DATE] Crime Renewal" at bounding box center [277, 285] width 230 height 36
click at [250, 286] on link "[DATE] Crime Renewal" at bounding box center [219, 285] width 86 height 12
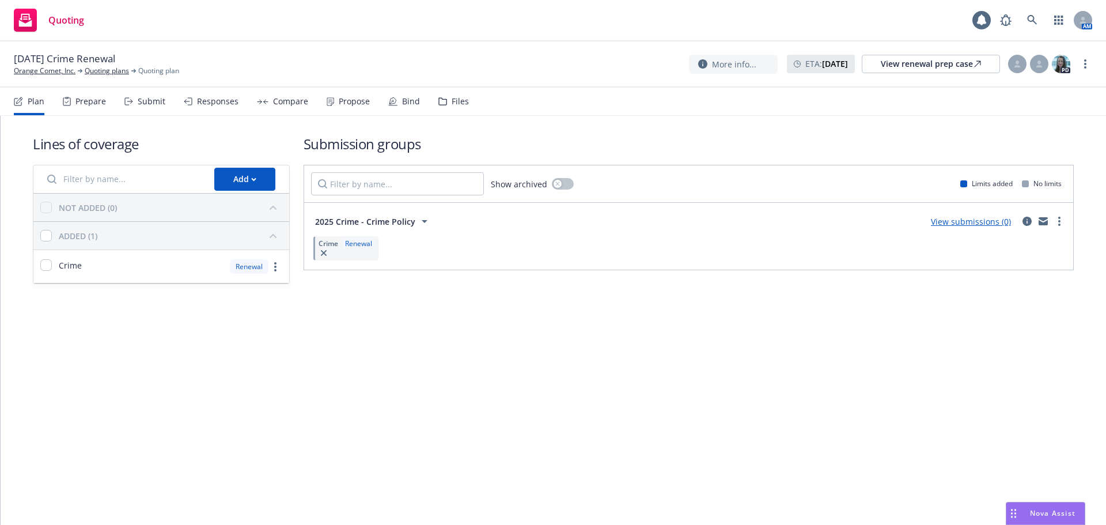
click at [138, 102] on div "Submit" at bounding box center [152, 101] width 28 height 9
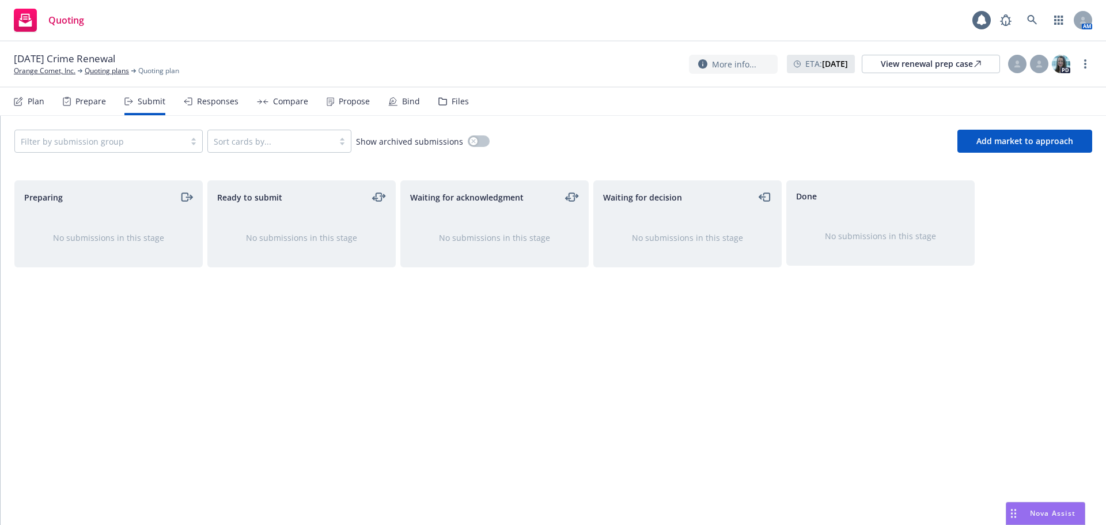
click at [81, 108] on div "Prepare" at bounding box center [84, 102] width 43 height 28
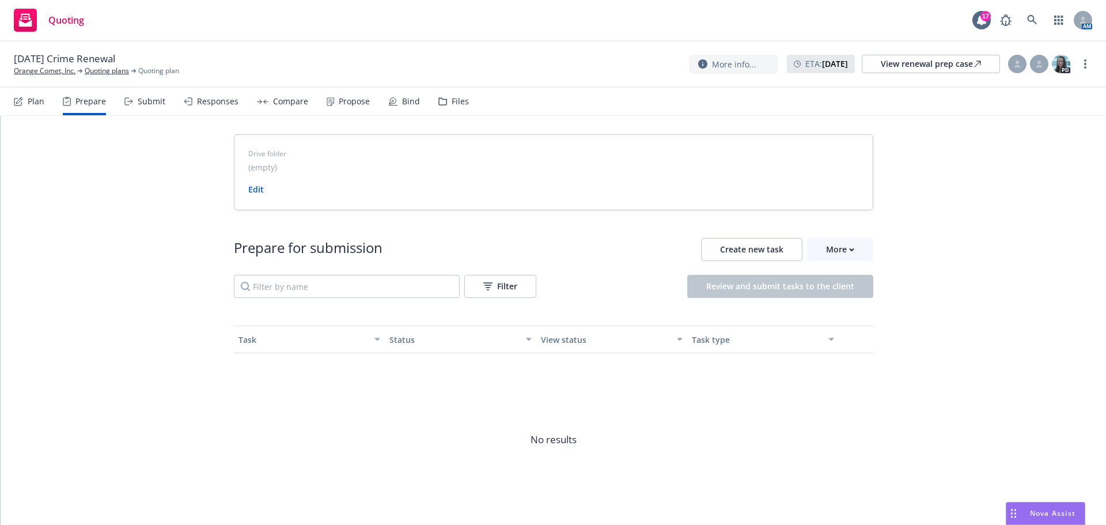
click at [37, 109] on div "Plan" at bounding box center [29, 102] width 31 height 28
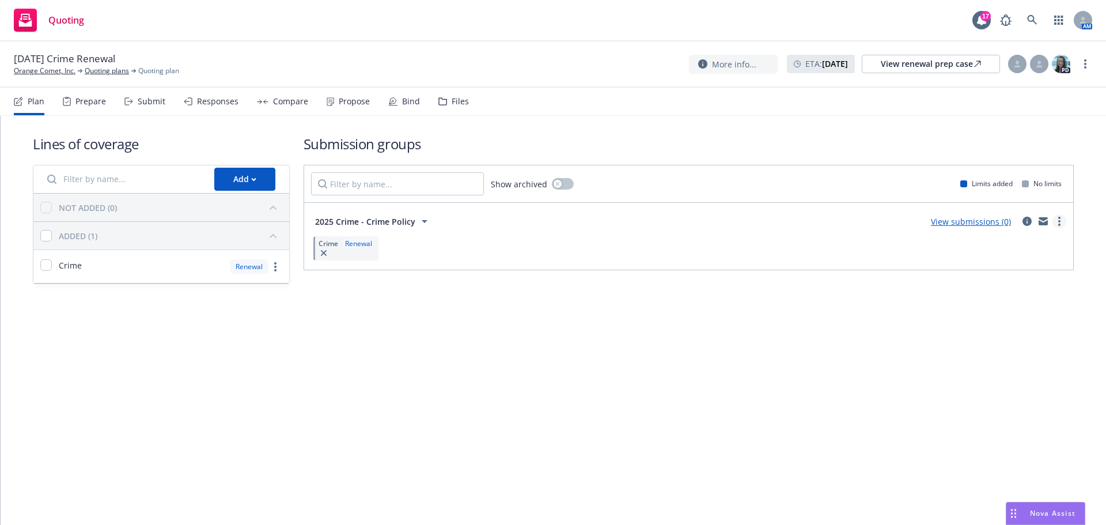
click at [1063, 224] on link "more" at bounding box center [1059, 221] width 14 height 14
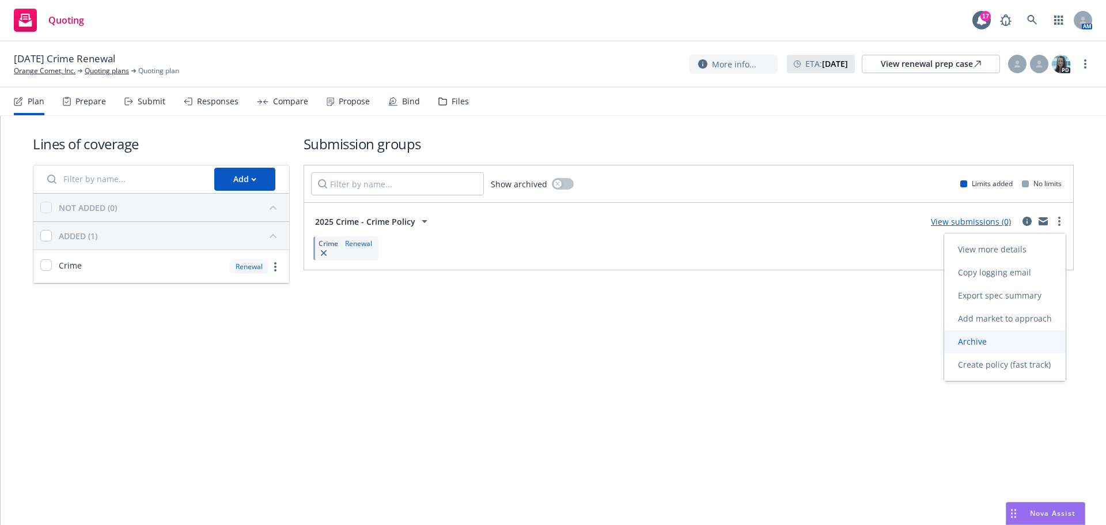
click at [997, 342] on span "Archive" at bounding box center [972, 341] width 56 height 11
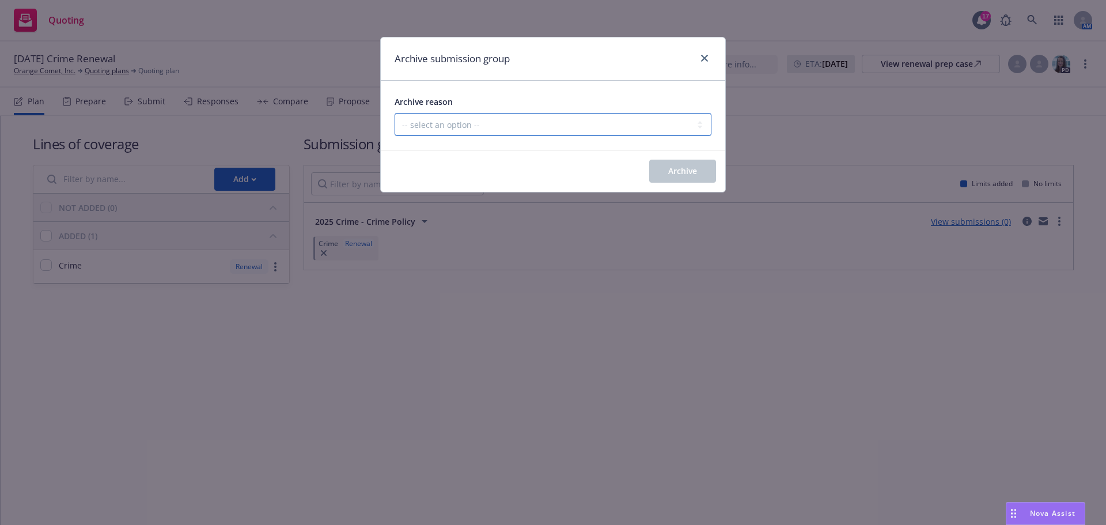
click at [505, 127] on select "-- select an option -- Customer no longer needs this coverage Duplicate Histori…" at bounding box center [552, 124] width 317 height 23
click at [488, 105] on div "Archive reason" at bounding box center [552, 101] width 317 height 14
drag, startPoint x: 705, startPoint y: 58, endPoint x: 394, endPoint y: 123, distance: 317.7
click at [699, 61] on link "close" at bounding box center [704, 58] width 14 height 14
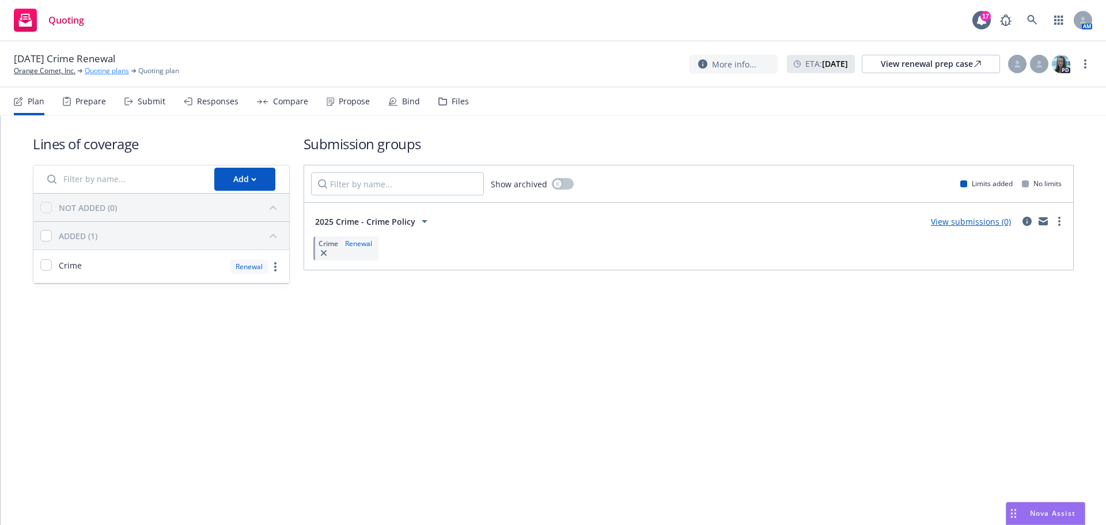
click at [103, 69] on link "Quoting plans" at bounding box center [107, 71] width 44 height 10
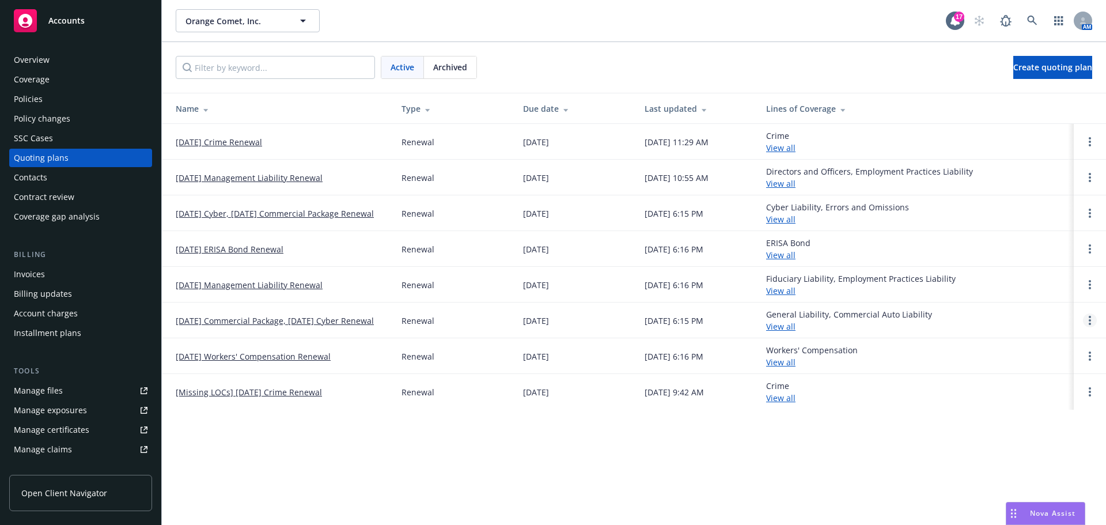
click at [1083, 317] on link "Open options" at bounding box center [1090, 320] width 14 height 14
click at [567, 422] on div "Orange Comet, Inc. Orange Comet, Inc. 17 AM Active Archived Create quoting plan…" at bounding box center [634, 262] width 944 height 525
click at [299, 318] on link "[DATE] Commercial Package, [DATE] Cyber Renewal" at bounding box center [275, 320] width 198 height 12
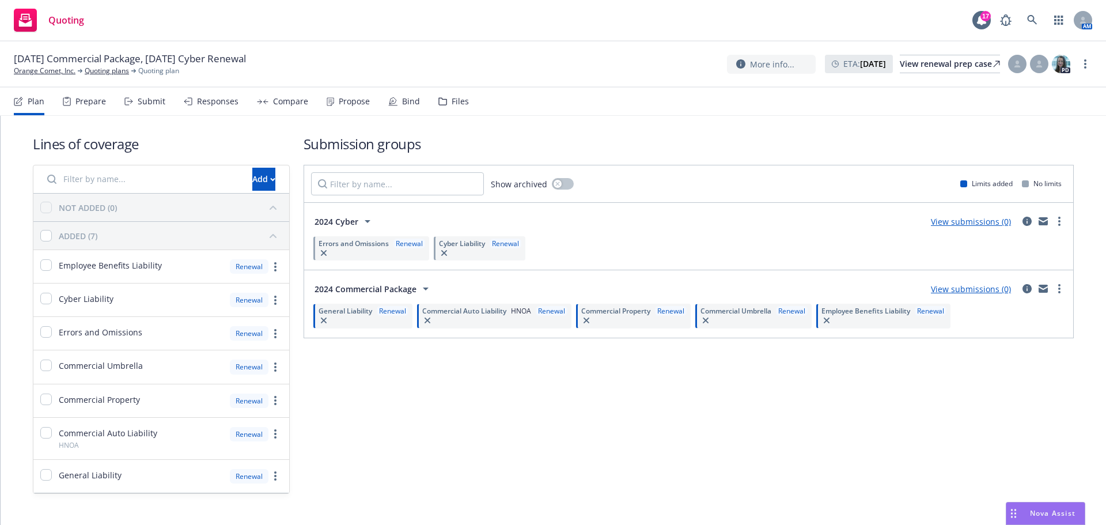
click at [402, 101] on div "Bind" at bounding box center [411, 101] width 18 height 9
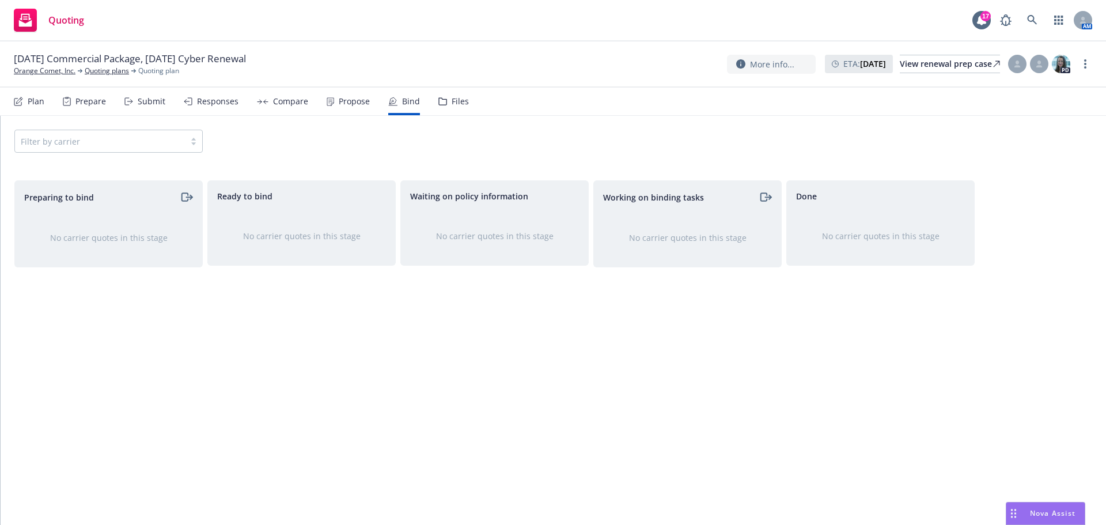
click at [103, 76] on div "[DATE] Commercial Package, [DATE] Cyber Renewal Orange Comet, Inc. Quoting plan…" at bounding box center [553, 64] width 1106 height 46
click at [103, 70] on link "Quoting plans" at bounding box center [107, 71] width 44 height 10
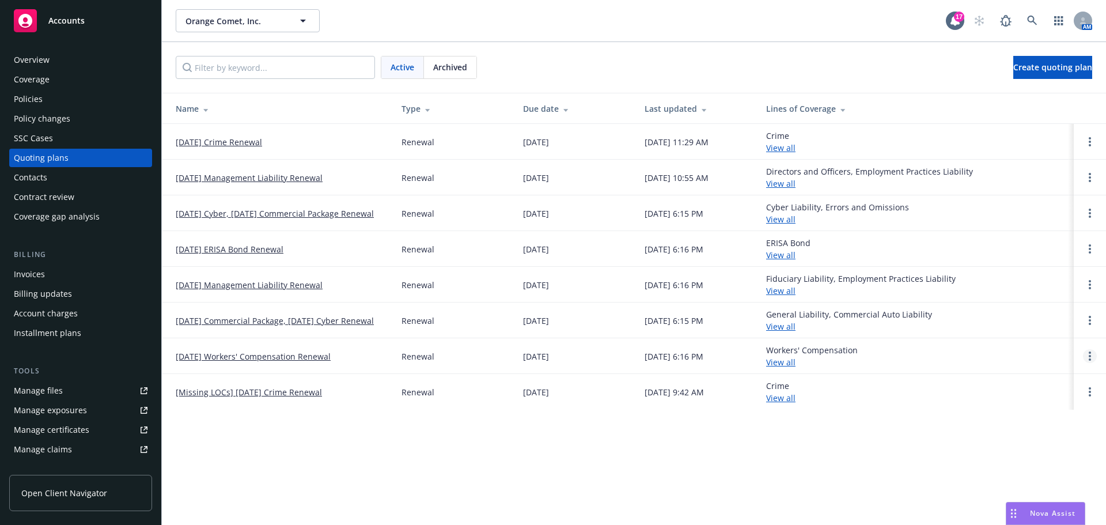
click at [1093, 360] on link "Open options" at bounding box center [1090, 356] width 14 height 14
click at [1045, 349] on link "Archive" at bounding box center [1030, 347] width 101 height 23
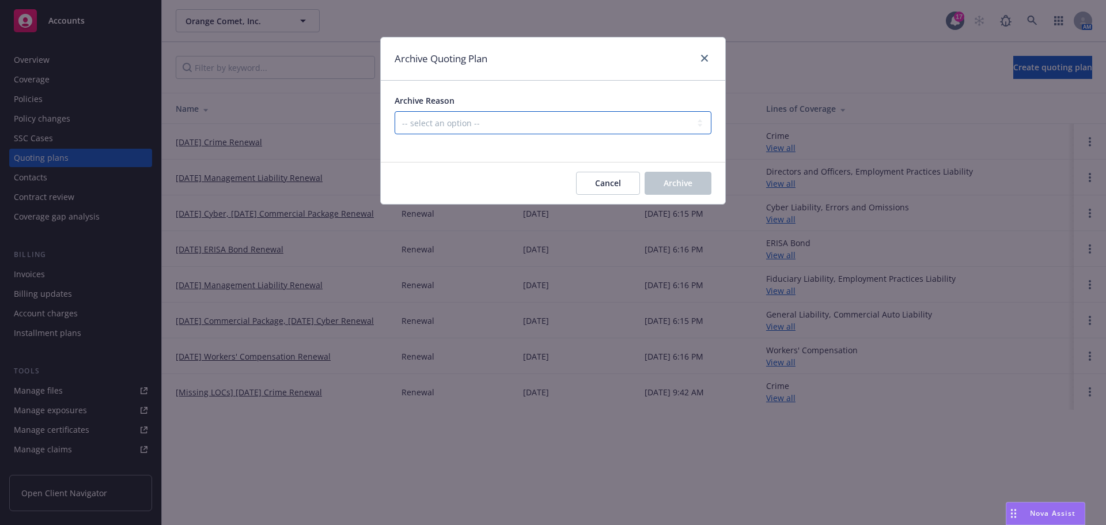
click at [513, 120] on select "-- select an option -- All policies in this renewal plan are auto-renewed Creat…" at bounding box center [552, 122] width 317 height 23
select select "ARCHIVED_RENEWAL_POLICY_AUTO_RENEWED"
click at [394, 111] on select "-- select an option -- All policies in this renewal plan are auto-renewed Creat…" at bounding box center [552, 122] width 317 height 23
click at [677, 183] on span "Archive" at bounding box center [677, 182] width 29 height 11
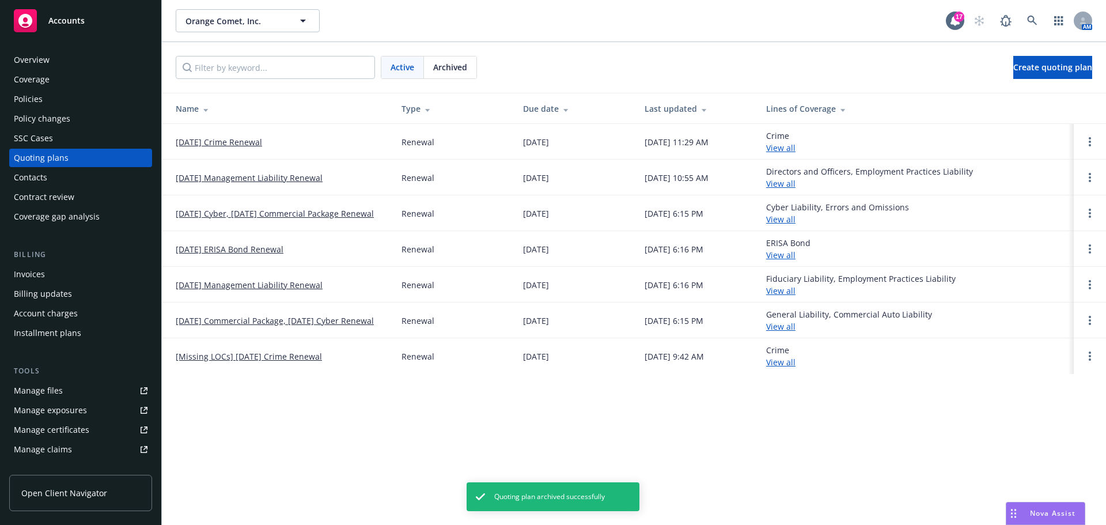
click at [1082, 142] on td at bounding box center [1089, 142] width 32 height 36
click at [1097, 138] on td at bounding box center [1089, 142] width 32 height 36
click at [1087, 141] on link "Open options" at bounding box center [1090, 142] width 14 height 14
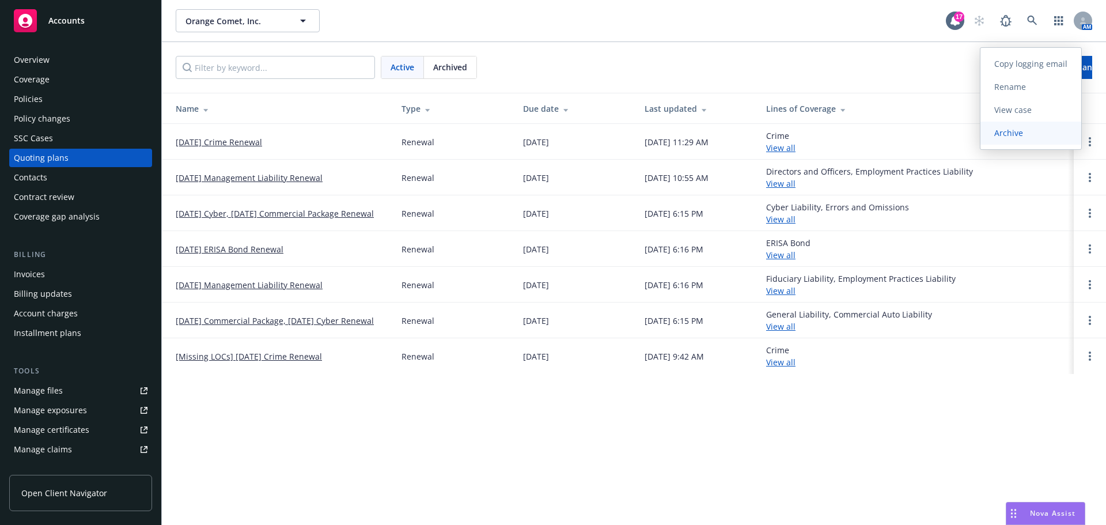
click at [1029, 138] on span "Archive" at bounding box center [1008, 132] width 56 height 11
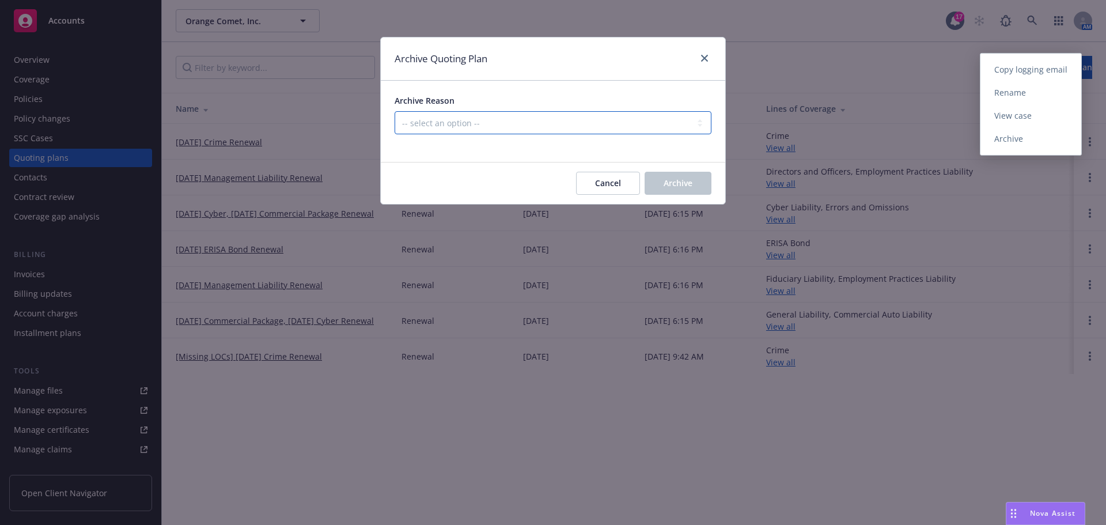
click at [452, 119] on select "-- select an option -- All policies in this renewal plan are auto-renewed Creat…" at bounding box center [552, 122] width 317 height 23
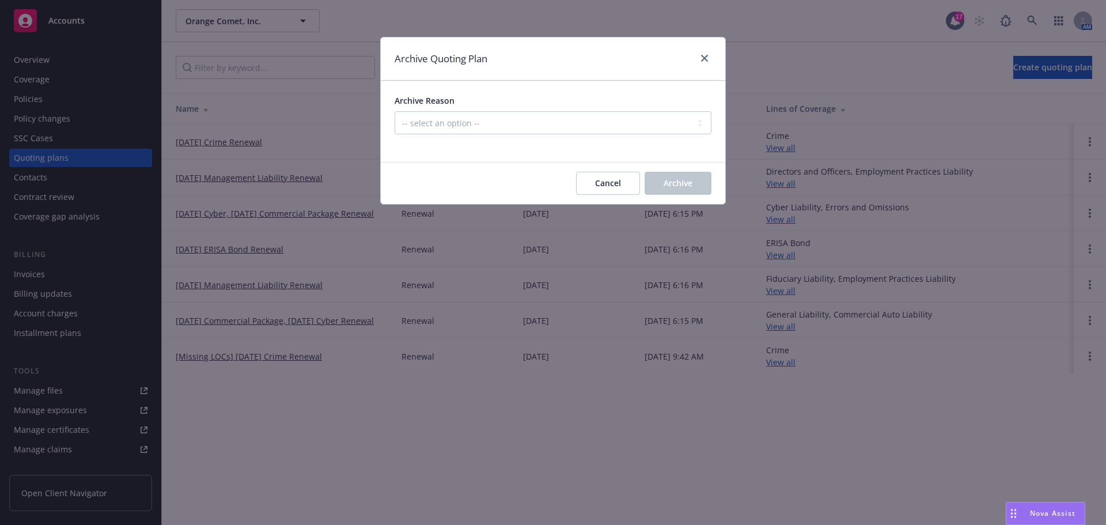
click at [522, 42] on div "Archive Quoting Plan" at bounding box center [553, 58] width 344 height 43
